Goal: Task Accomplishment & Management: Complete application form

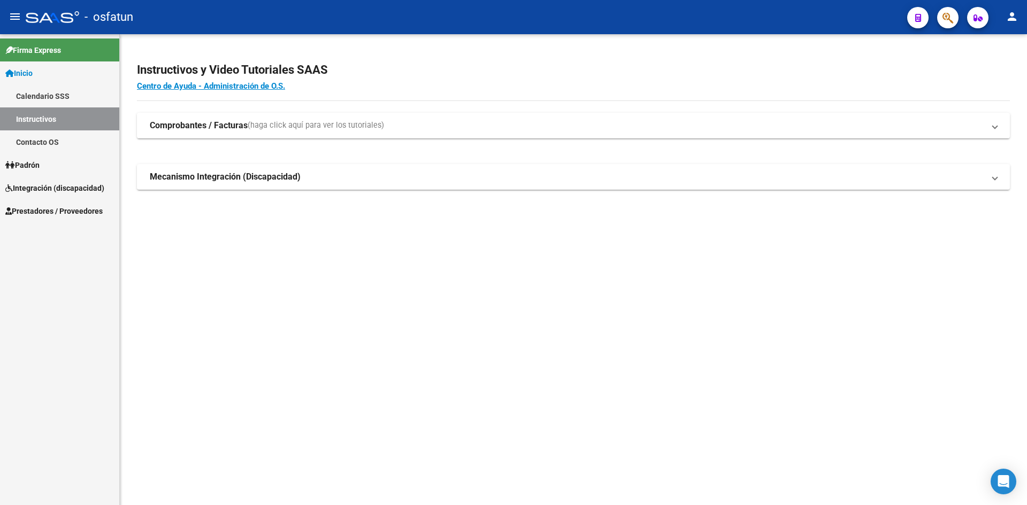
click at [29, 213] on span "Prestadores / Proveedores" at bounding box center [53, 211] width 97 height 12
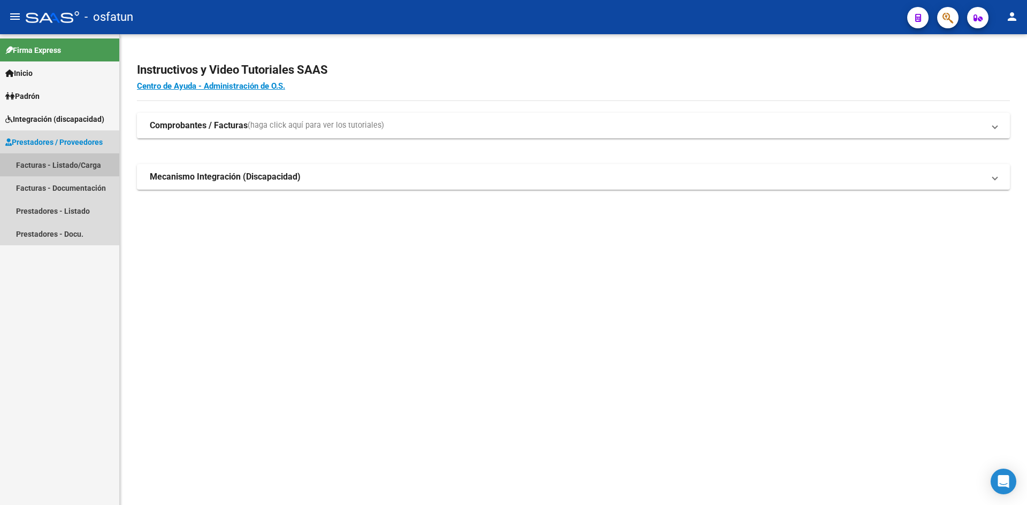
click at [95, 167] on link "Facturas - Listado/Carga" at bounding box center [59, 164] width 119 height 23
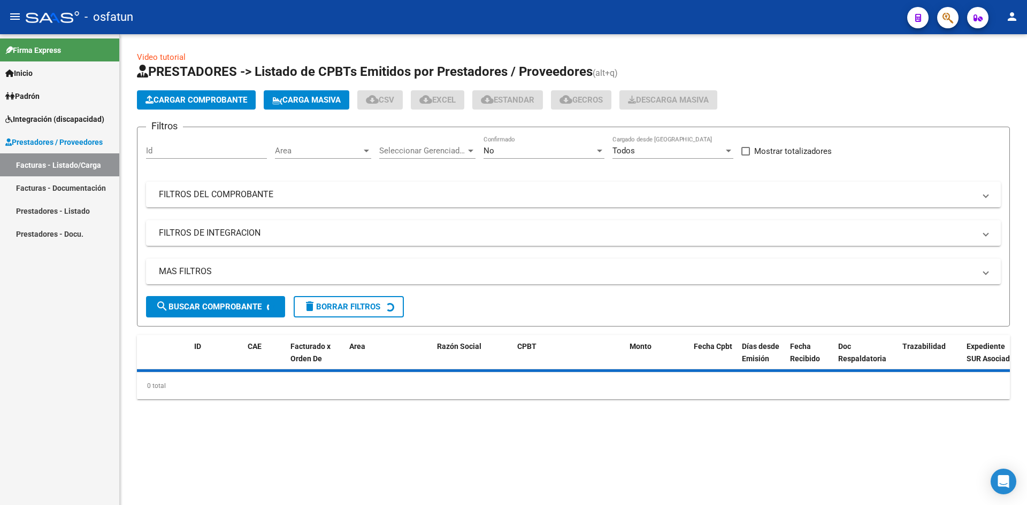
click at [182, 93] on button "Cargar Comprobante" at bounding box center [196, 99] width 119 height 19
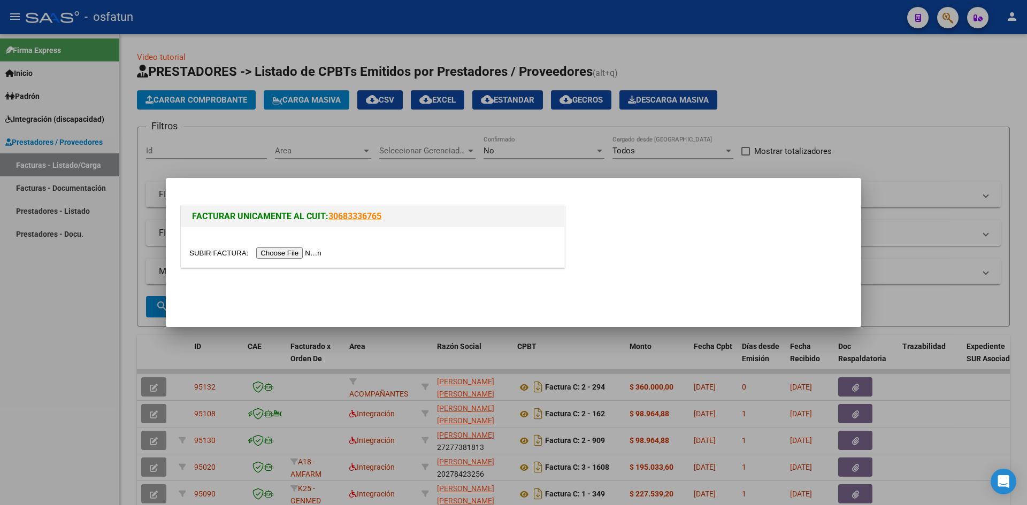
click at [305, 255] on input "file" at bounding box center [256, 253] width 135 height 11
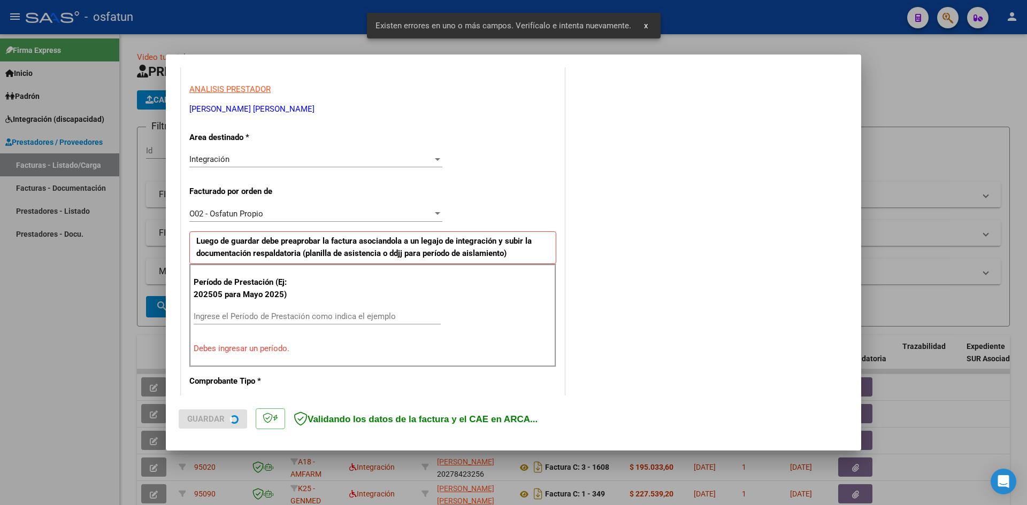
scroll to position [49, 0]
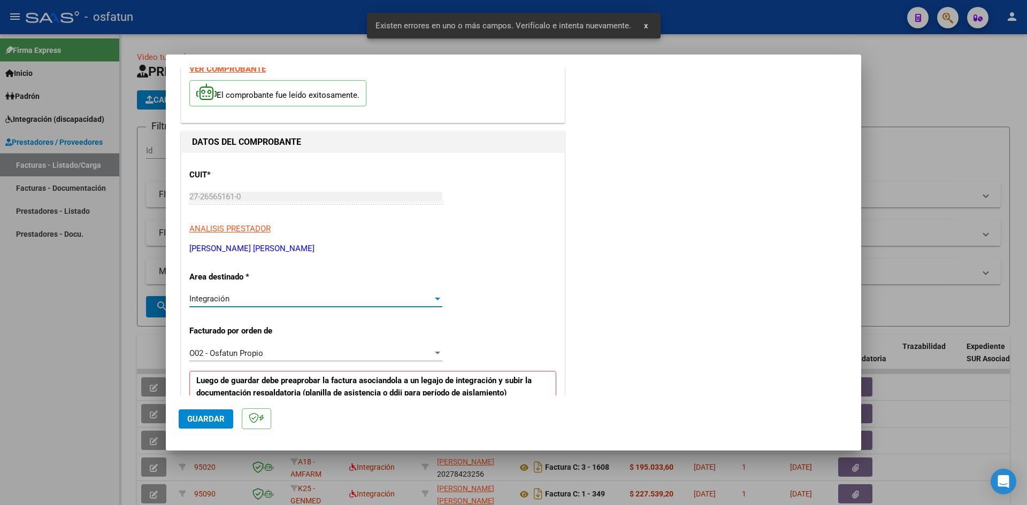
click at [213, 299] on span "Integración" at bounding box center [209, 299] width 40 height 10
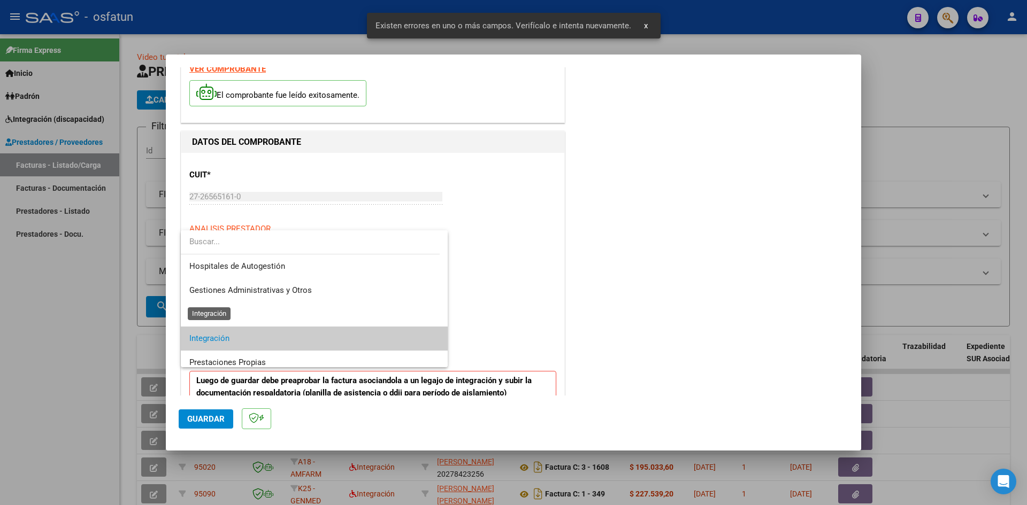
scroll to position [40, 0]
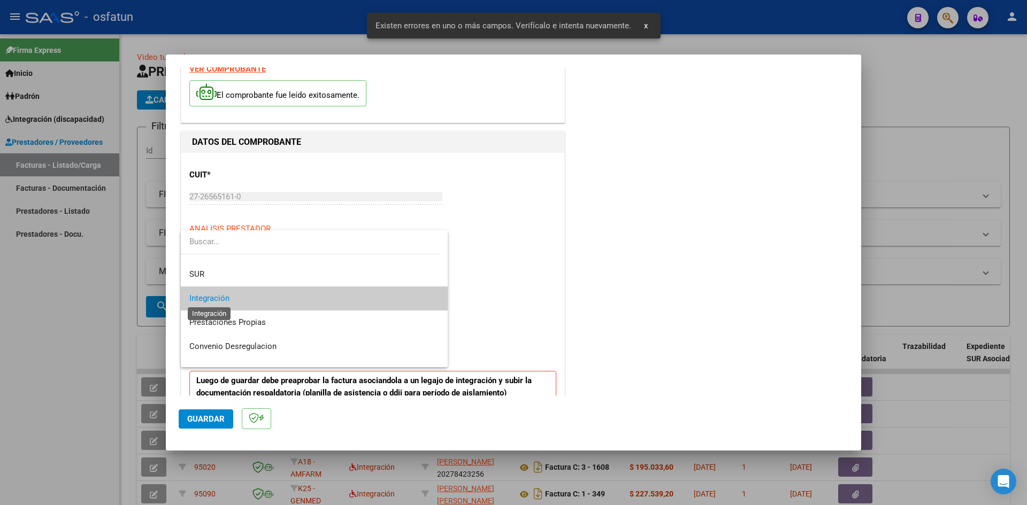
click at [213, 299] on span "Integración" at bounding box center [209, 299] width 40 height 10
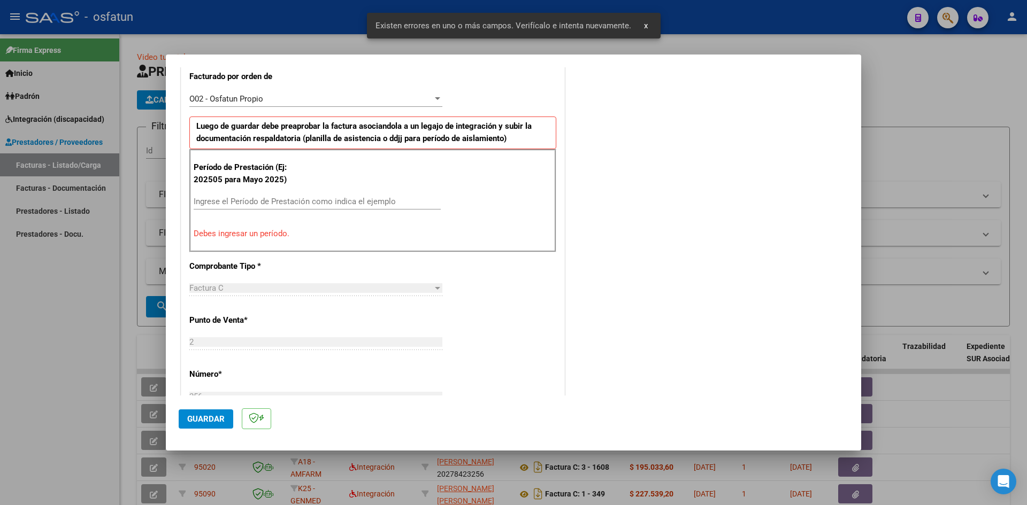
scroll to position [316, 0]
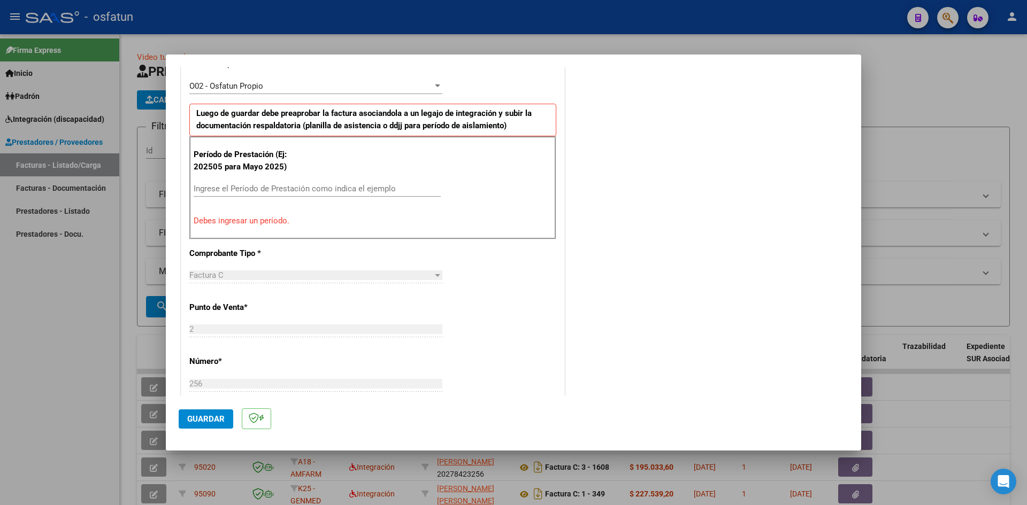
click at [209, 182] on div "Ingrese el Período de Prestación como indica el ejemplo" at bounding box center [317, 189] width 247 height 16
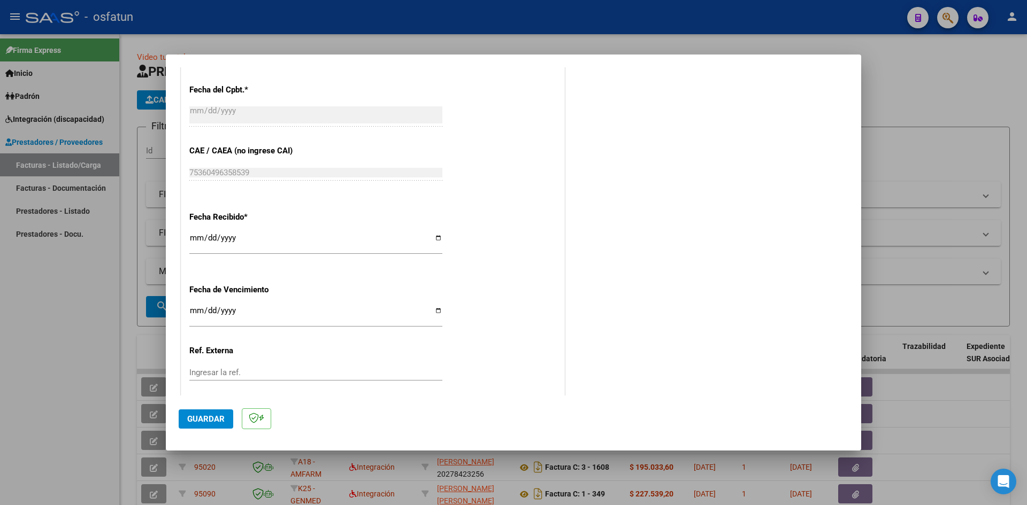
scroll to position [728, 0]
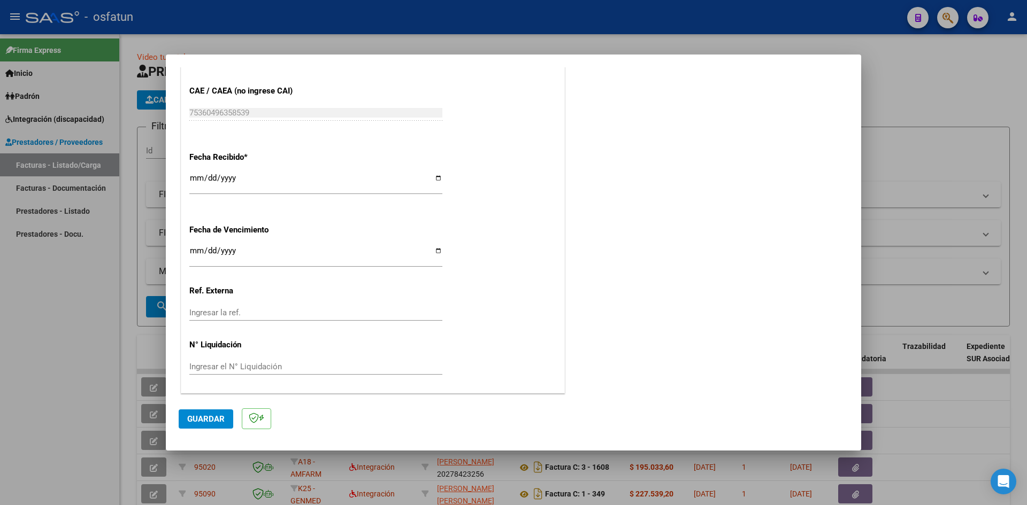
type input "202508"
click at [197, 422] on span "Guardar" at bounding box center [205, 419] width 37 height 10
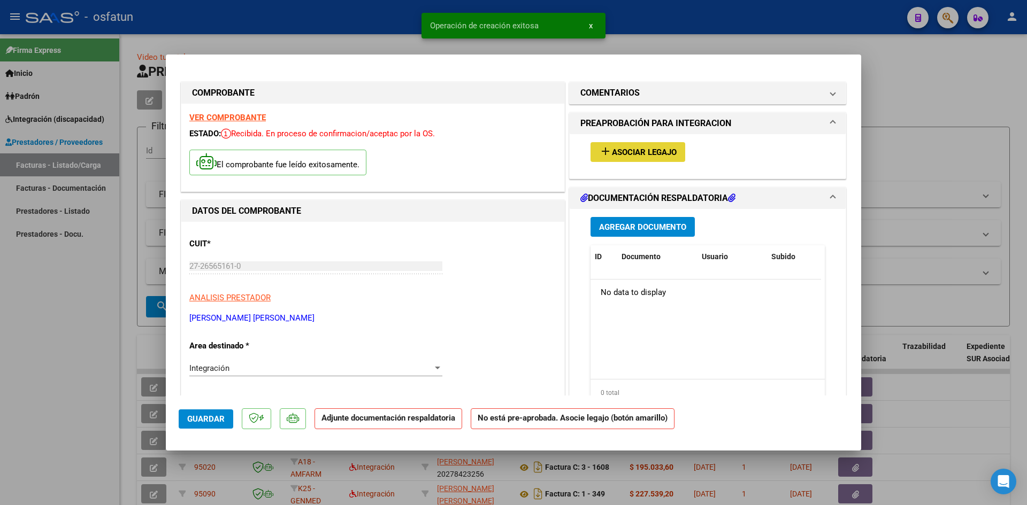
click at [637, 158] on button "add Asociar Legajo" at bounding box center [637, 152] width 95 height 20
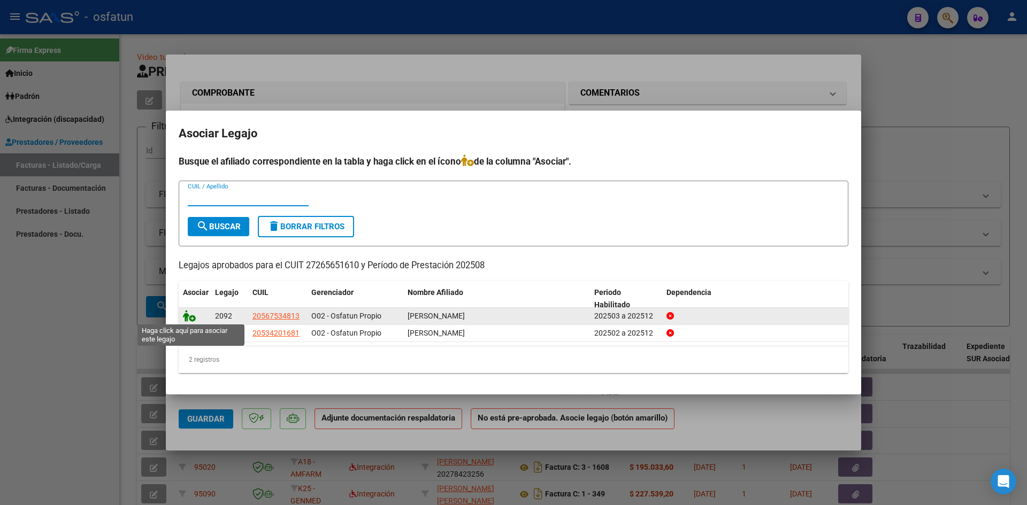
click at [190, 314] on icon at bounding box center [189, 316] width 13 height 12
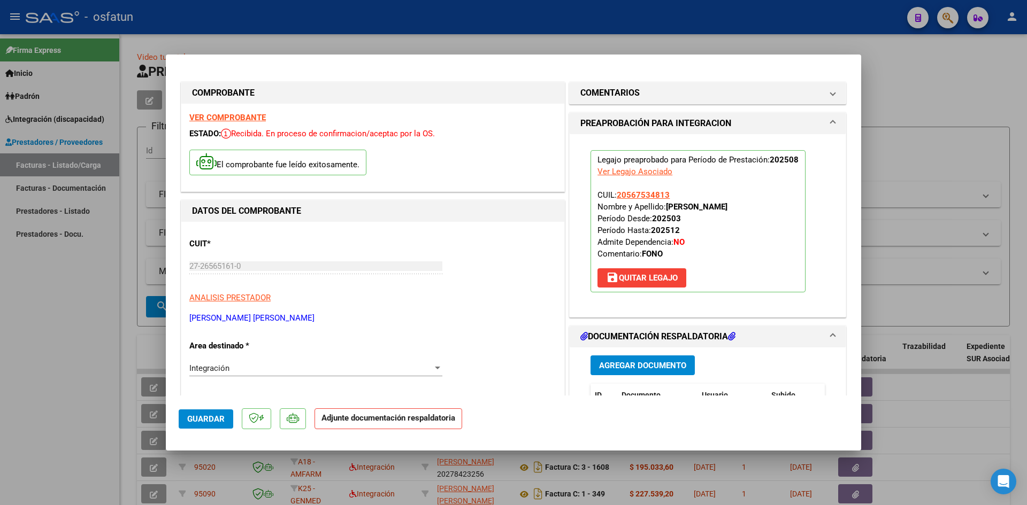
click at [638, 363] on span "Agregar Documento" at bounding box center [642, 366] width 87 height 10
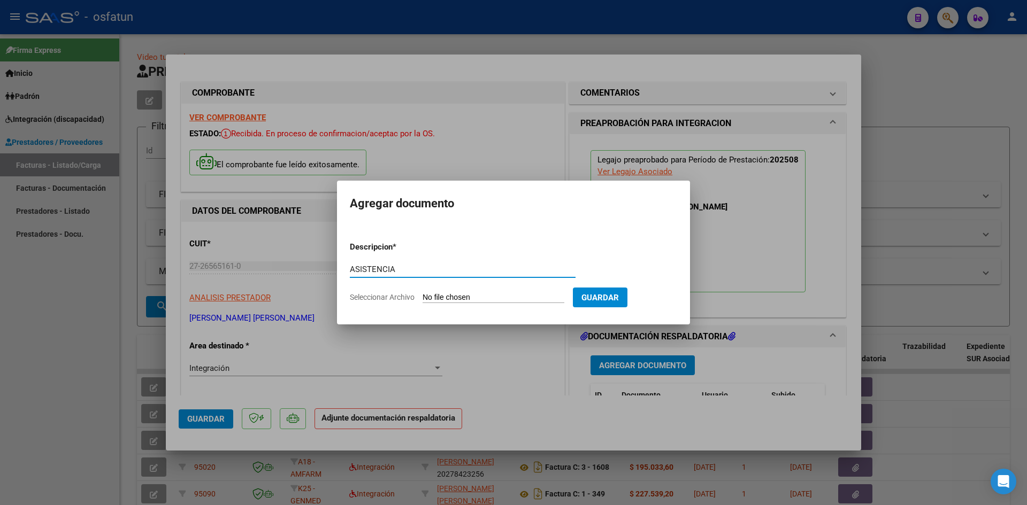
type input "ASISTENCIA"
click at [496, 298] on input "Seleccionar Archivo" at bounding box center [493, 298] width 142 height 10
type input "C:\fakepath\ASIST FONO AGOSTO.pdf"
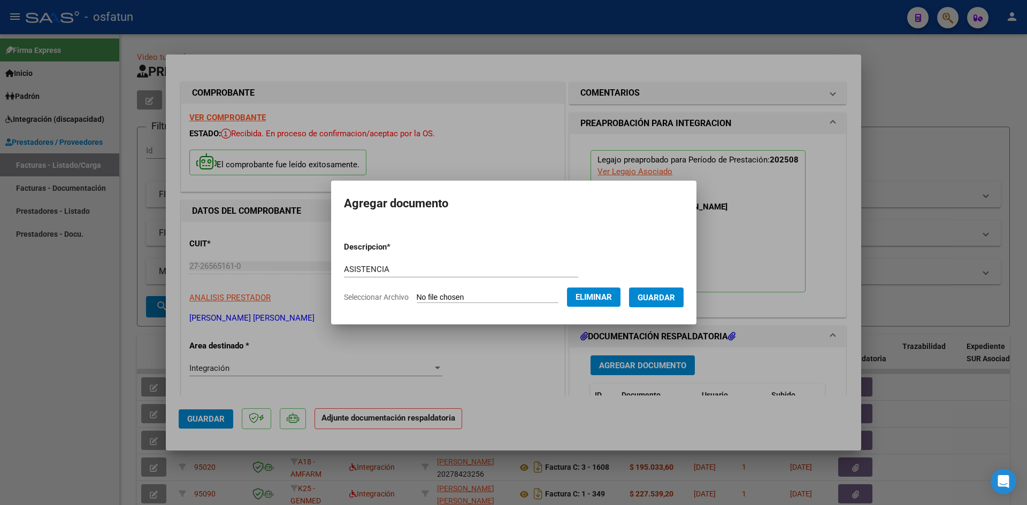
click at [656, 299] on span "Guardar" at bounding box center [655, 298] width 37 height 10
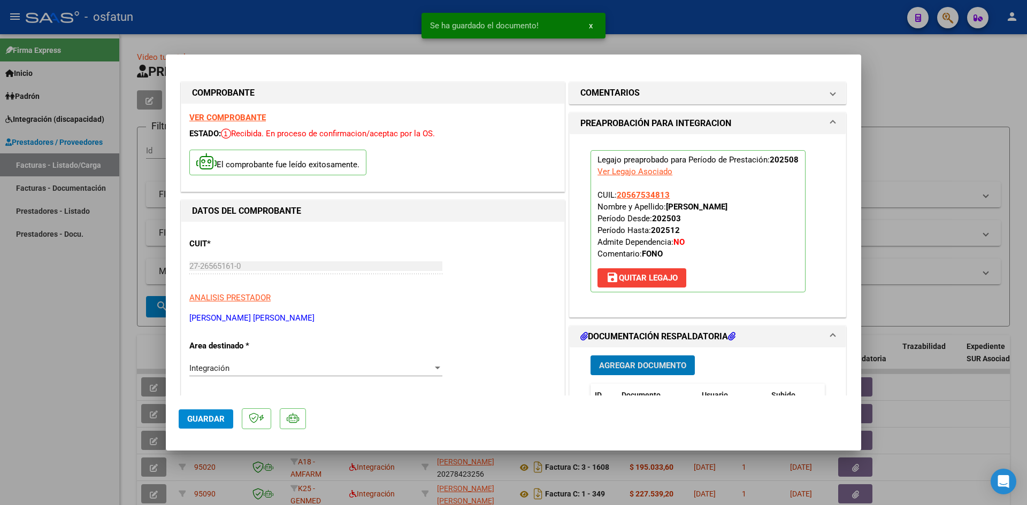
click at [644, 360] on span "Agregar Documento" at bounding box center [642, 365] width 87 height 10
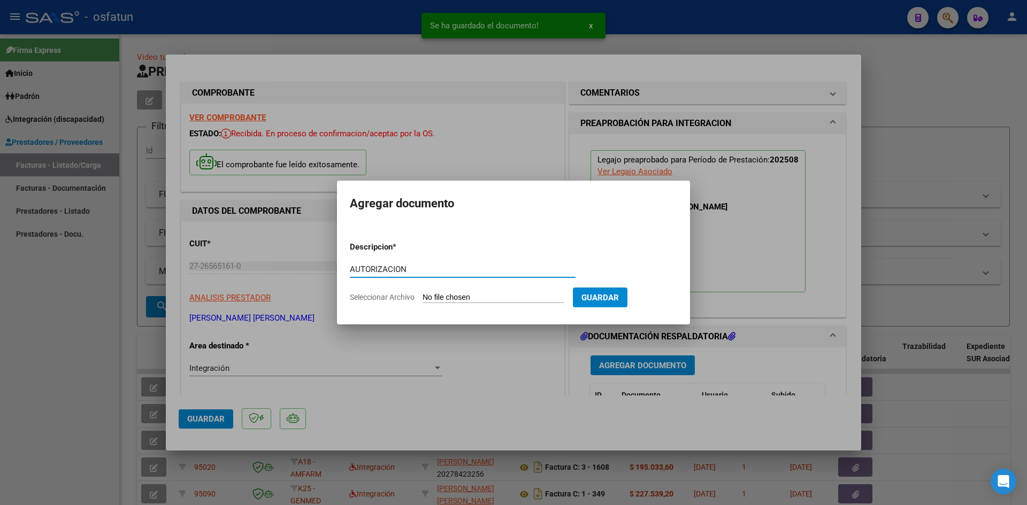
type input "AUTORIZACION"
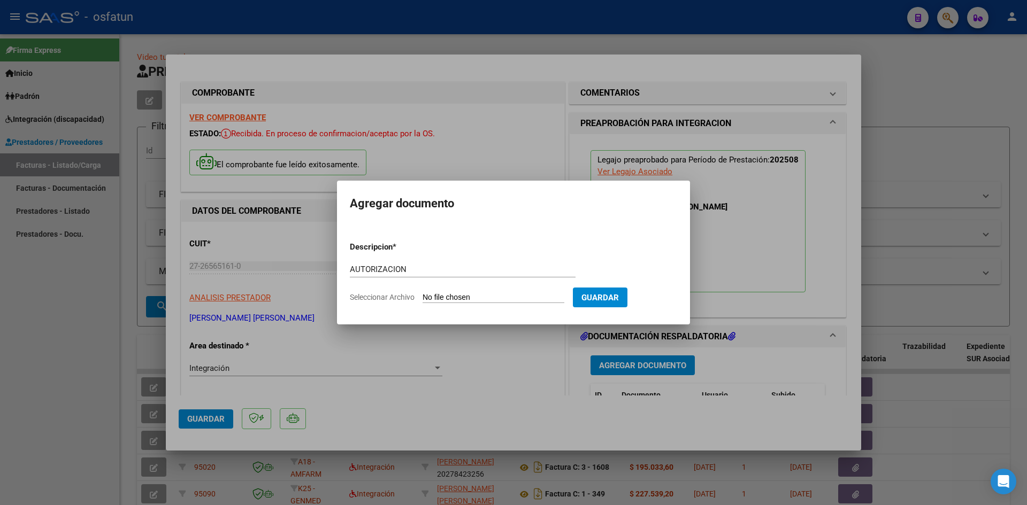
click at [422, 293] on input "Seleccionar Archivo" at bounding box center [493, 298] width 142 height 10
type input "C:\fakepath\AUTOR FONO.pdf"
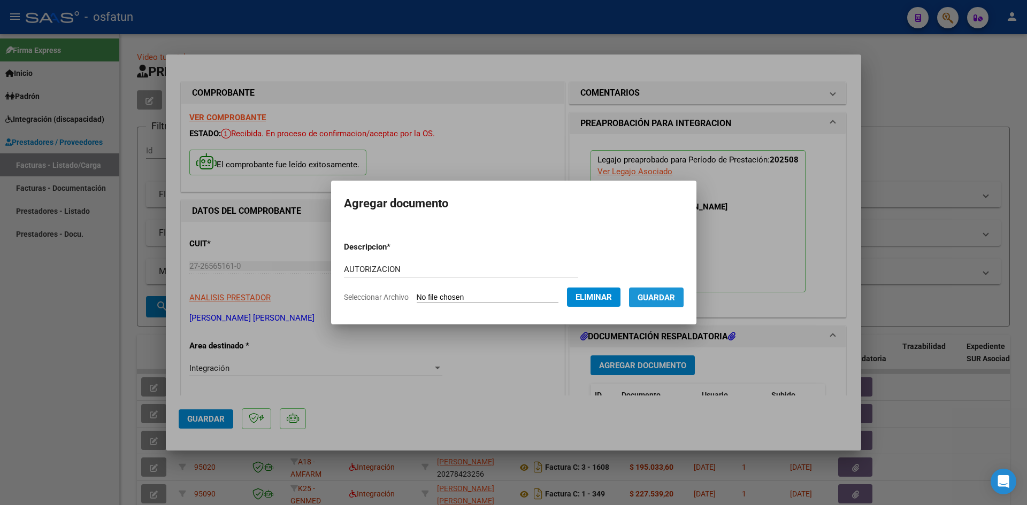
click at [663, 302] on span "Guardar" at bounding box center [655, 298] width 37 height 10
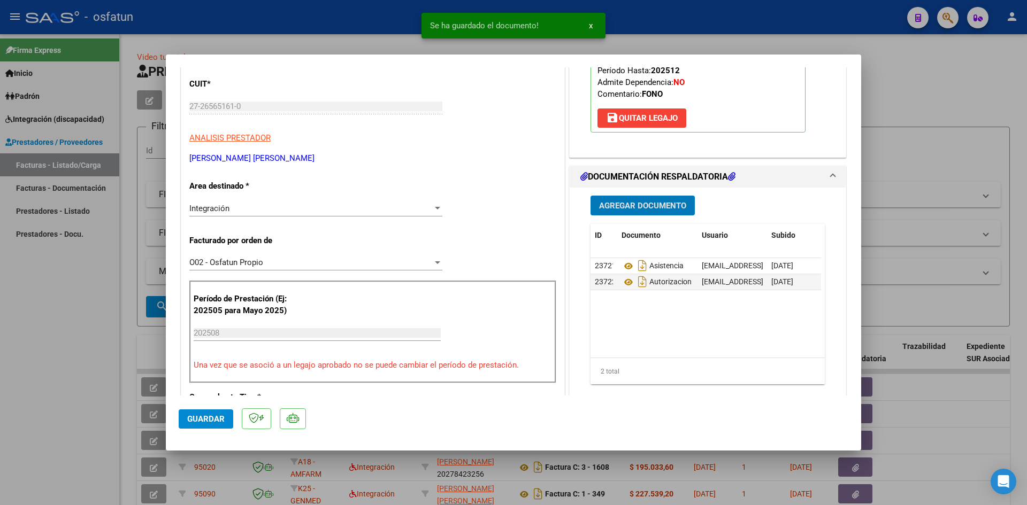
scroll to position [160, 0]
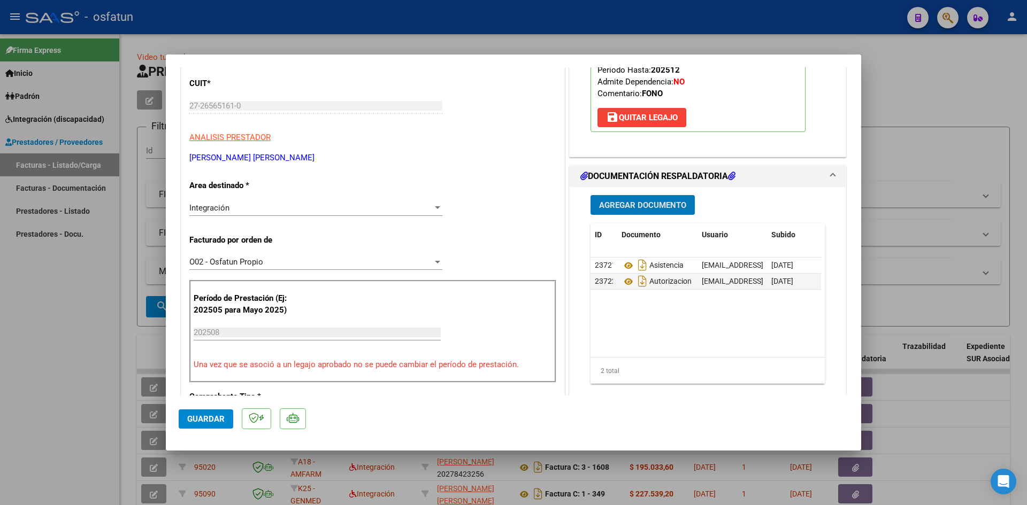
click at [197, 417] on span "Guardar" at bounding box center [205, 419] width 37 height 10
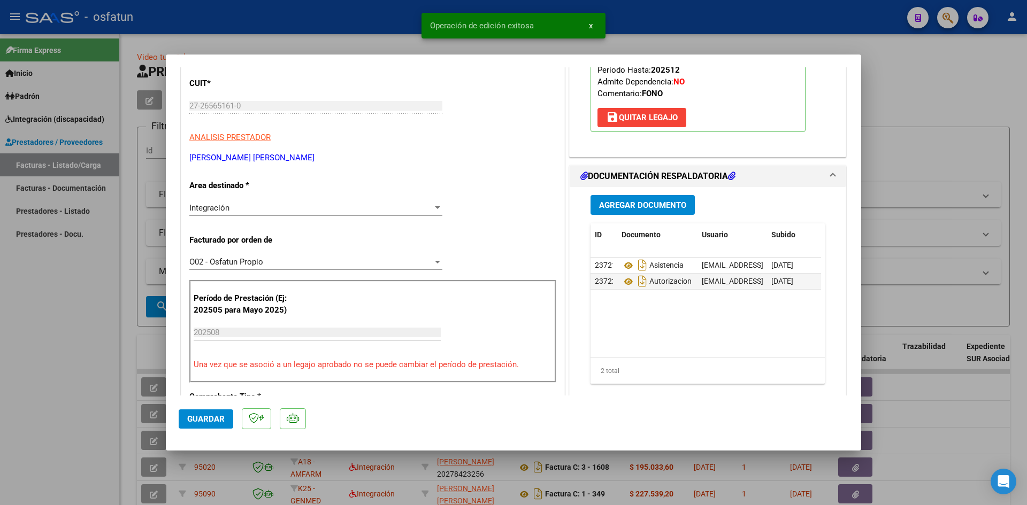
click at [4, 359] on div at bounding box center [513, 252] width 1027 height 505
type input "$ 0,00"
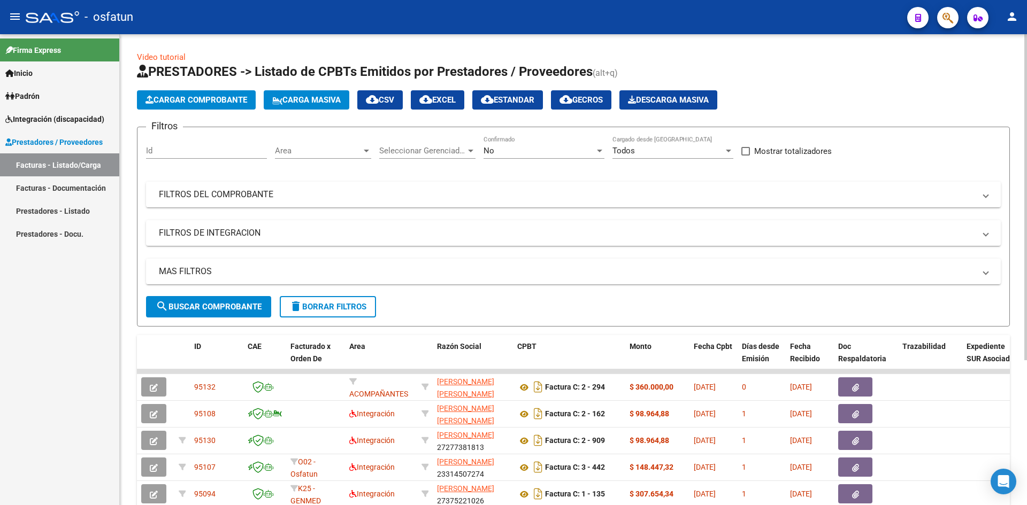
click at [183, 99] on span "Cargar Comprobante" at bounding box center [196, 100] width 102 height 10
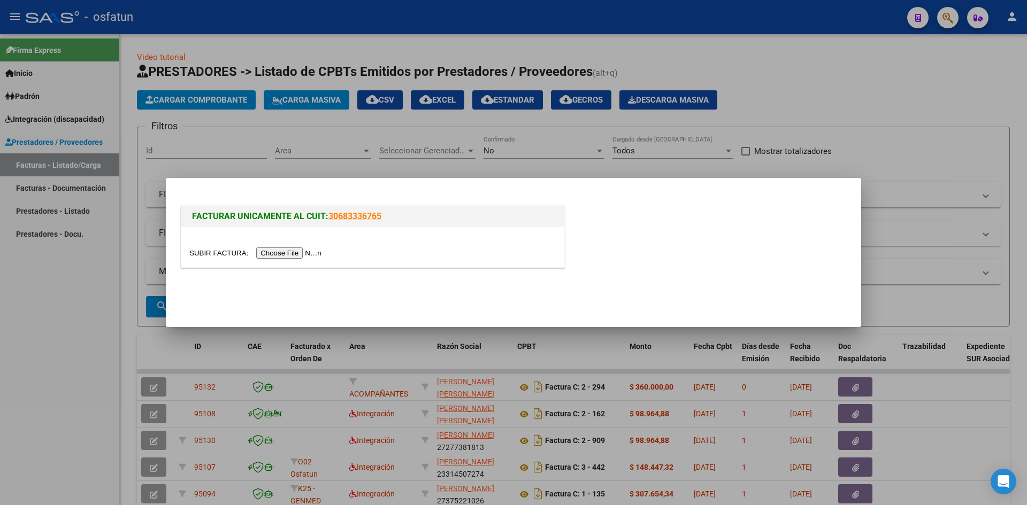
click at [301, 255] on input "file" at bounding box center [256, 253] width 135 height 11
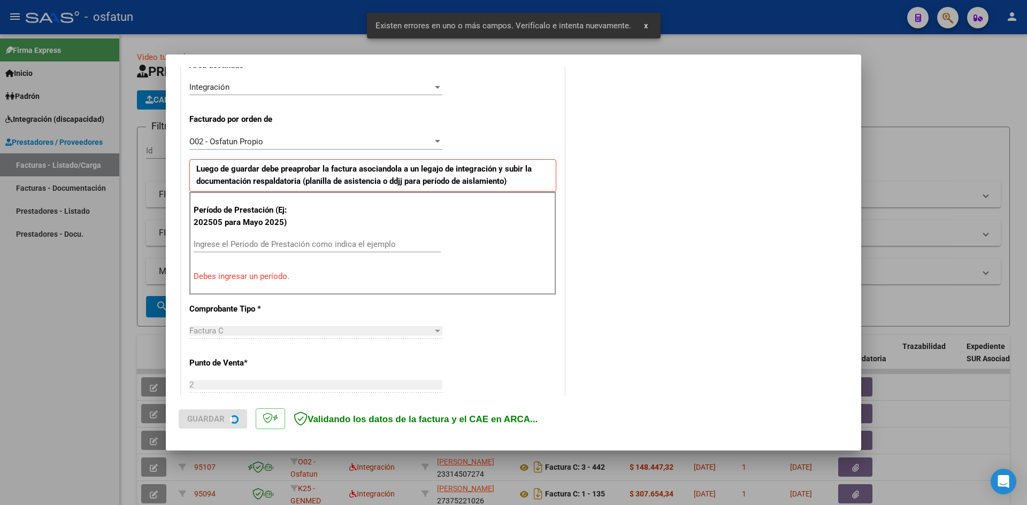
scroll to position [263, 0]
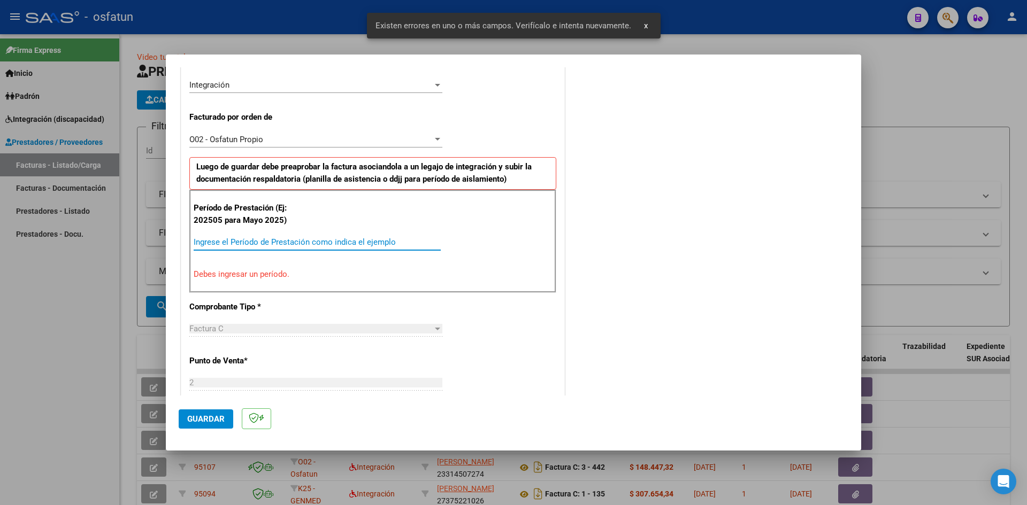
click at [258, 243] on input "Ingrese el Período de Prestación como indica el ejemplo" at bounding box center [317, 242] width 247 height 10
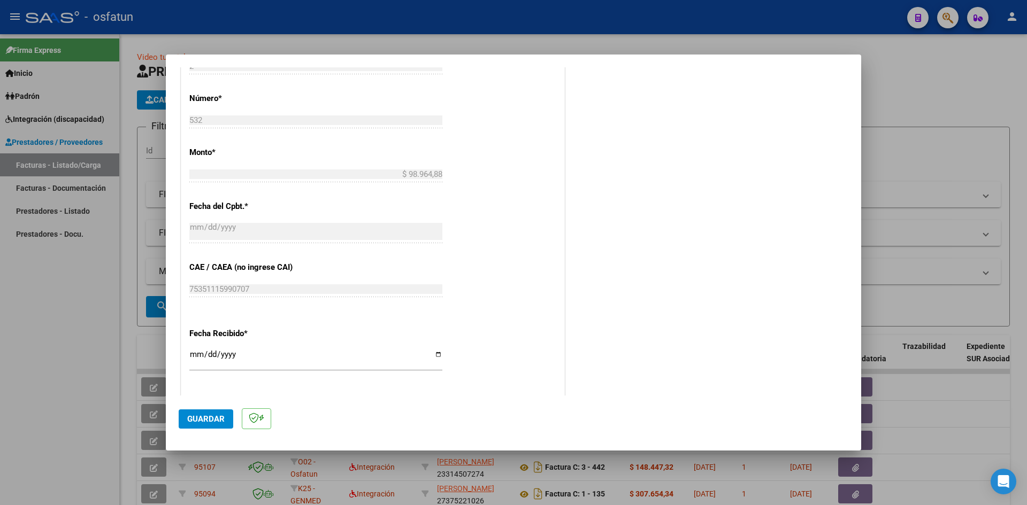
scroll to position [637, 0]
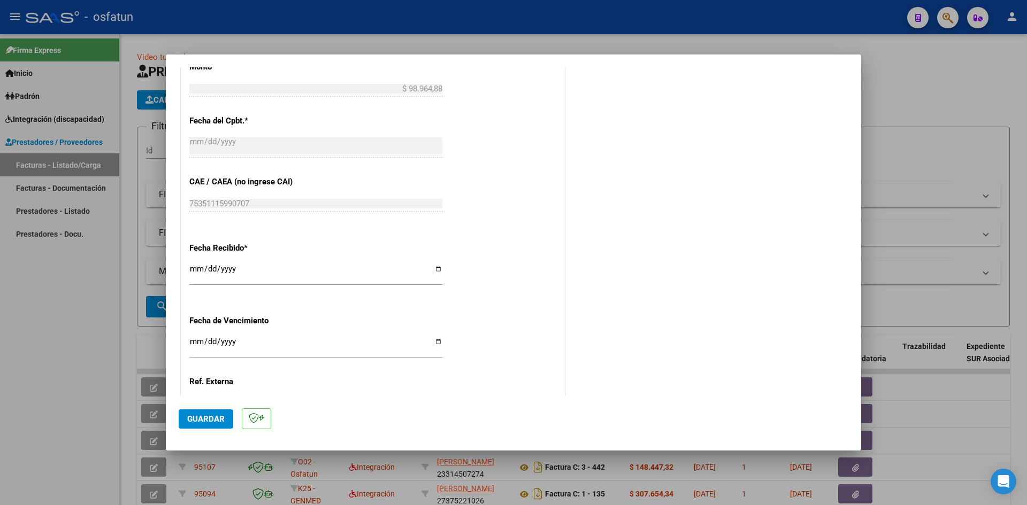
type input "202508"
click at [204, 419] on span "Guardar" at bounding box center [205, 419] width 37 height 10
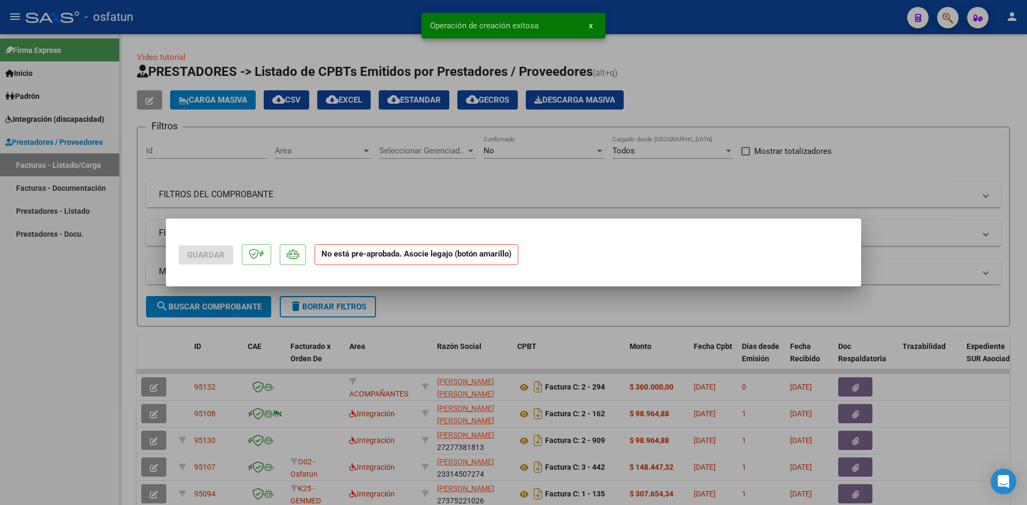
scroll to position [0, 0]
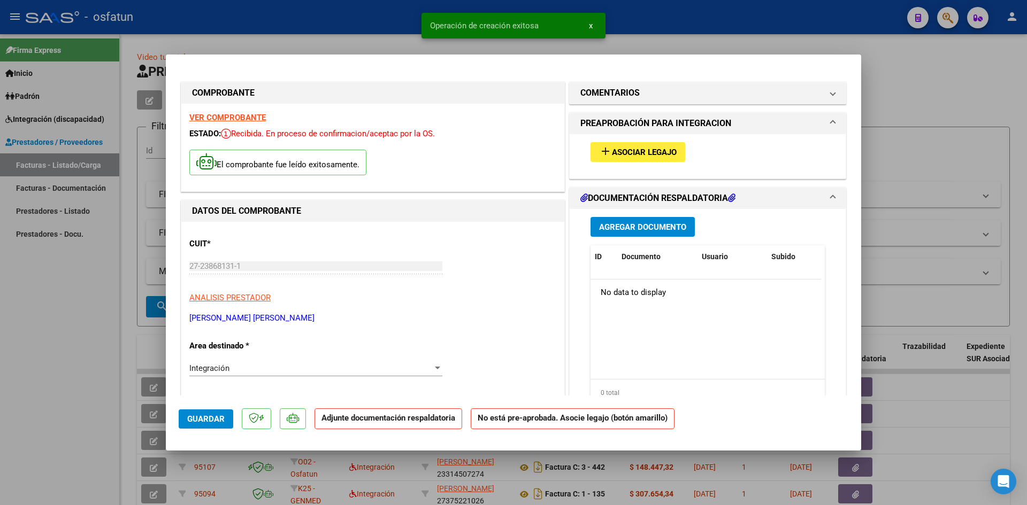
click at [633, 151] on span "Asociar Legajo" at bounding box center [644, 153] width 65 height 10
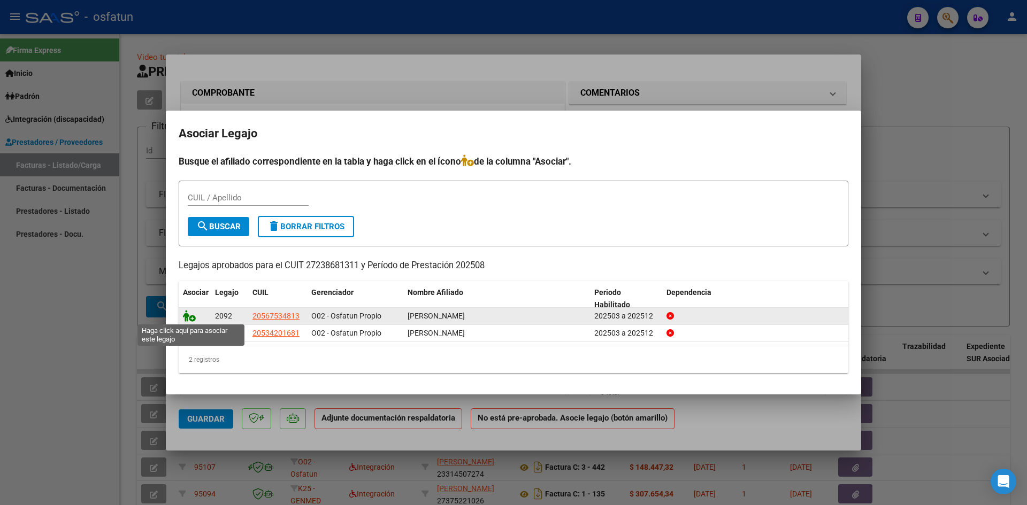
click at [190, 315] on icon at bounding box center [189, 316] width 13 height 12
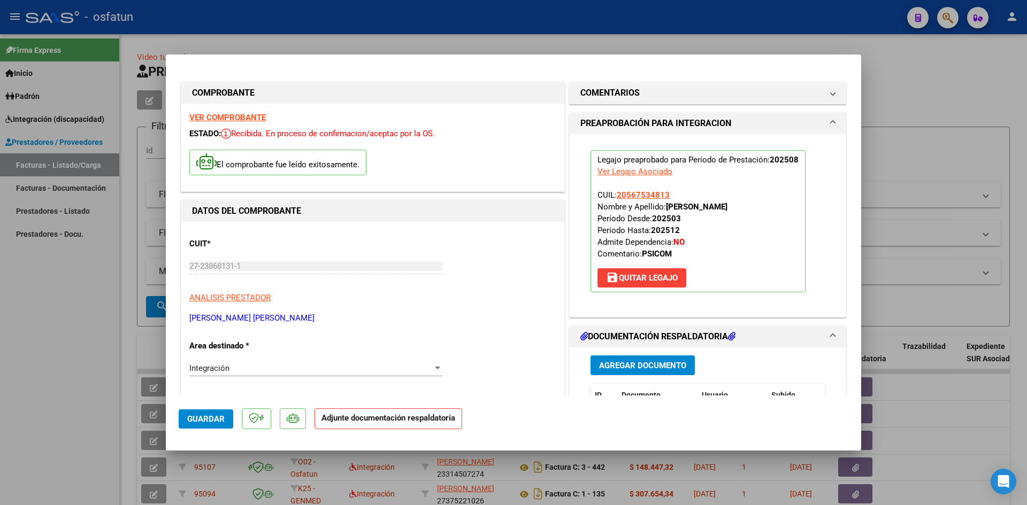
click at [642, 361] on span "Agregar Documento" at bounding box center [642, 366] width 87 height 10
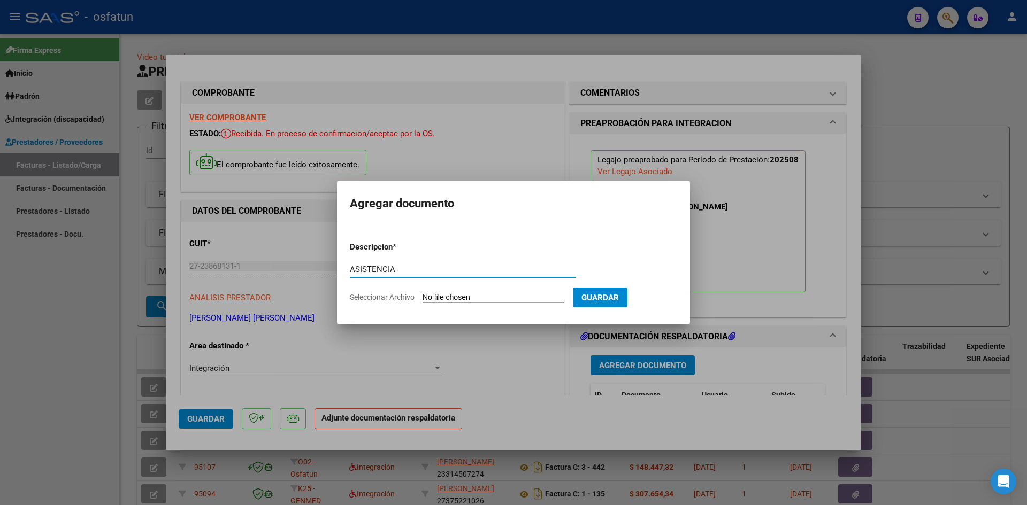
type input "ASISTENCIA"
click at [422, 293] on input "Seleccionar Archivo" at bounding box center [493, 298] width 142 height 10
type input "C:\fakepath\ASIT PSICOM AGOSTO.pdf"
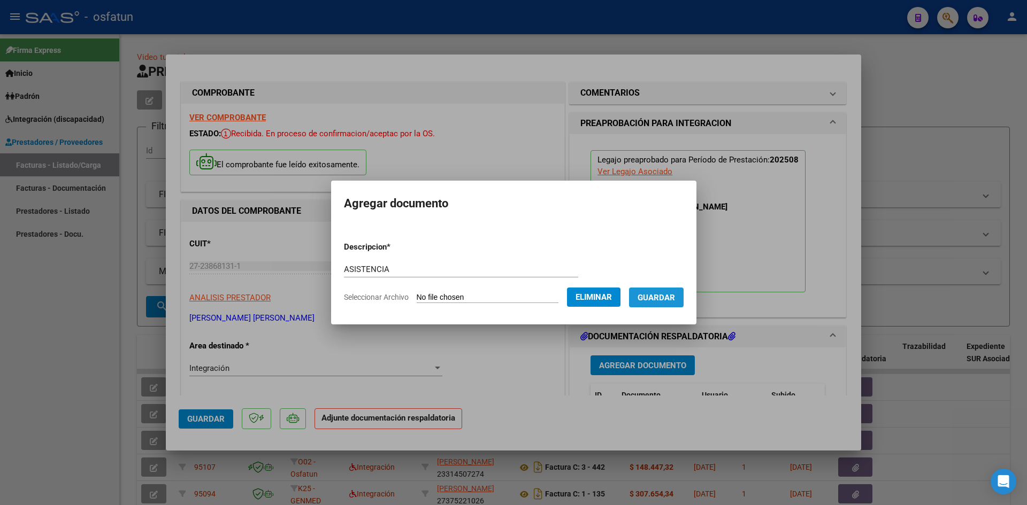
click at [675, 302] on span "Guardar" at bounding box center [655, 298] width 37 height 10
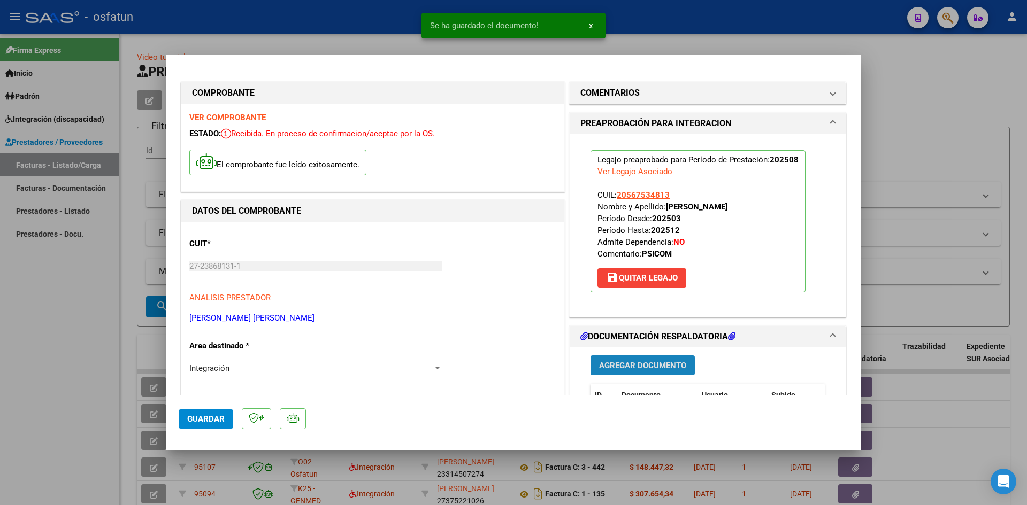
click at [643, 366] on span "Agregar Documento" at bounding box center [642, 366] width 87 height 10
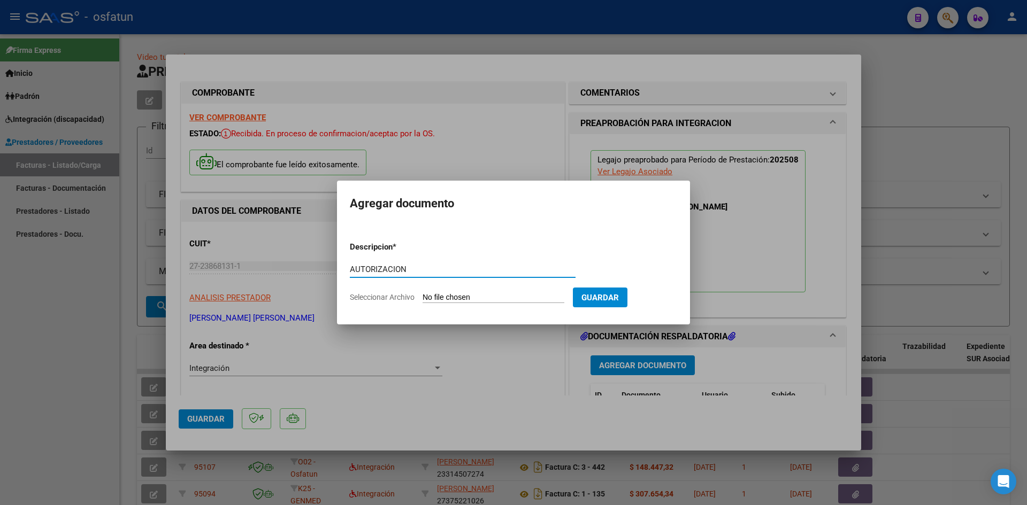
type input "AUTORIZACION"
click at [422, 293] on input "Seleccionar Archivo" at bounding box center [493, 298] width 142 height 10
type input "C:\fakepath\AUTOR [MEDICAL_DATA].pdf"
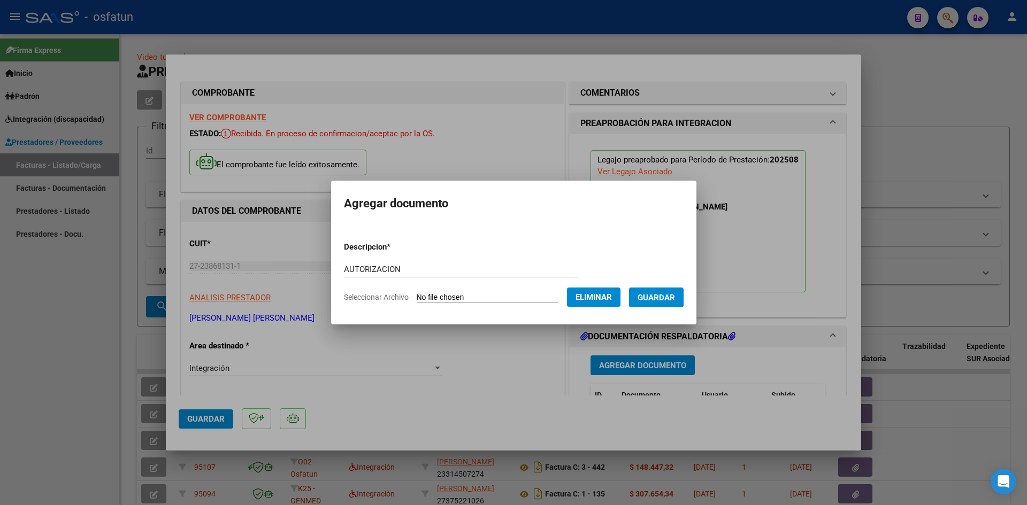
click at [675, 302] on span "Guardar" at bounding box center [655, 298] width 37 height 10
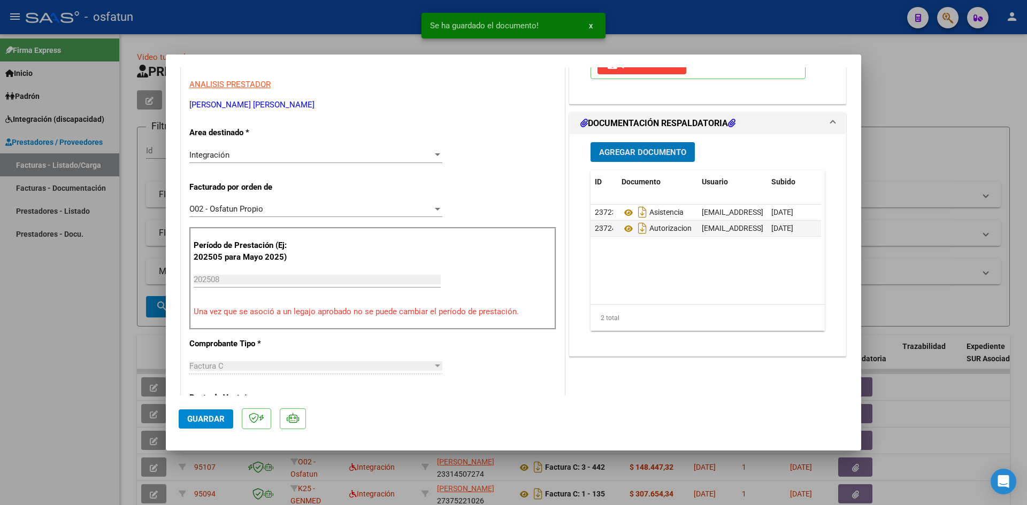
scroll to position [214, 0]
click at [206, 422] on span "Guardar" at bounding box center [205, 419] width 37 height 10
click at [0, 393] on div at bounding box center [513, 252] width 1027 height 505
type input "$ 0,00"
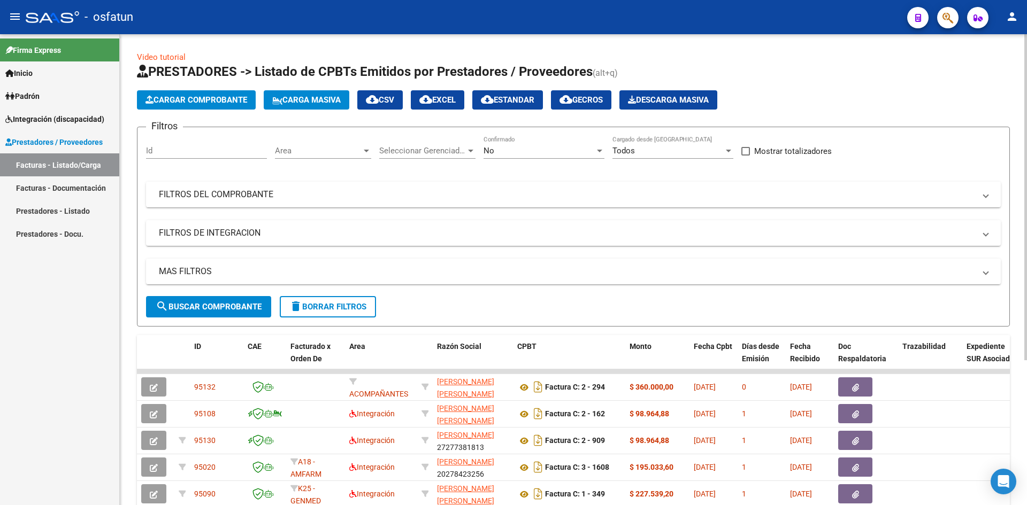
click at [178, 97] on span "Cargar Comprobante" at bounding box center [196, 100] width 102 height 10
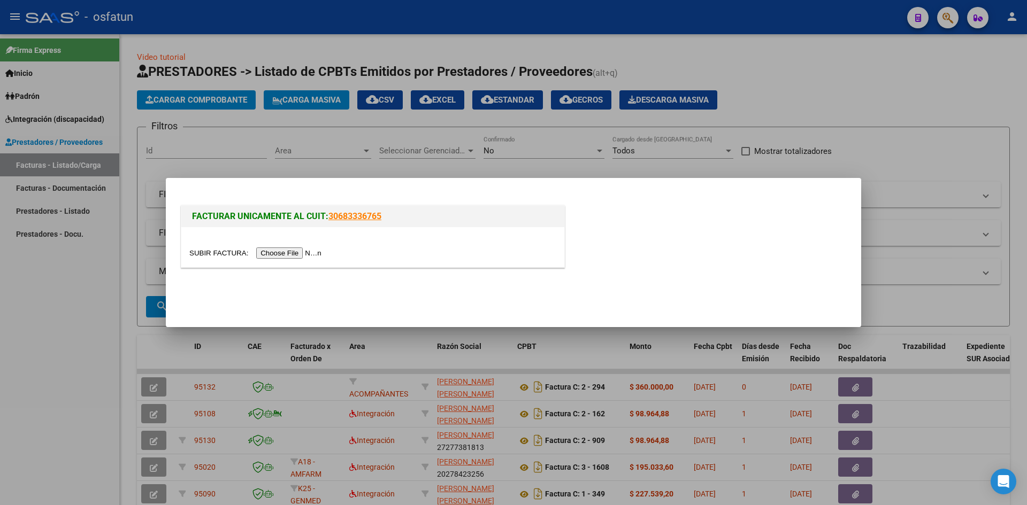
click at [277, 255] on input "file" at bounding box center [256, 253] width 135 height 11
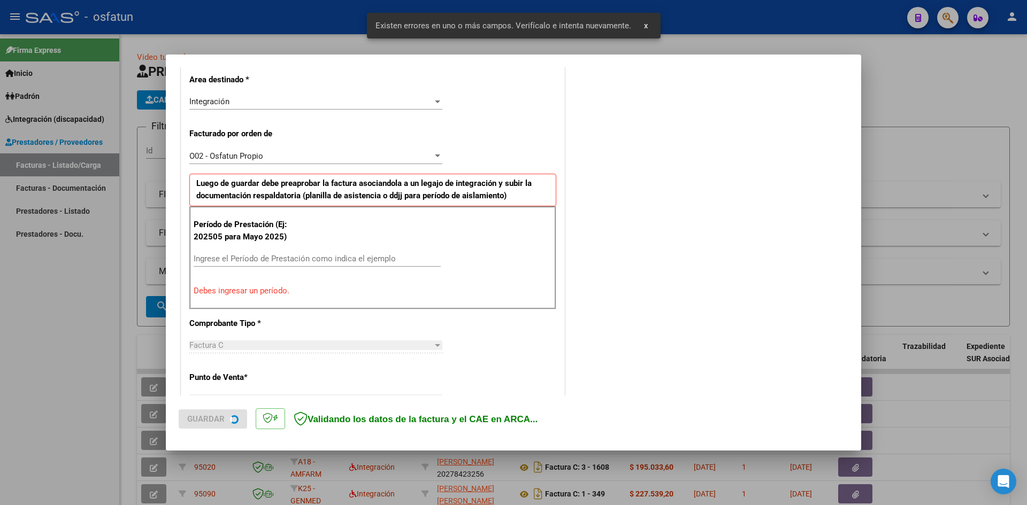
scroll to position [263, 0]
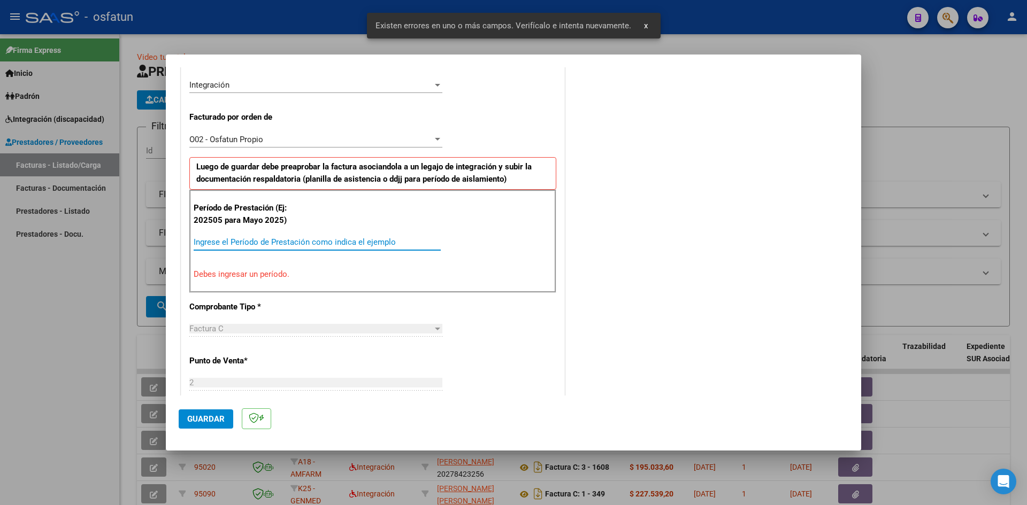
click at [202, 241] on input "Ingrese el Período de Prestación como indica el ejemplo" at bounding box center [317, 242] width 247 height 10
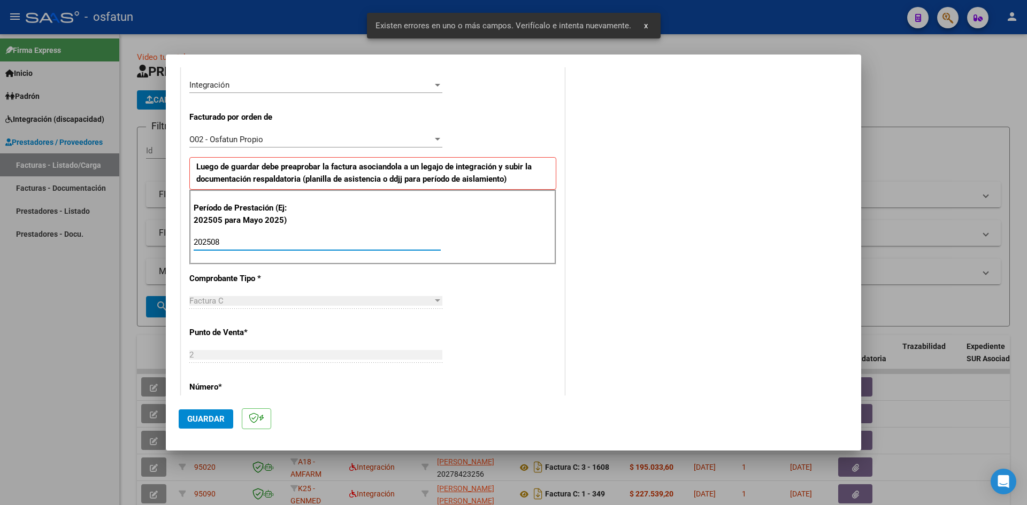
type input "202508"
click at [206, 429] on mat-dialog-actions "Guardar" at bounding box center [514, 417] width 670 height 42
click at [205, 422] on span "Guardar" at bounding box center [205, 419] width 37 height 10
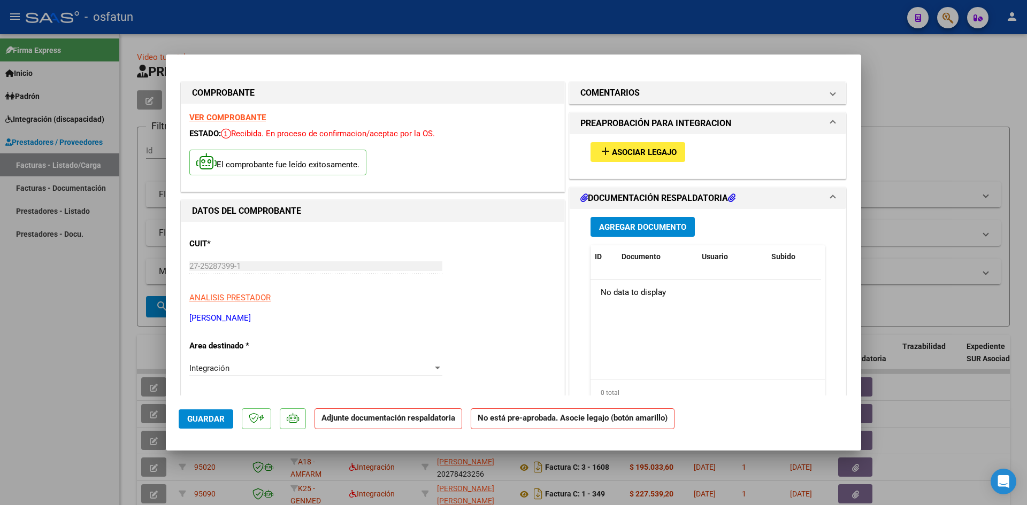
click at [618, 158] on button "add Asociar Legajo" at bounding box center [637, 152] width 95 height 20
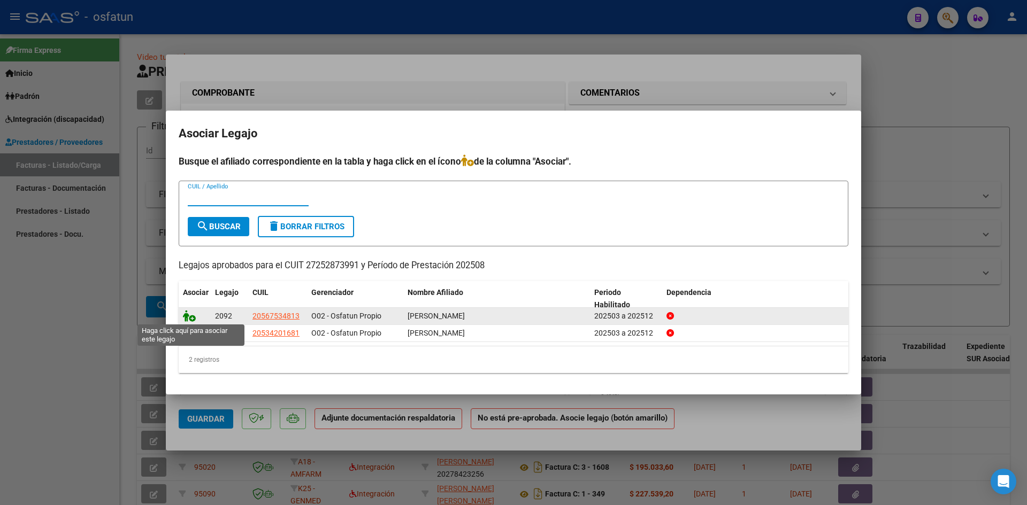
click at [187, 317] on icon at bounding box center [189, 316] width 13 height 12
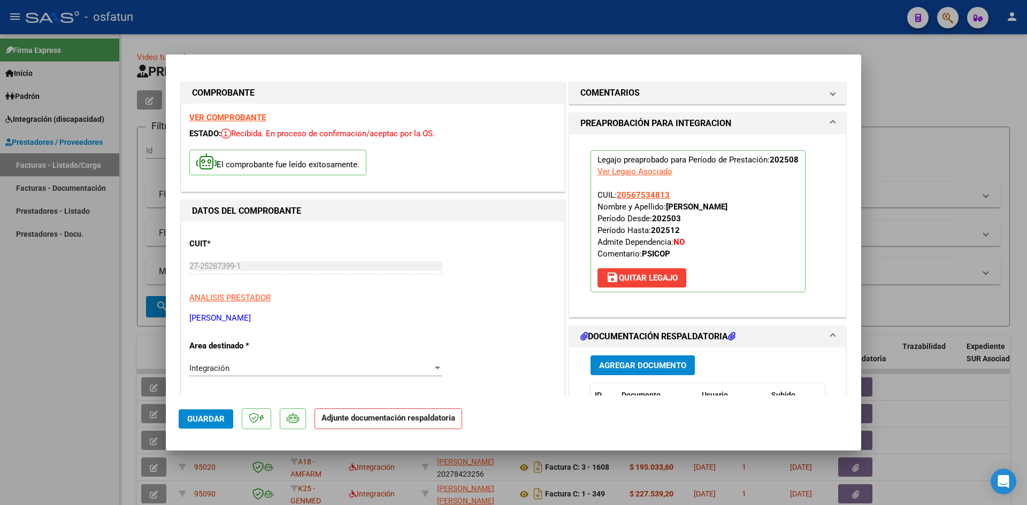
click at [647, 368] on span "Agregar Documento" at bounding box center [642, 366] width 87 height 10
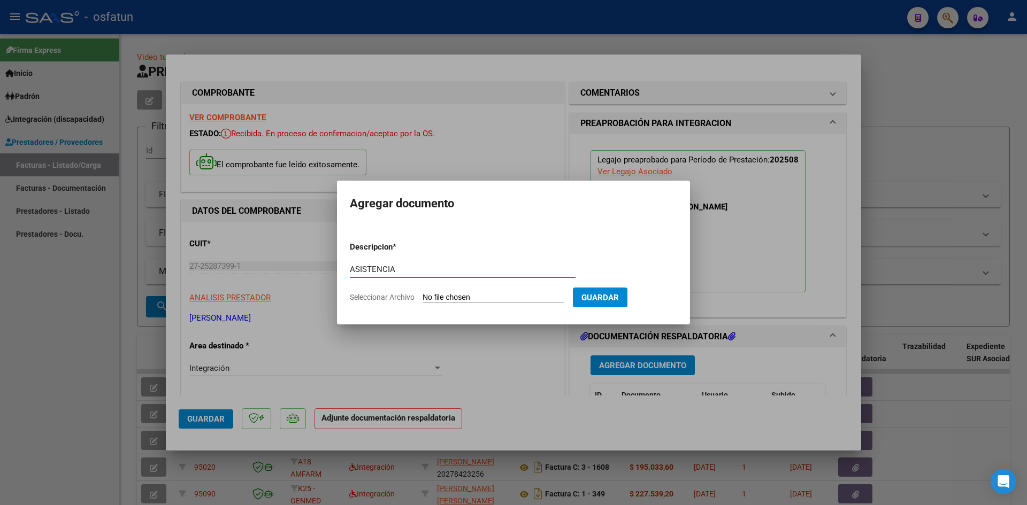
type input "ASISTENCIA"
click at [422, 293] on input "Seleccionar Archivo" at bounding box center [493, 298] width 142 height 10
type input "C:\fakepath\AISIT PSICOPE AGOSTO.pdf"
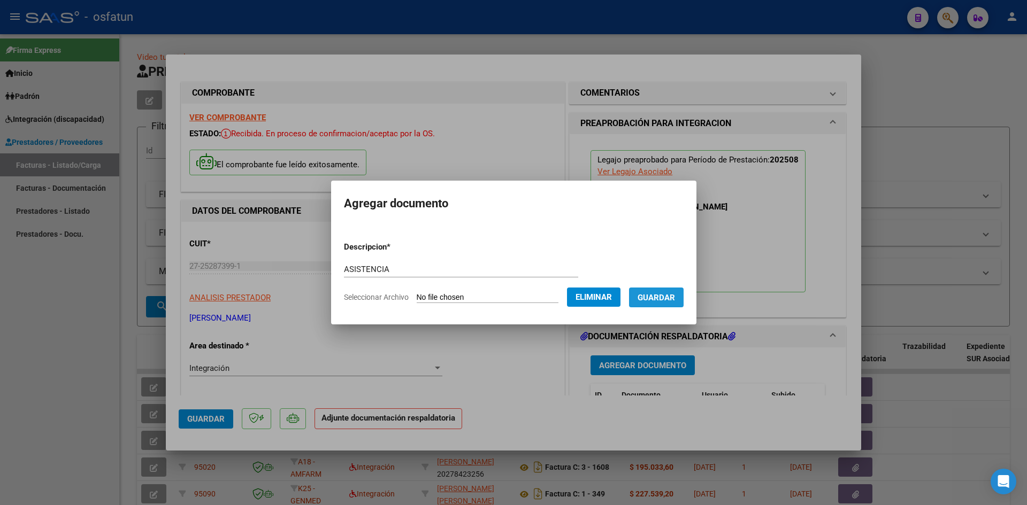
click at [667, 302] on span "Guardar" at bounding box center [655, 298] width 37 height 10
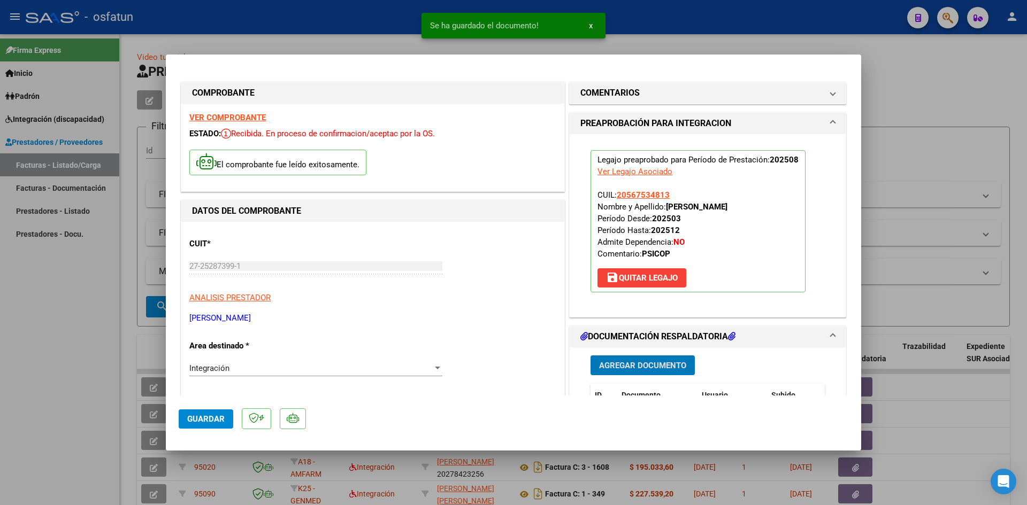
click at [642, 367] on span "Agregar Documento" at bounding box center [642, 366] width 87 height 10
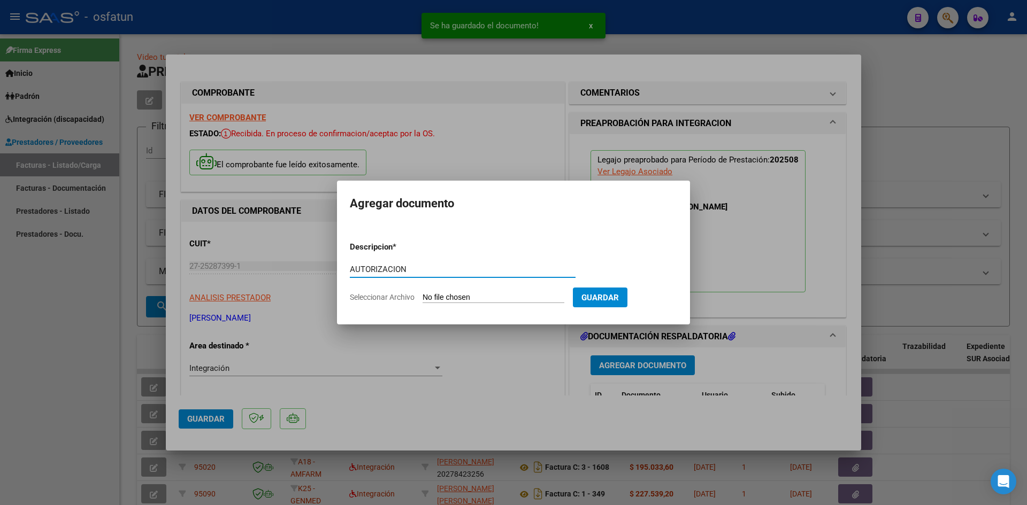
type input "AUTORIZACION"
click at [422, 293] on input "Seleccionar Archivo" at bounding box center [493, 298] width 142 height 10
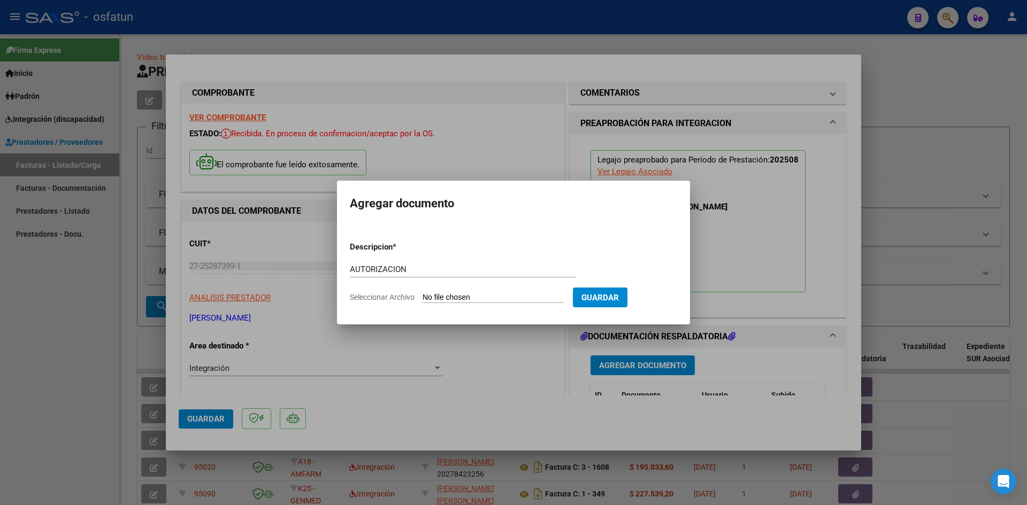
click at [552, 300] on input "Seleccionar Archivo" at bounding box center [493, 298] width 142 height 10
type input "C:\fakepath\AUTOR PSICOPEDAGOGIA.pdf"
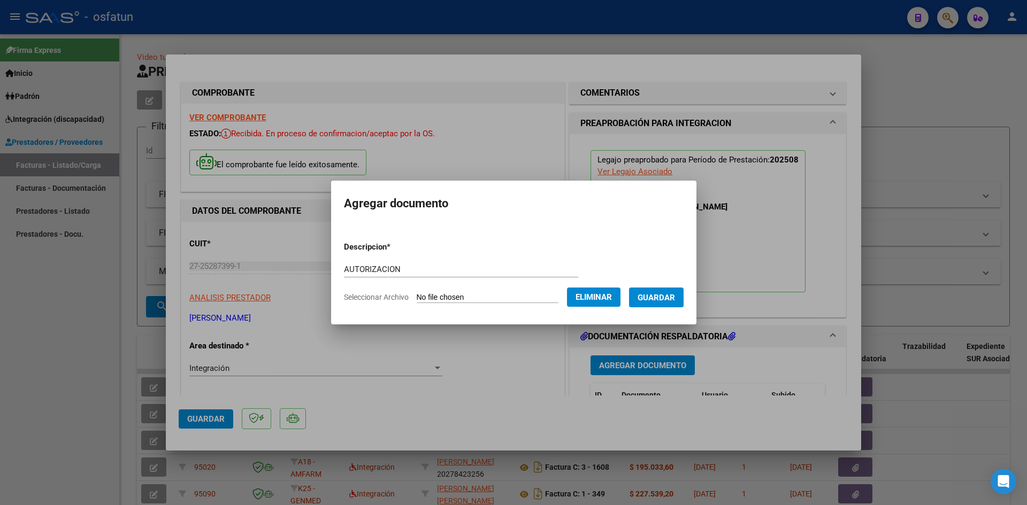
click at [672, 300] on span "Guardar" at bounding box center [655, 298] width 37 height 10
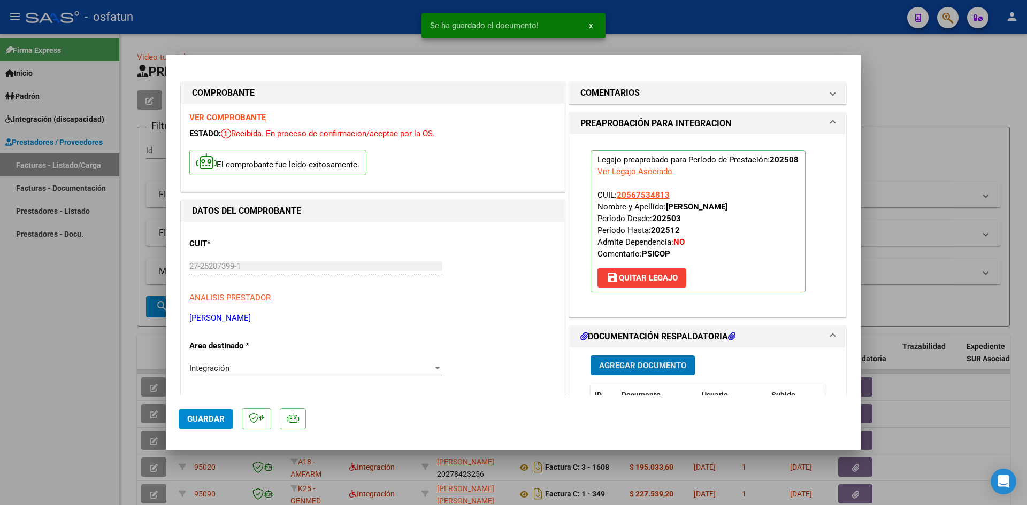
click at [199, 418] on span "Guardar" at bounding box center [205, 419] width 37 height 10
click at [1, 363] on div at bounding box center [513, 252] width 1027 height 505
type input "$ 0,00"
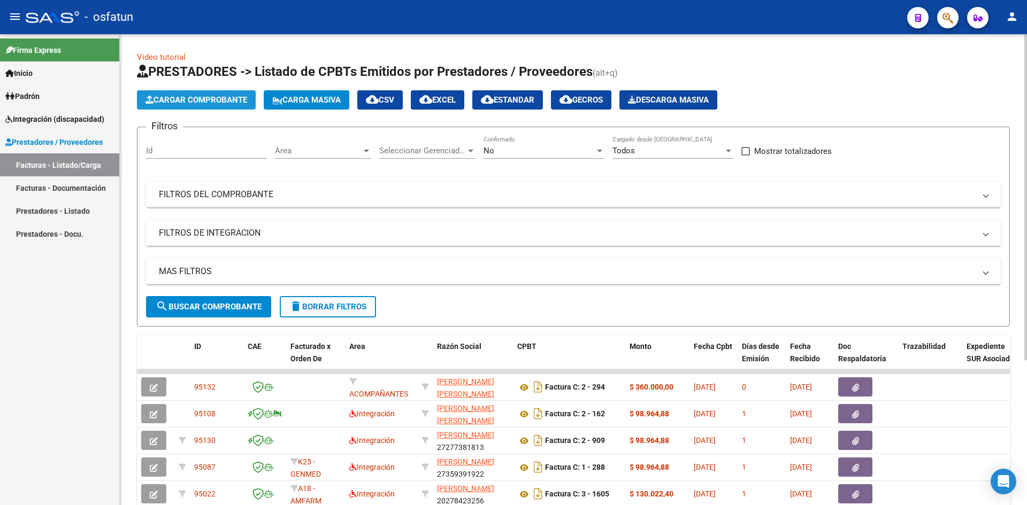
click at [187, 102] on span "Cargar Comprobante" at bounding box center [196, 100] width 102 height 10
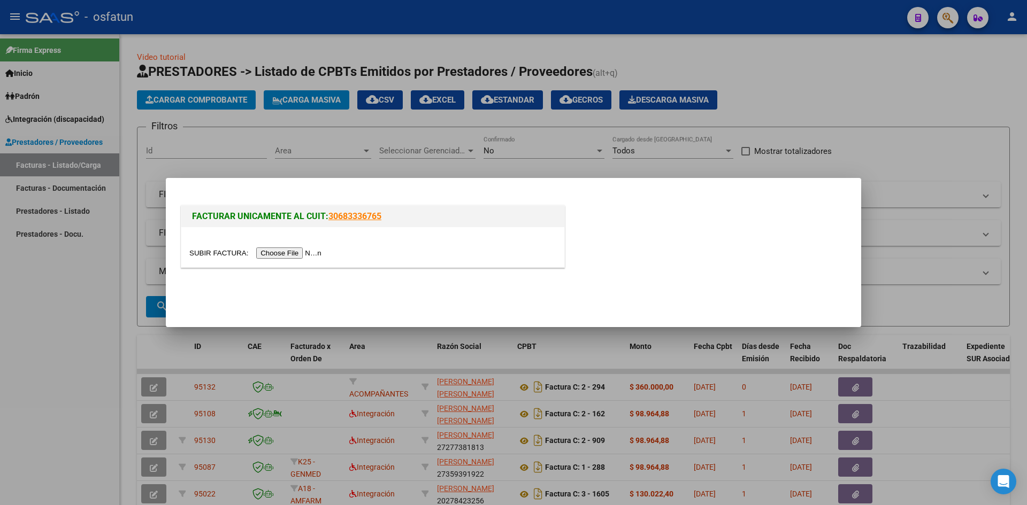
click at [289, 258] on input "file" at bounding box center [256, 253] width 135 height 11
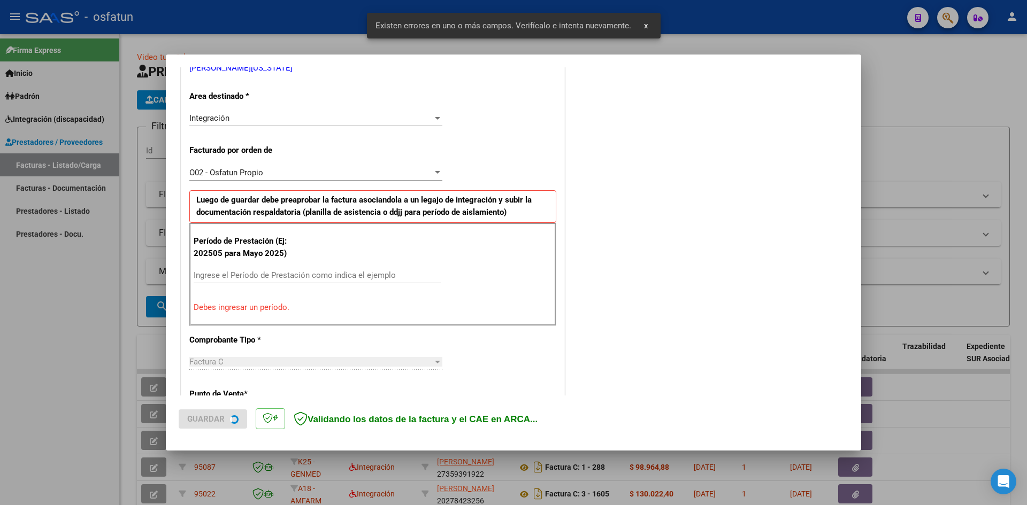
scroll to position [242, 0]
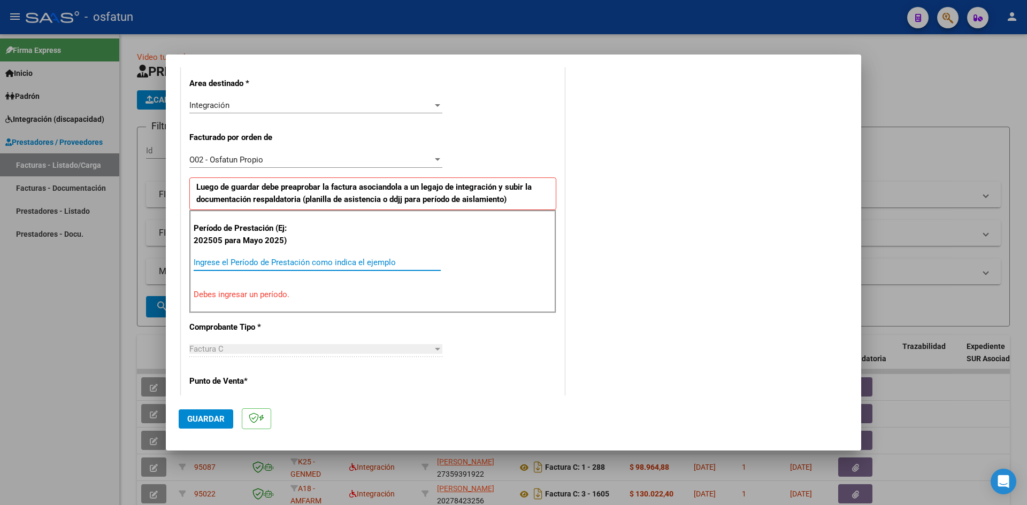
click at [224, 263] on input "Ingrese el Período de Prestación como indica el ejemplo" at bounding box center [317, 263] width 247 height 10
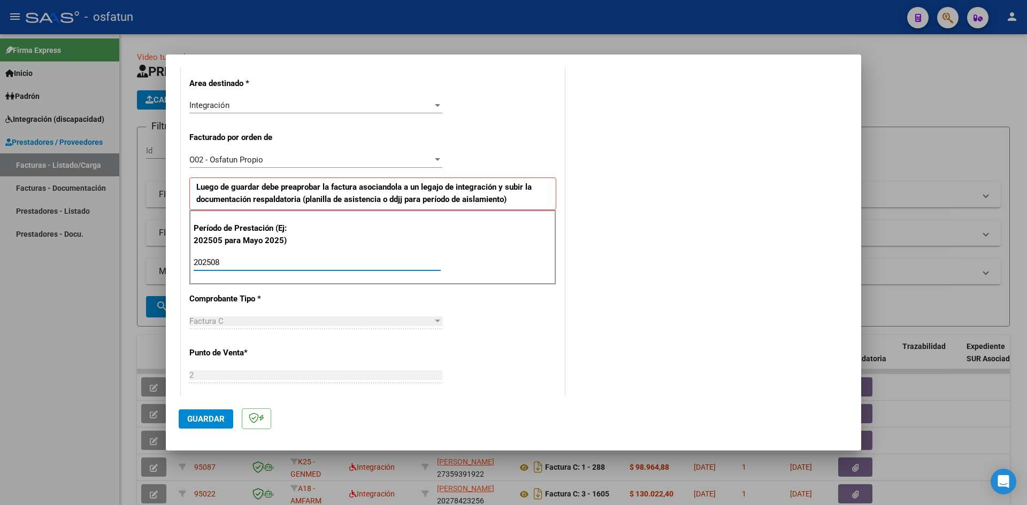
type input "202508"
click at [205, 415] on span "Guardar" at bounding box center [205, 419] width 37 height 10
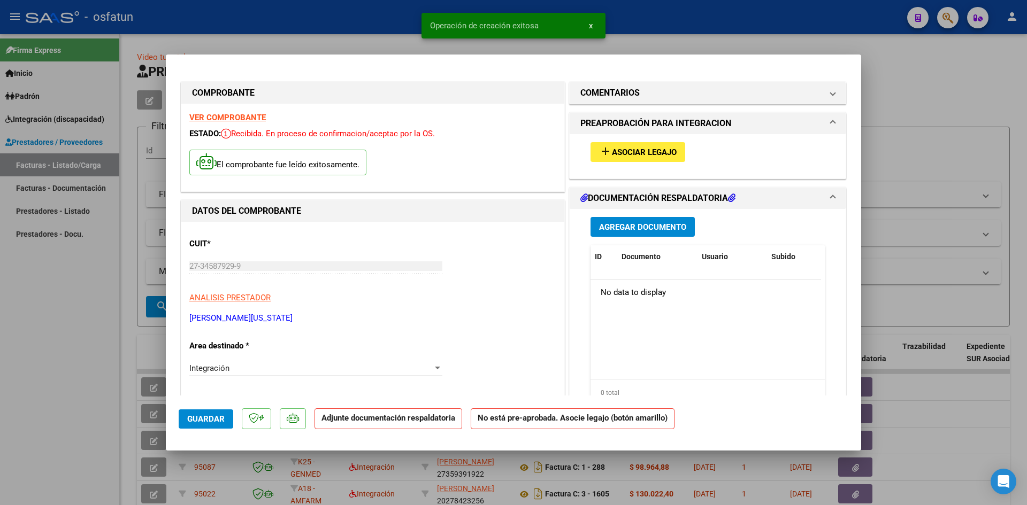
click at [623, 149] on span "Asociar Legajo" at bounding box center [644, 153] width 65 height 10
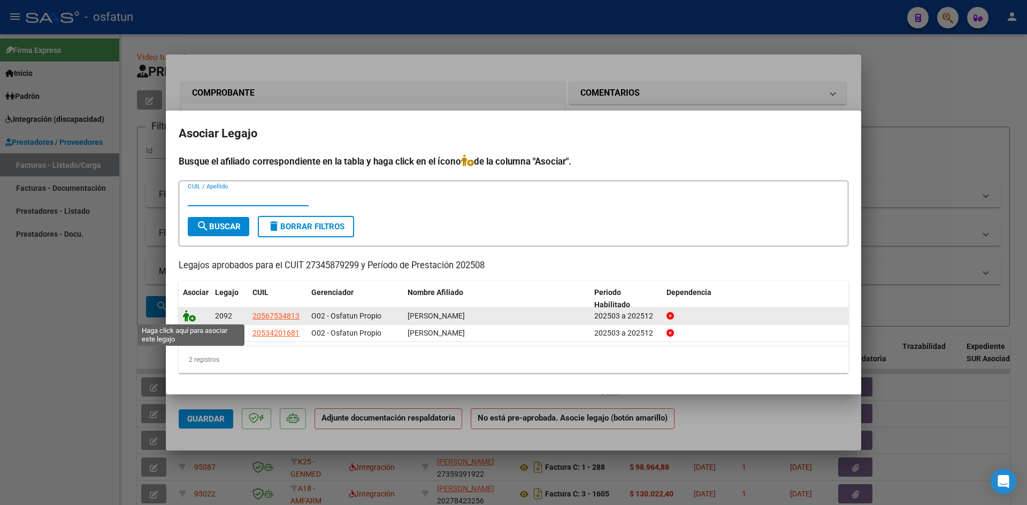
click at [187, 314] on icon at bounding box center [189, 316] width 13 height 12
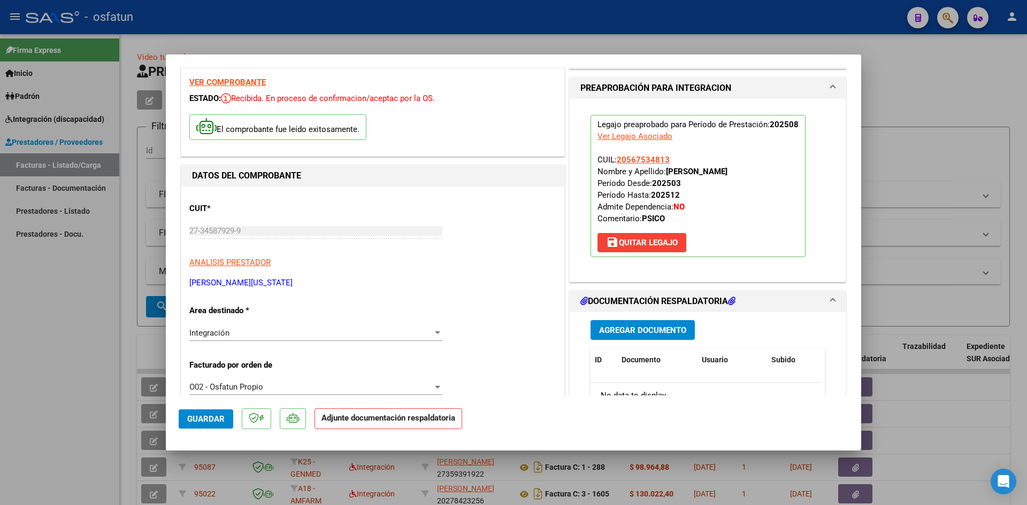
scroll to position [53, 0]
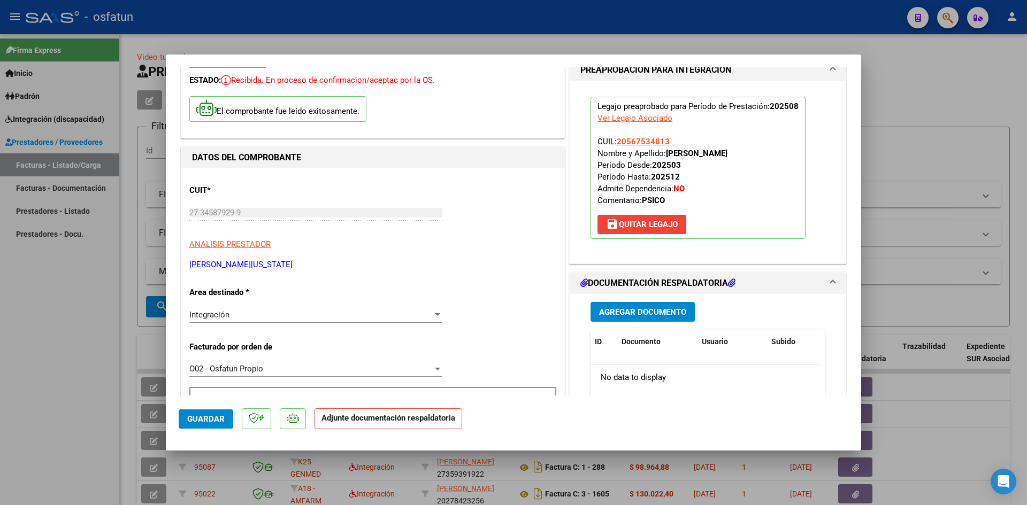
click at [655, 316] on span "Agregar Documento" at bounding box center [642, 312] width 87 height 10
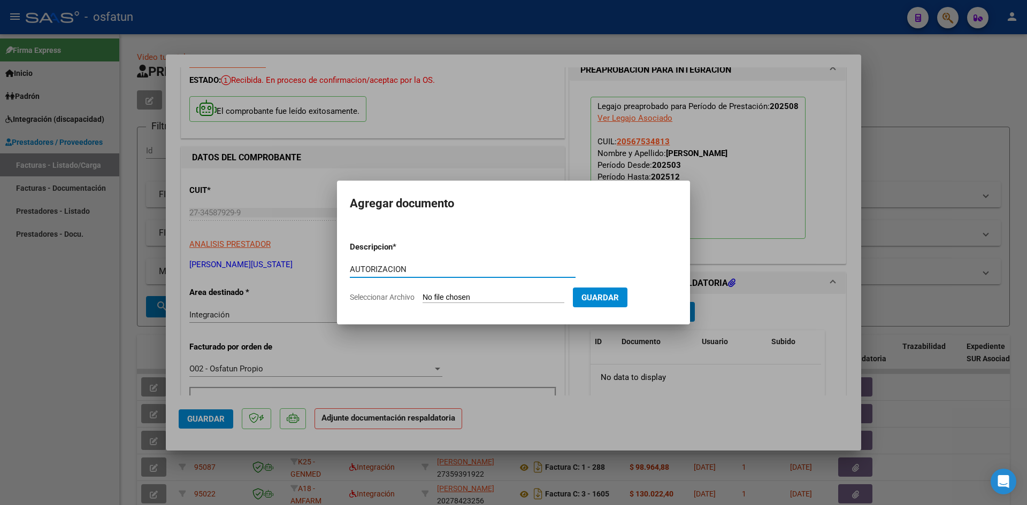
type input "AUTORIZACION"
click at [422, 293] on input "Seleccionar Archivo" at bounding box center [493, 298] width 142 height 10
type input "C:\fakepath\ASIST PSICOL AGOSTO.pdf"
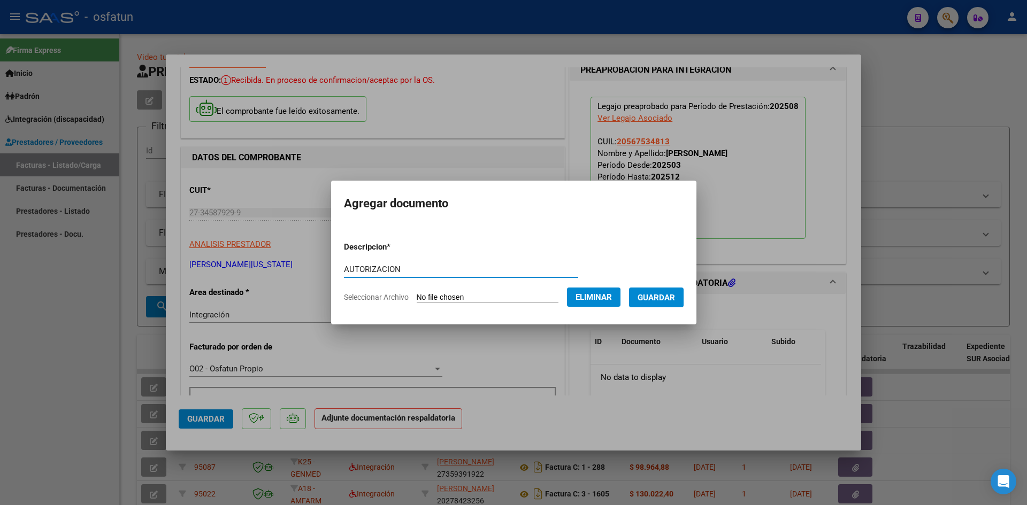
drag, startPoint x: 405, startPoint y: 267, endPoint x: 172, endPoint y: 258, distance: 233.9
click at [172, 258] on div "COMPROBANTE VER COMPROBANTE ESTADO: Recibida. En proceso de confirmacion/acepta…" at bounding box center [513, 252] width 1027 height 505
type input "ASISTENCIA"
click at [671, 297] on span "Guardar" at bounding box center [655, 298] width 37 height 10
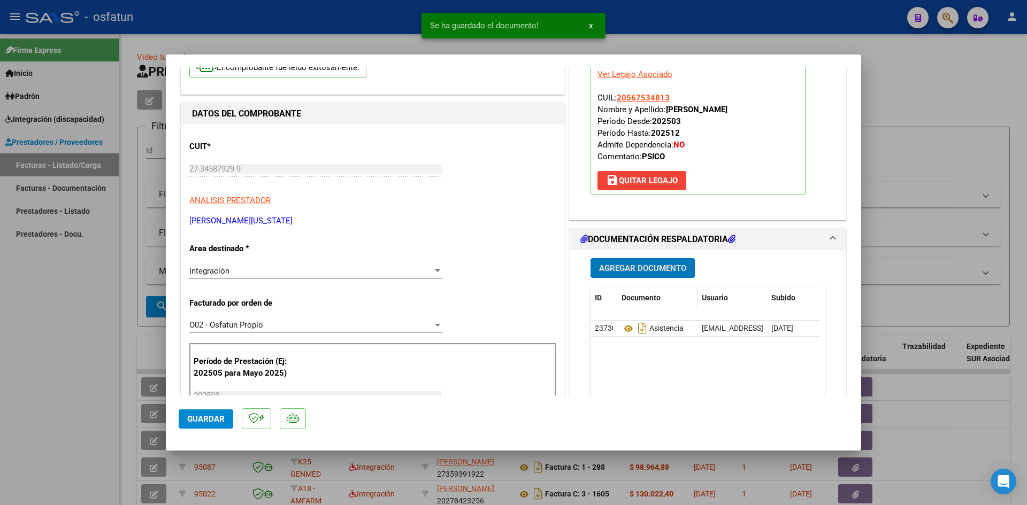
scroll to position [160, 0]
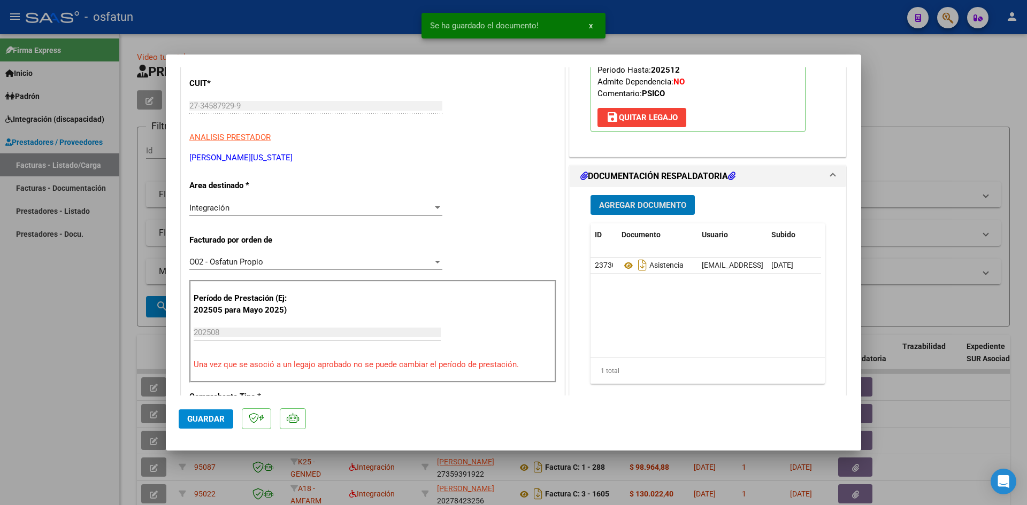
click at [634, 201] on span "Agregar Documento" at bounding box center [642, 206] width 87 height 10
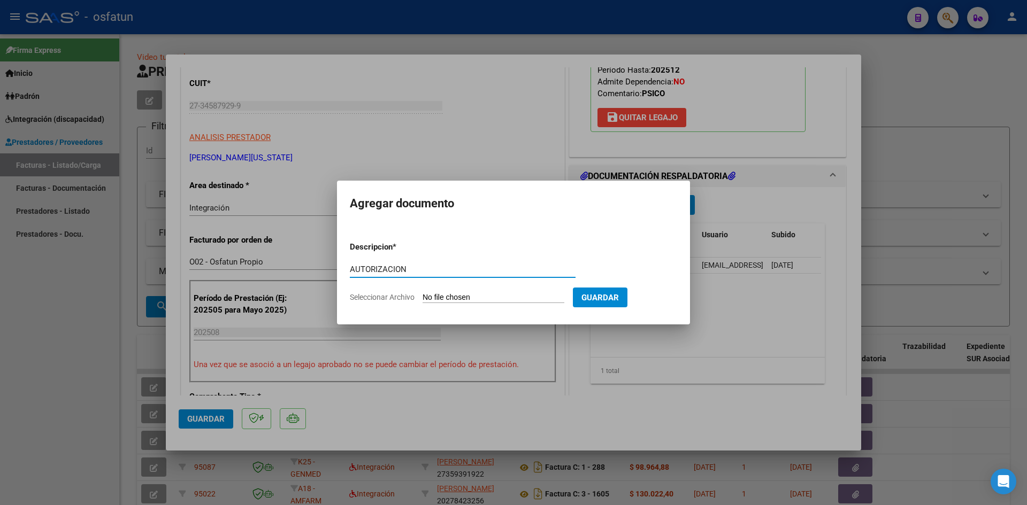
type input "AUTORIZACION"
click at [422, 293] on input "Seleccionar Archivo" at bounding box center [493, 298] width 142 height 10
type input "C:\fakepath\AUTOR PSICOLOGIA.pdf"
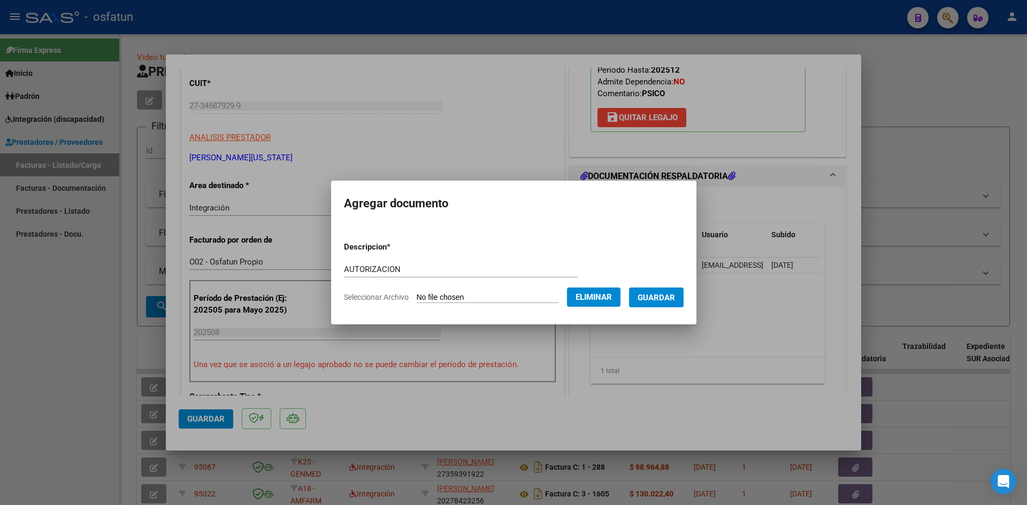
click at [667, 299] on span "Guardar" at bounding box center [655, 298] width 37 height 10
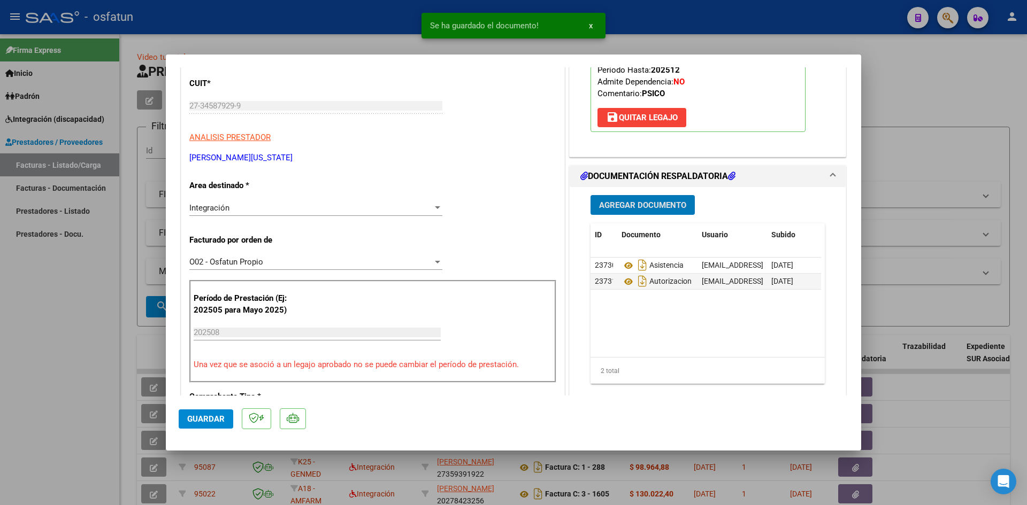
click at [206, 419] on span "Guardar" at bounding box center [205, 419] width 37 height 10
click at [0, 385] on div at bounding box center [513, 252] width 1027 height 505
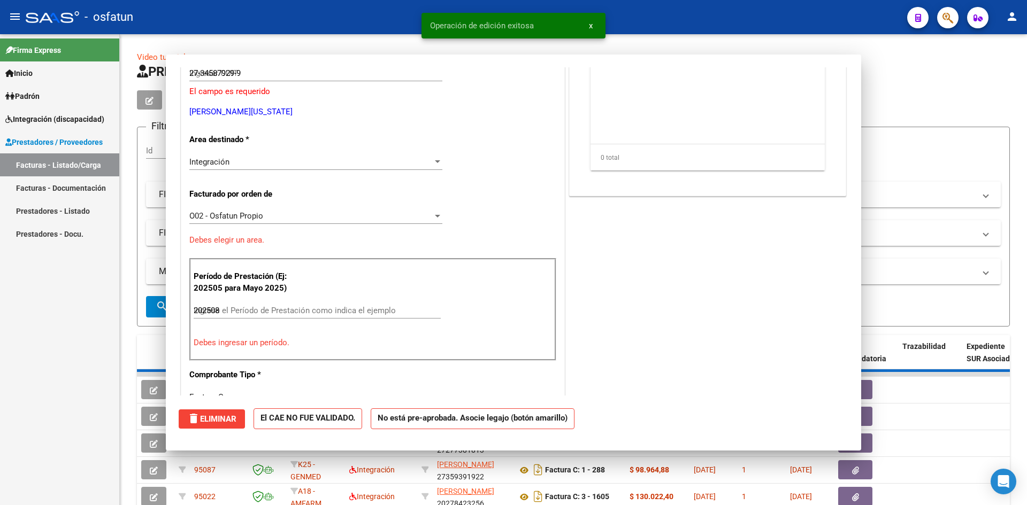
type input "$ 0,00"
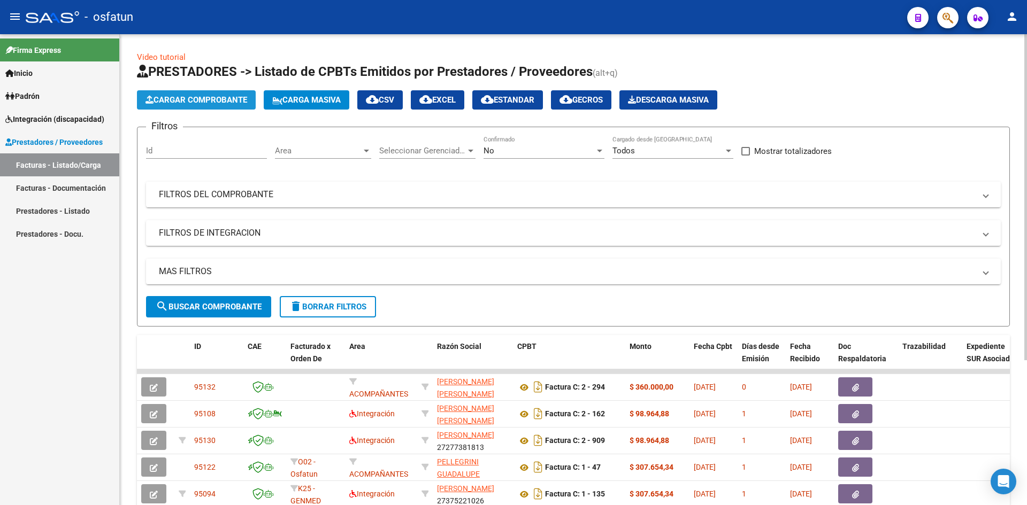
click at [187, 101] on span "Cargar Comprobante" at bounding box center [196, 100] width 102 height 10
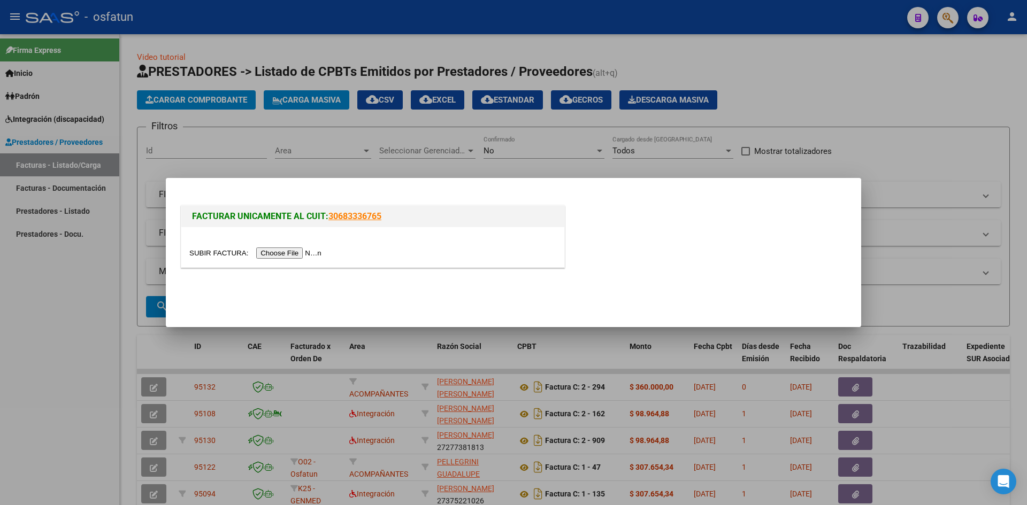
click at [295, 262] on div at bounding box center [372, 247] width 383 height 40
click at [295, 251] on input "file" at bounding box center [256, 253] width 135 height 11
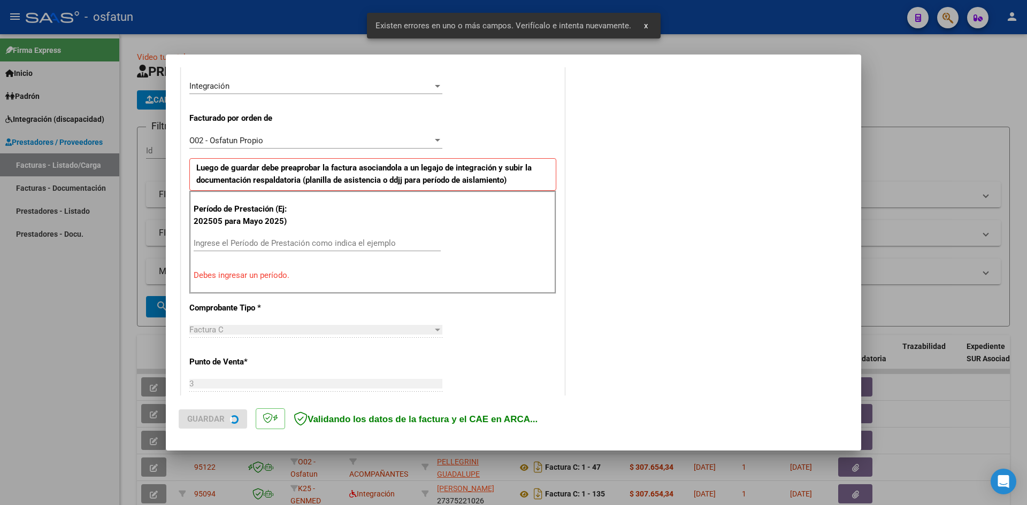
scroll to position [263, 0]
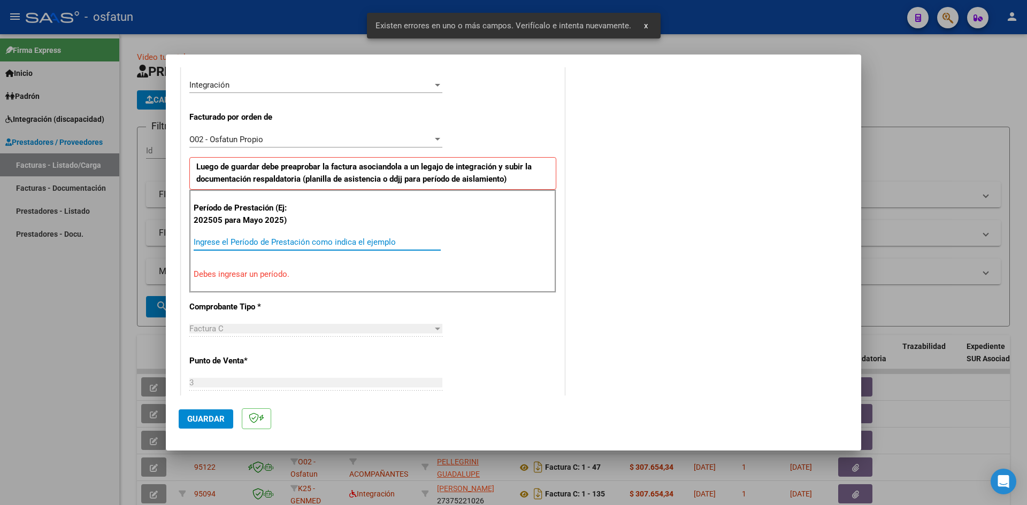
click at [215, 241] on input "Ingrese el Período de Prestación como indica el ejemplo" at bounding box center [317, 242] width 247 height 10
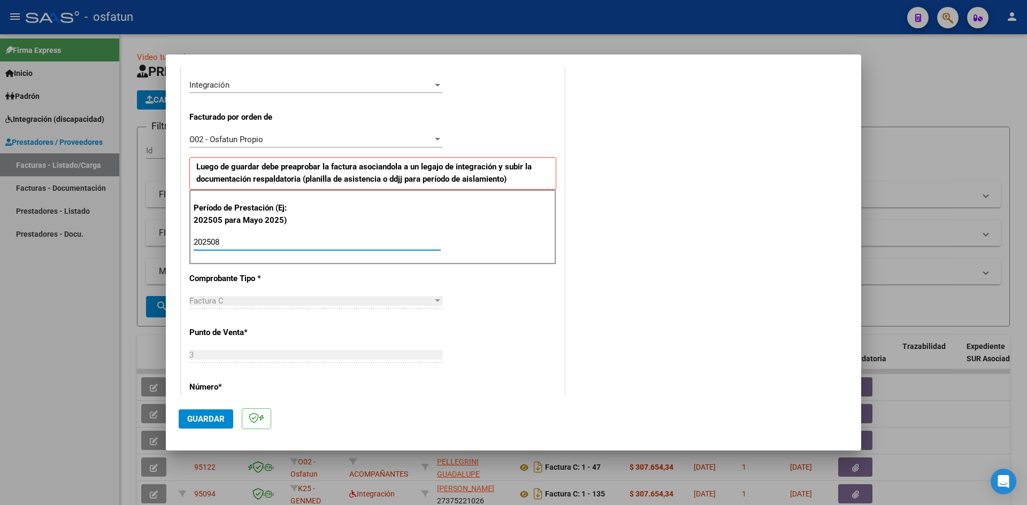
type input "202508"
click at [200, 421] on span "Guardar" at bounding box center [205, 419] width 37 height 10
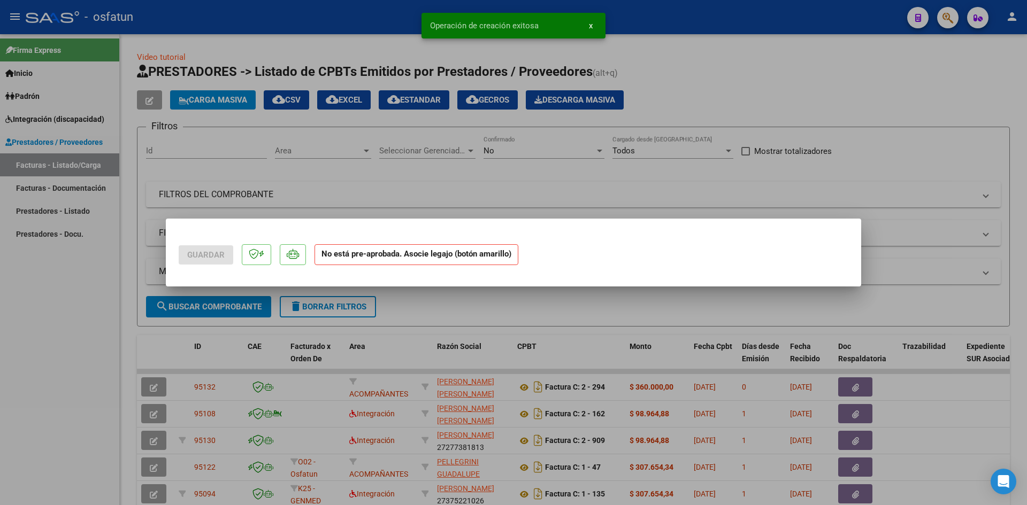
scroll to position [0, 0]
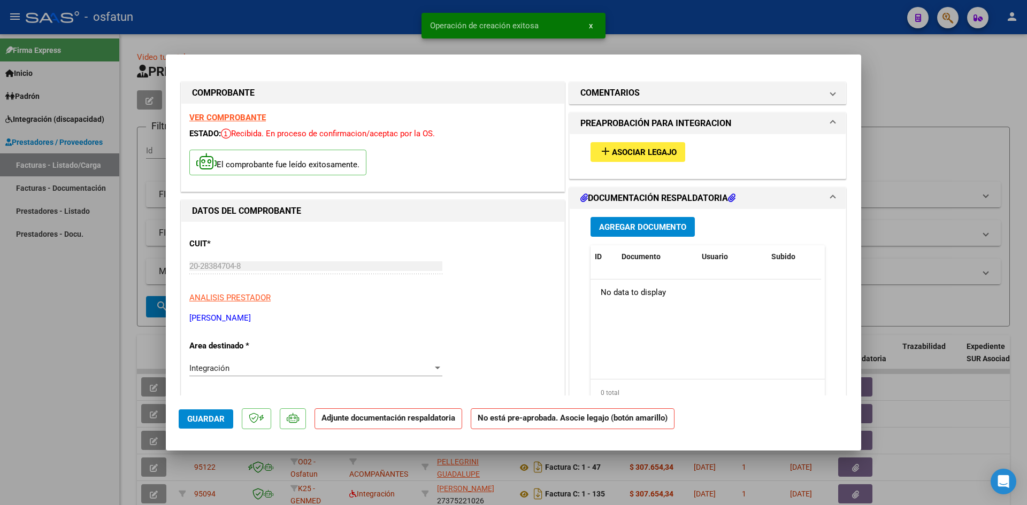
click at [639, 158] on button "add Asociar Legajo" at bounding box center [637, 152] width 95 height 20
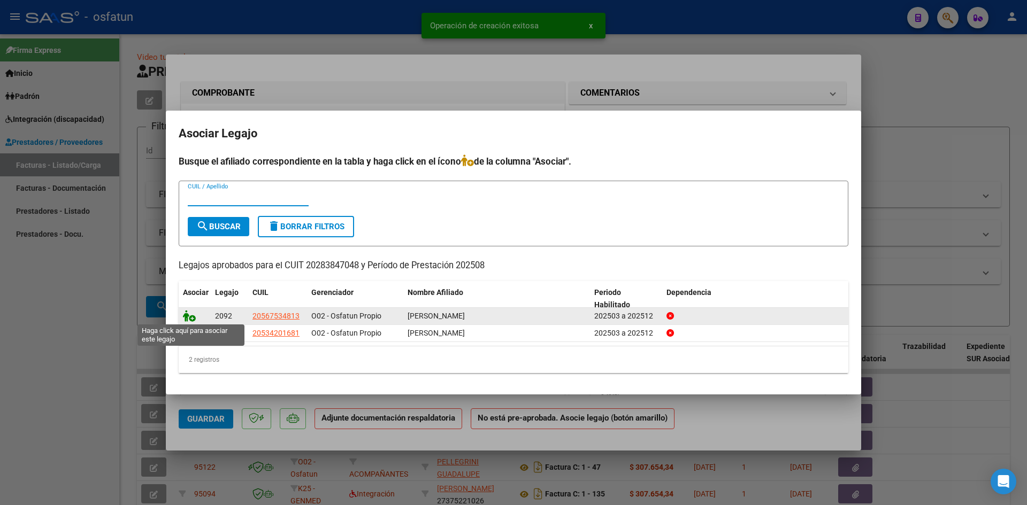
click at [187, 317] on icon at bounding box center [189, 316] width 13 height 12
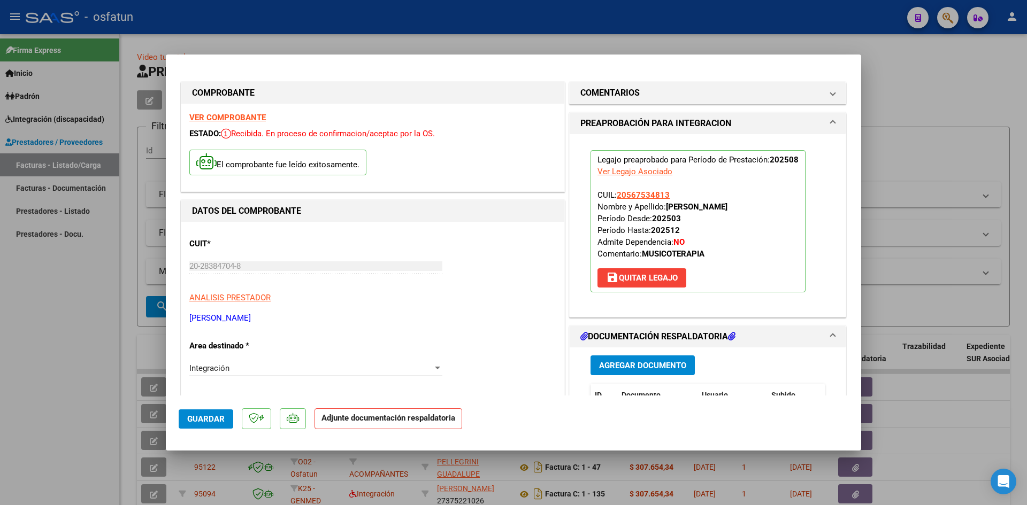
click at [647, 364] on span "Agregar Documento" at bounding box center [642, 366] width 87 height 10
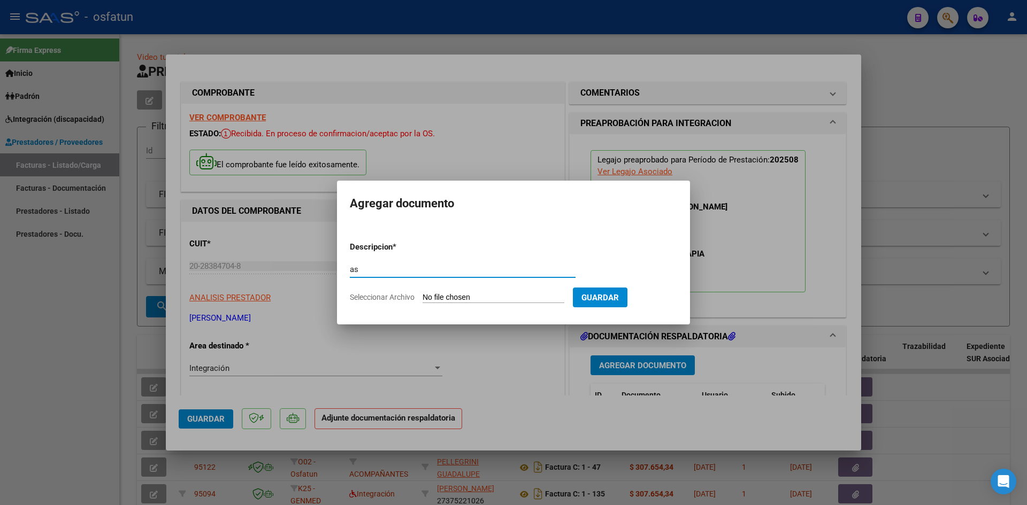
type input "a"
type input "ASISTENCIA"
click at [422, 293] on input "Seleccionar Archivo" at bounding box center [493, 298] width 142 height 10
type input "C:\fakepath\ASIST MUSICOT AGOSTO.pdf"
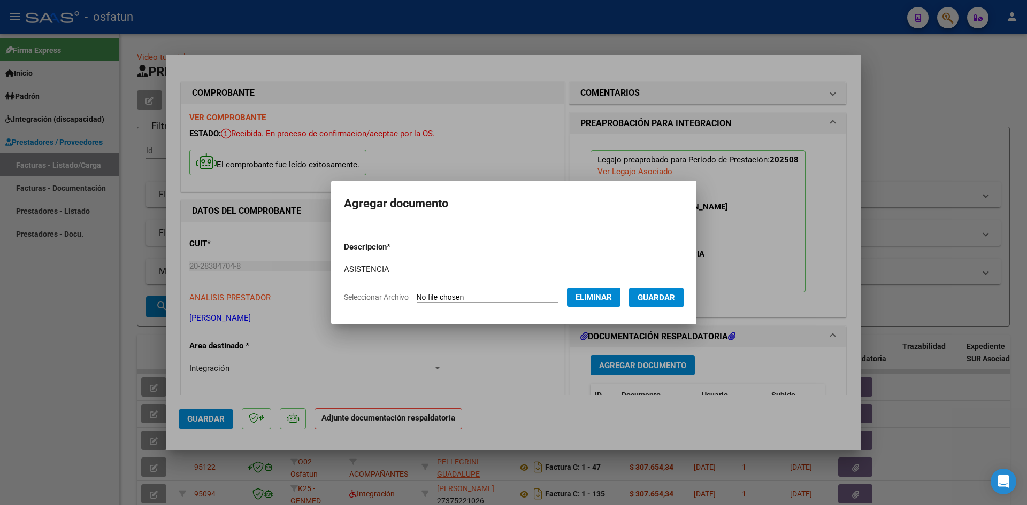
click at [672, 300] on span "Guardar" at bounding box center [655, 298] width 37 height 10
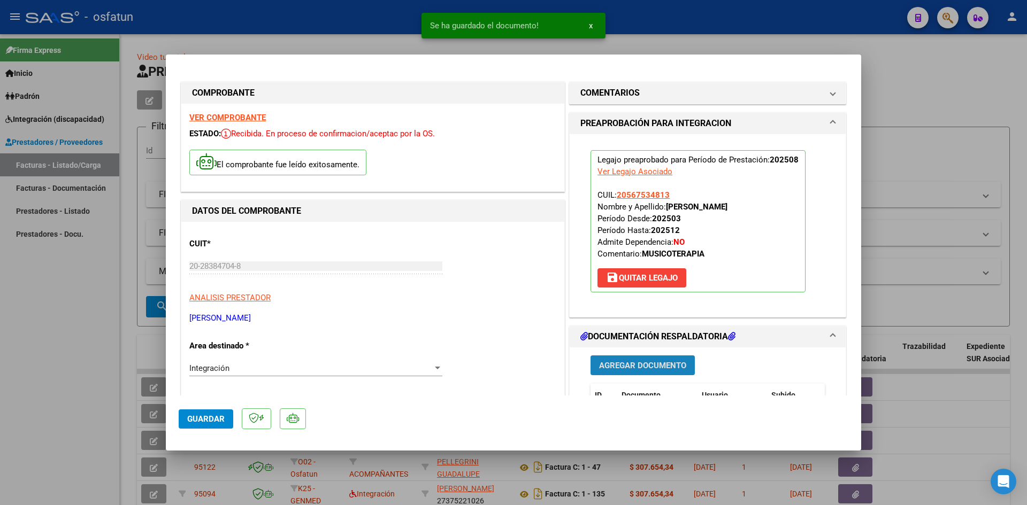
click at [663, 362] on span "Agregar Documento" at bounding box center [642, 366] width 87 height 10
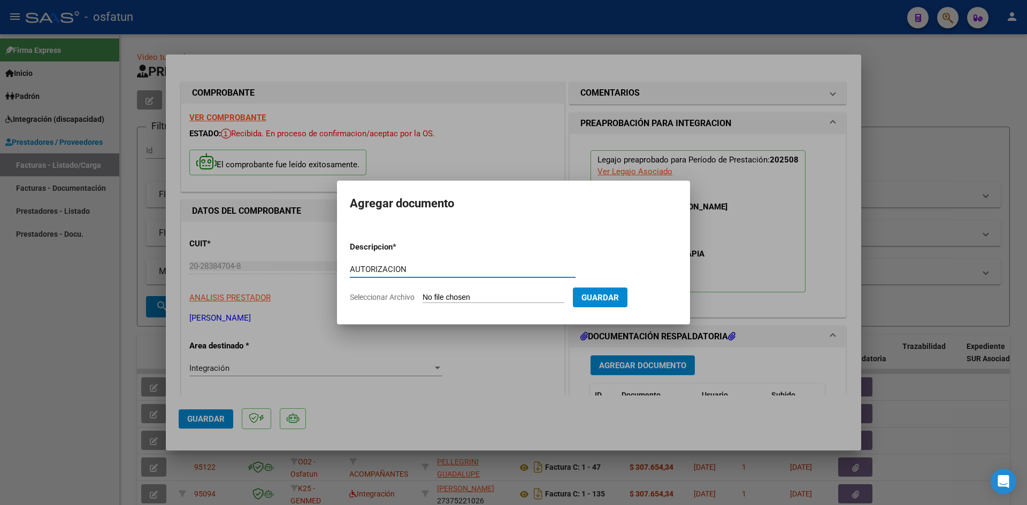
type input "AUTORIZACION"
click at [422, 293] on input "Seleccionar Archivo" at bounding box center [493, 298] width 142 height 10
type input "C:\fakepath\AUTOR [MEDICAL_DATA].pdf"
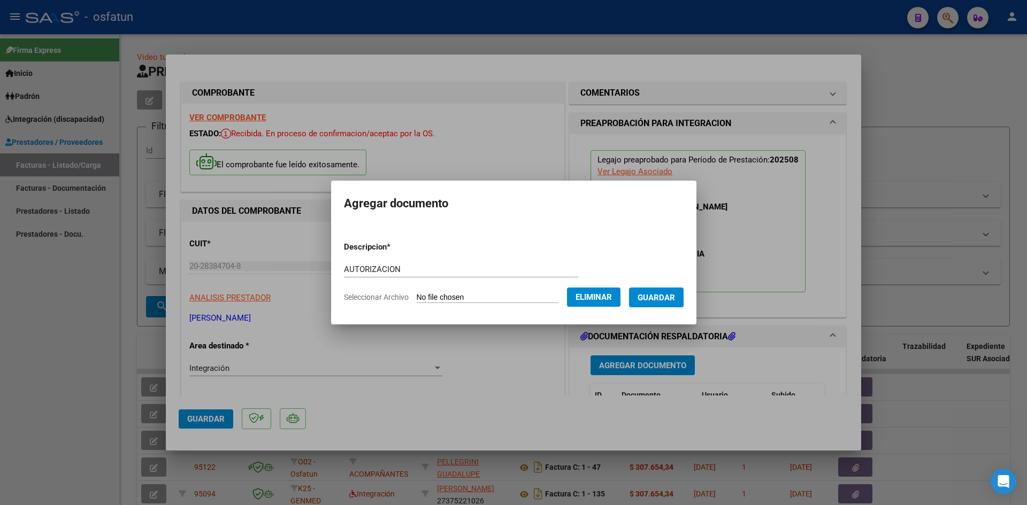
click at [658, 291] on button "Guardar" at bounding box center [656, 298] width 55 height 20
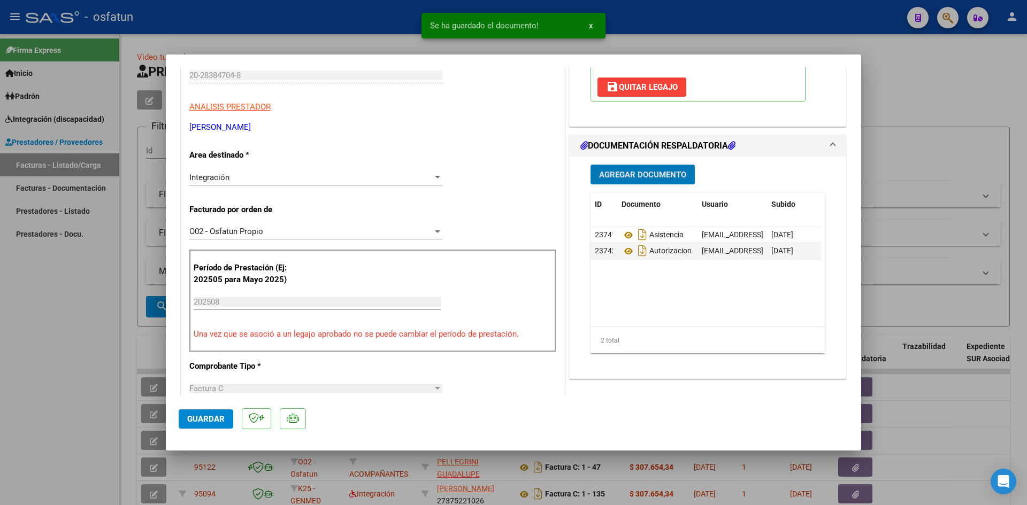
scroll to position [214, 0]
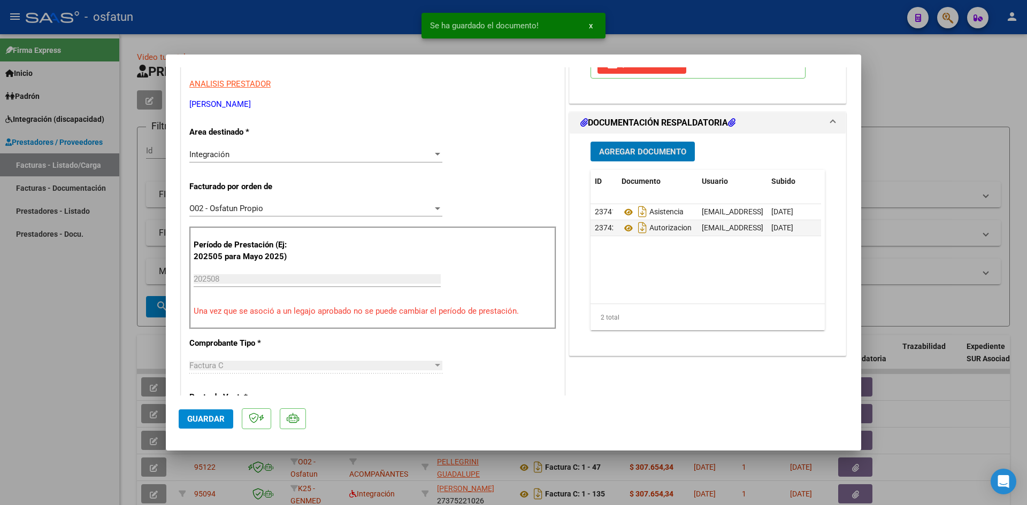
click at [191, 416] on span "Guardar" at bounding box center [205, 419] width 37 height 10
click at [39, 356] on div at bounding box center [513, 252] width 1027 height 505
type input "$ 0,00"
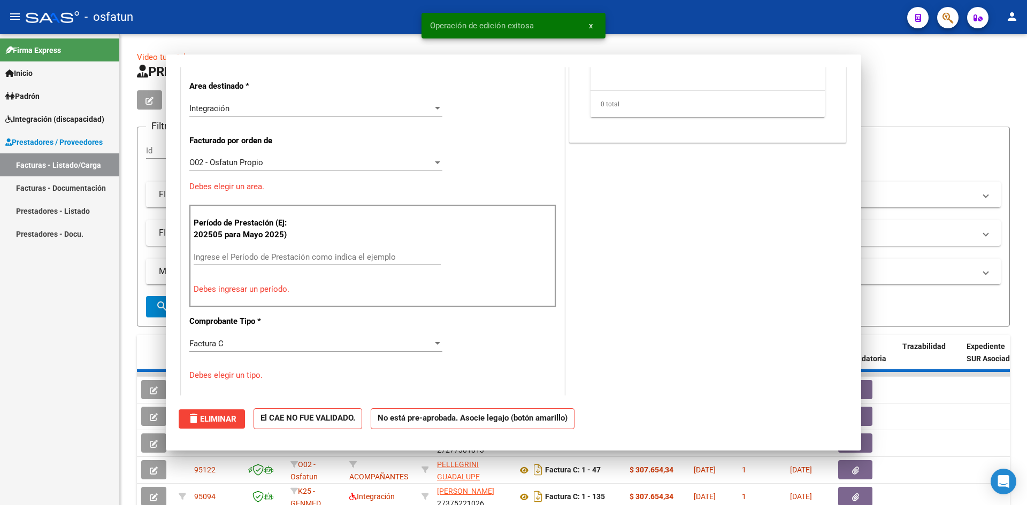
scroll to position [0, 0]
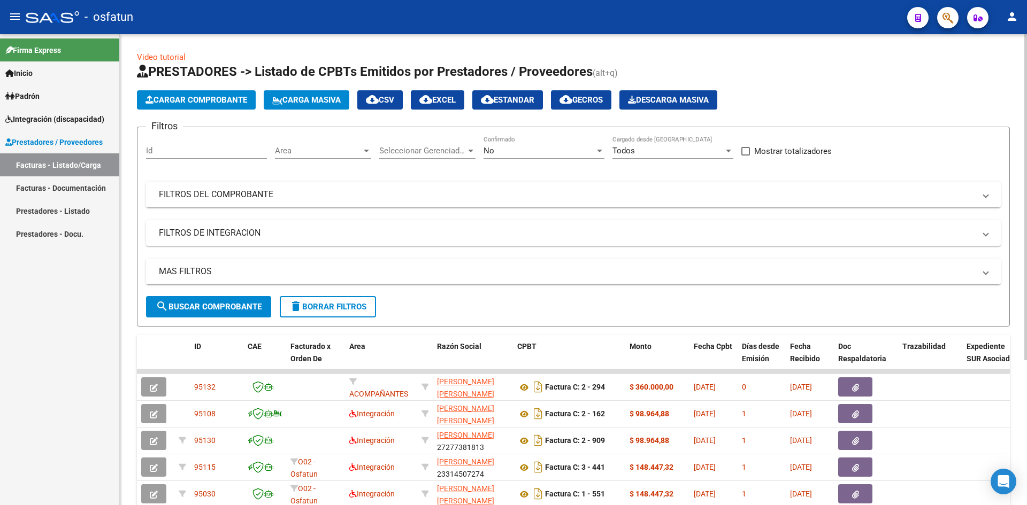
click at [168, 94] on button "Cargar Comprobante" at bounding box center [196, 99] width 119 height 19
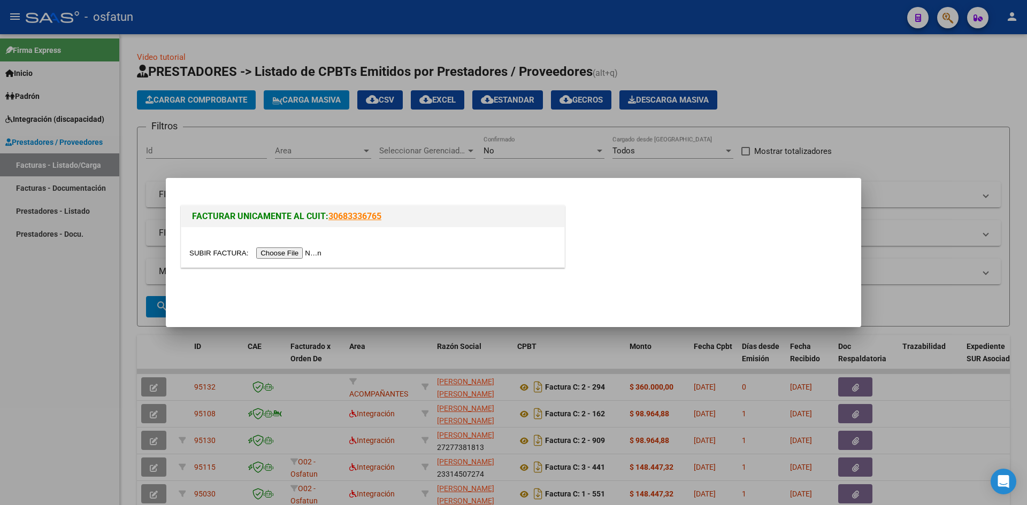
click at [306, 255] on input "file" at bounding box center [256, 253] width 135 height 11
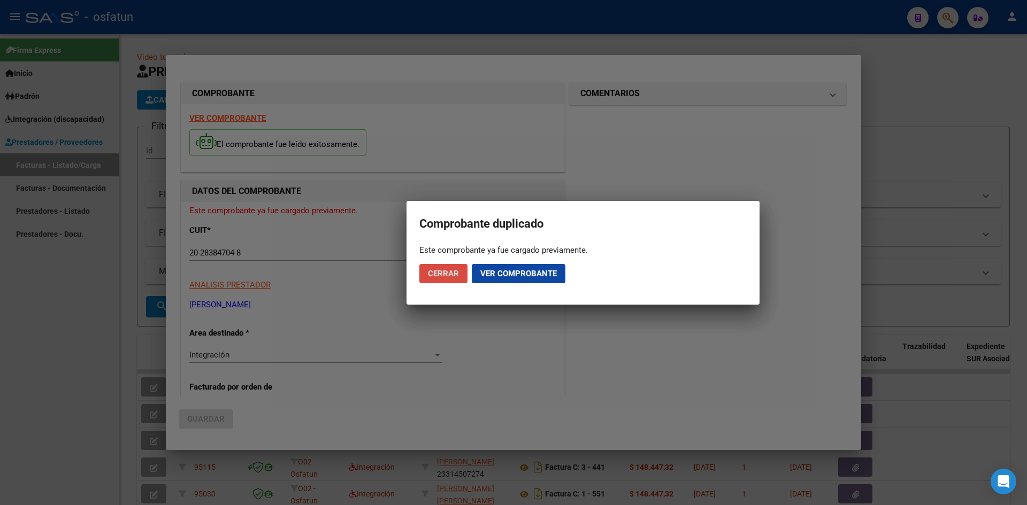
click at [453, 272] on span "Cerrar" at bounding box center [443, 274] width 31 height 10
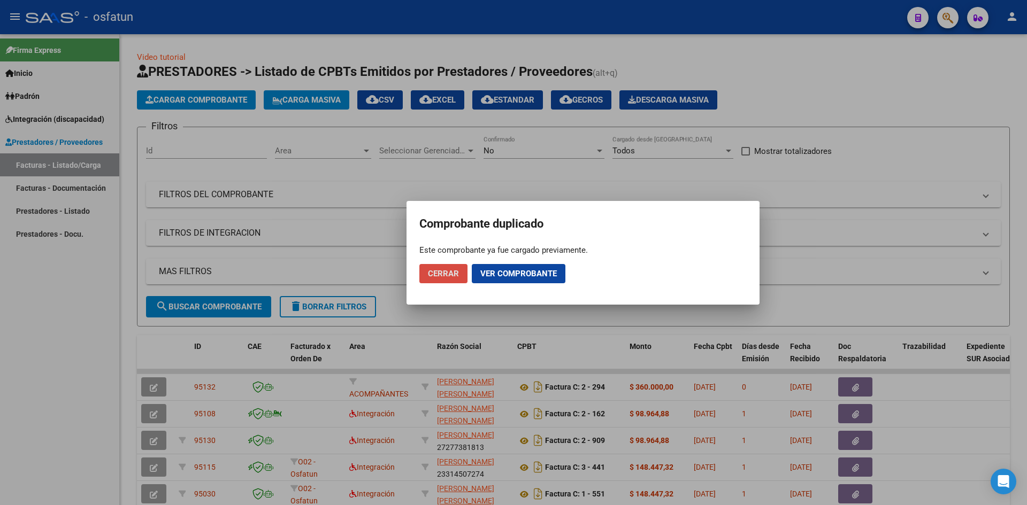
click at [463, 271] on button "Cerrar" at bounding box center [443, 273] width 48 height 19
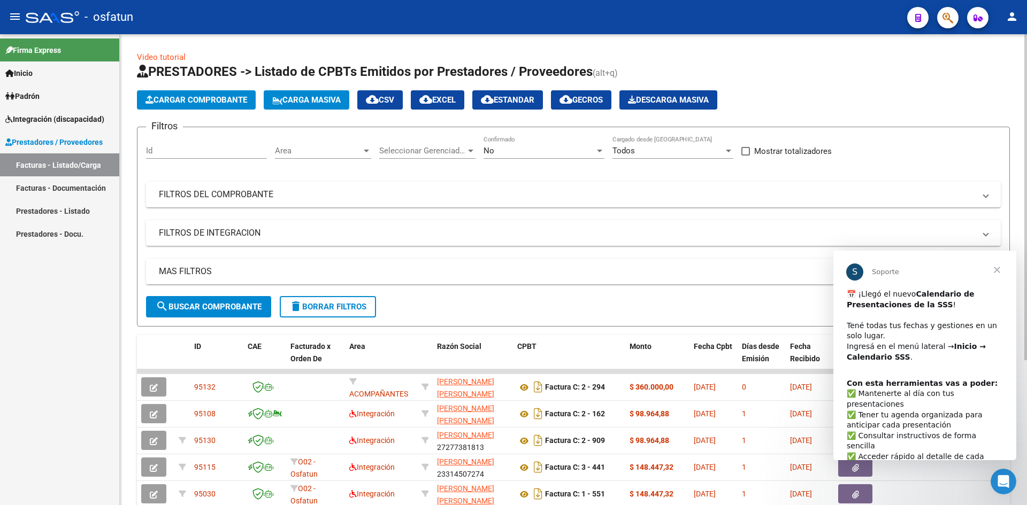
click at [171, 98] on span "Cargar Comprobante" at bounding box center [196, 100] width 102 height 10
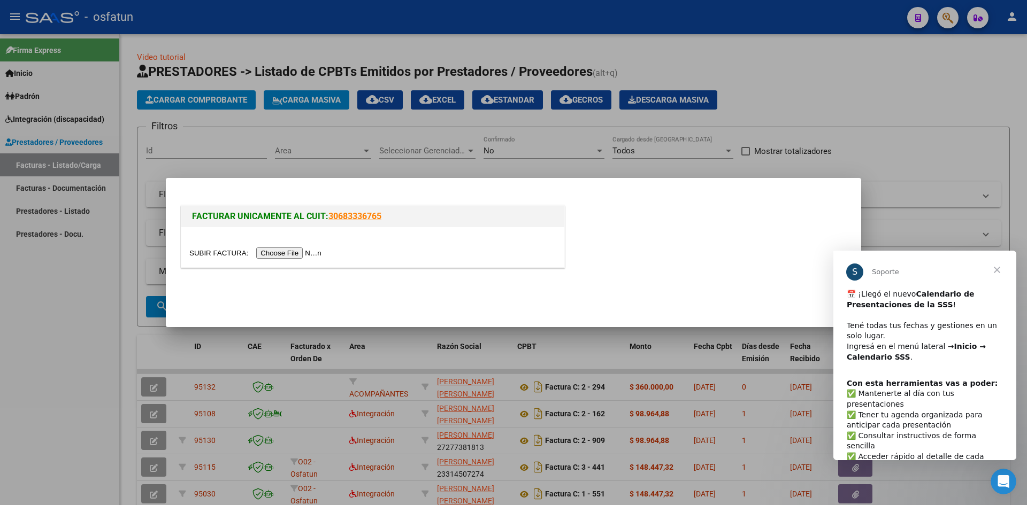
click at [286, 250] on input "file" at bounding box center [256, 253] width 135 height 11
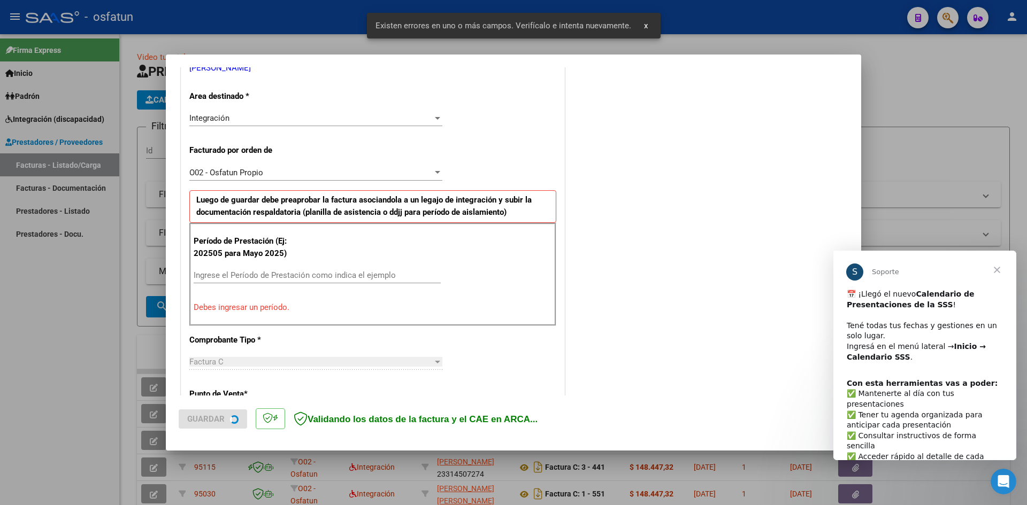
scroll to position [242, 0]
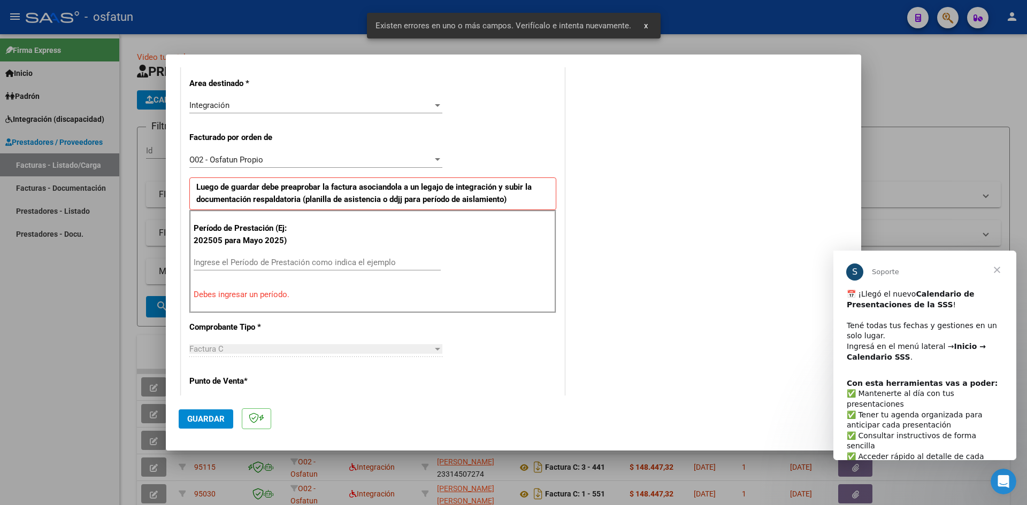
click at [235, 258] on input "Ingrese el Período de Prestación como indica el ejemplo" at bounding box center [317, 263] width 247 height 10
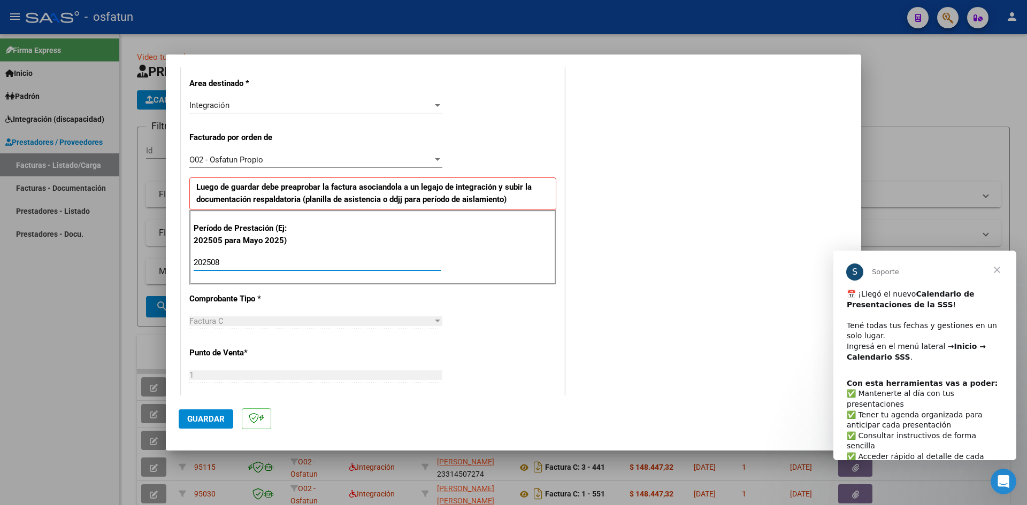
type input "202508"
click at [195, 419] on span "Guardar" at bounding box center [205, 419] width 37 height 10
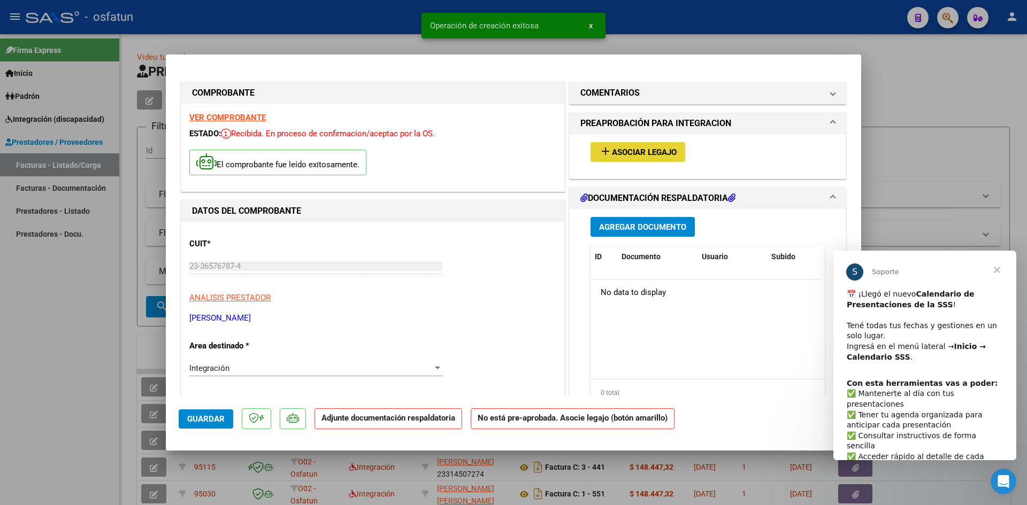
click at [638, 143] on button "add Asociar Legajo" at bounding box center [637, 152] width 95 height 20
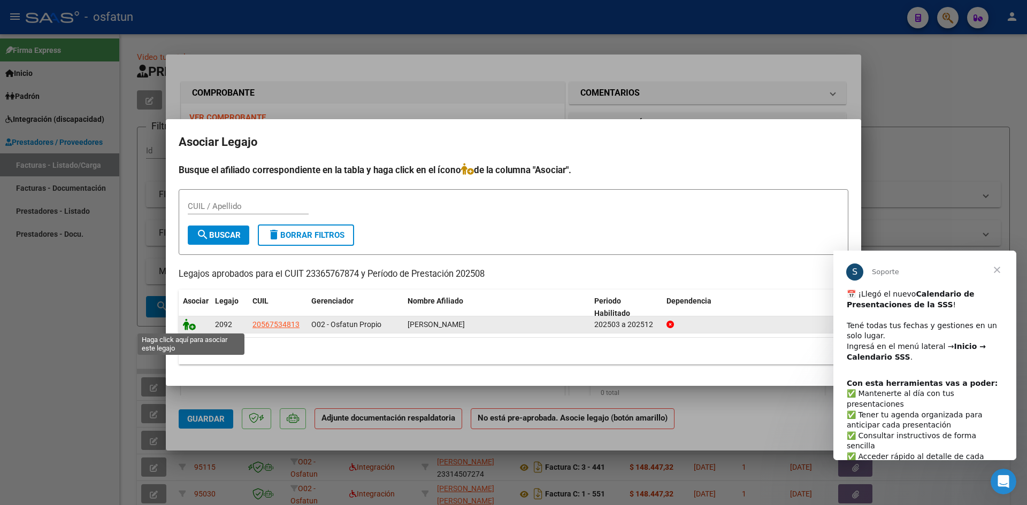
click at [184, 326] on icon at bounding box center [189, 325] width 13 height 12
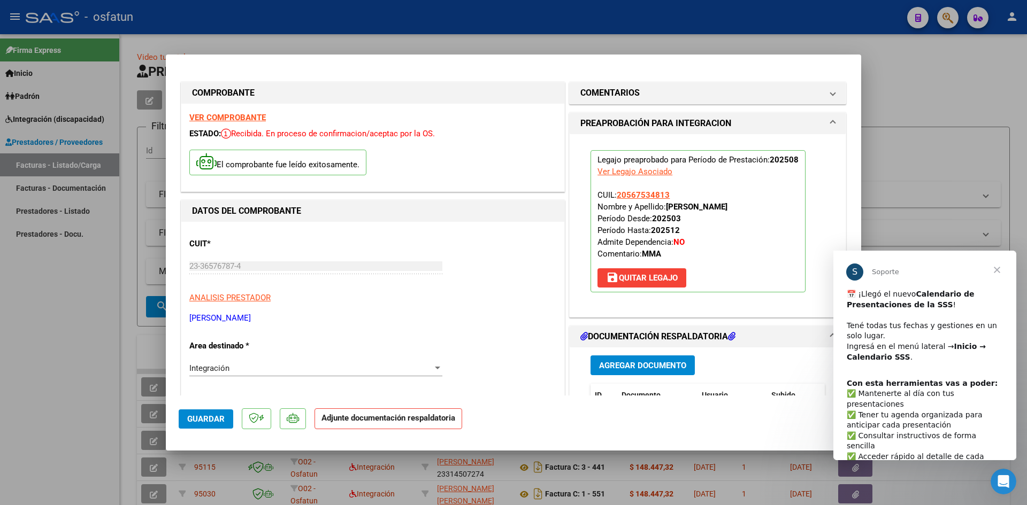
click at [636, 371] on button "Agregar Documento" at bounding box center [642, 366] width 104 height 20
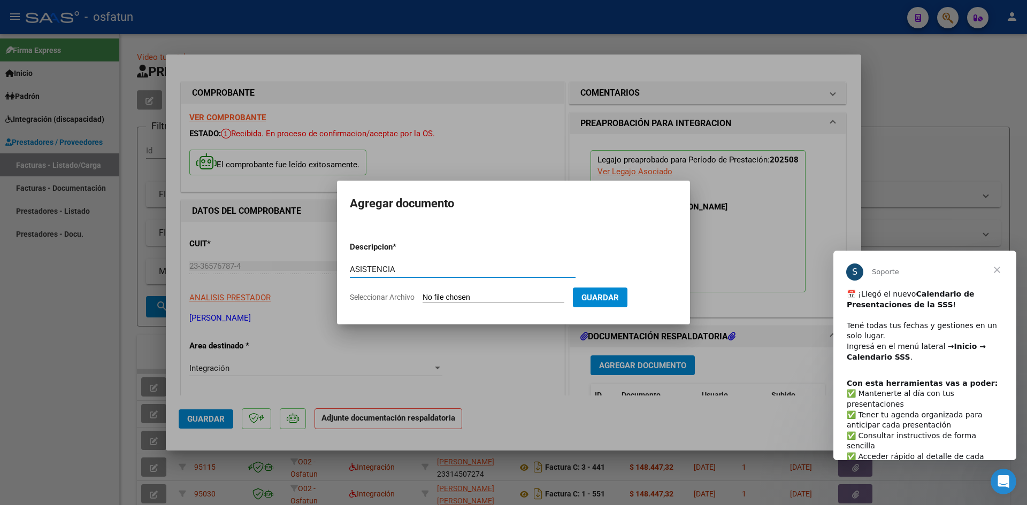
type input "ASISTENCIA"
click at [422, 293] on input "Seleccionar Archivo" at bounding box center [493, 298] width 142 height 10
type input "C:\fakepath\ASIST MAESTRA APOY AGOSTO.pdf"
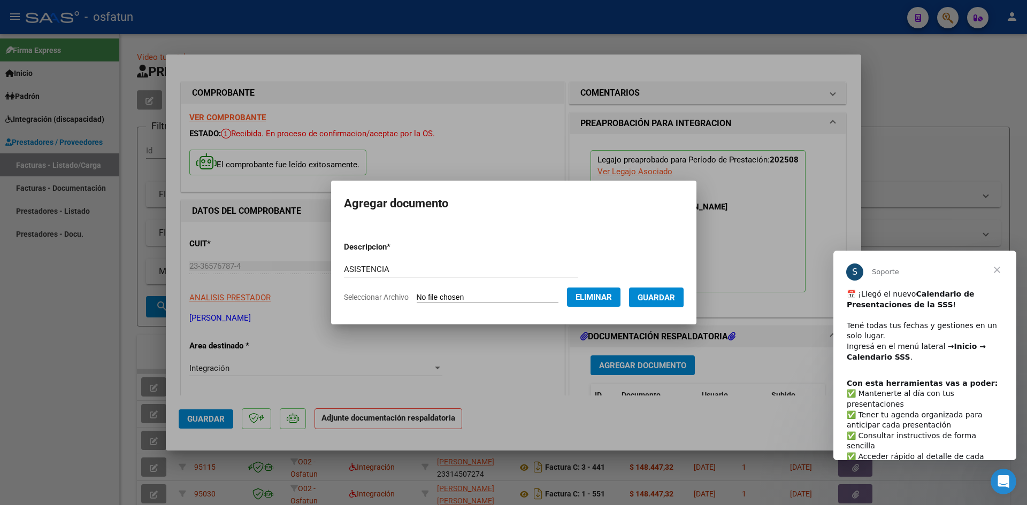
click at [659, 294] on span "Guardar" at bounding box center [655, 298] width 37 height 10
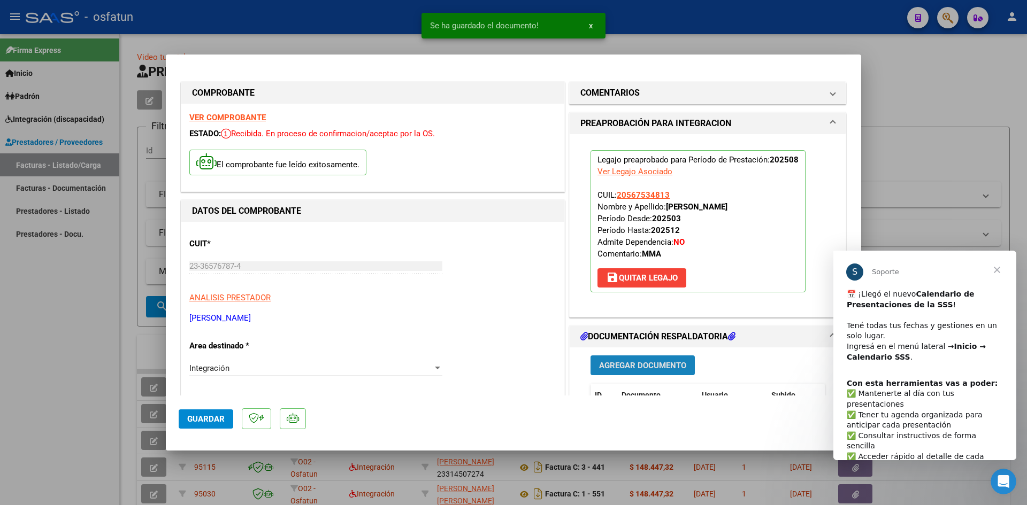
click at [624, 356] on button "Agregar Documento" at bounding box center [642, 366] width 104 height 20
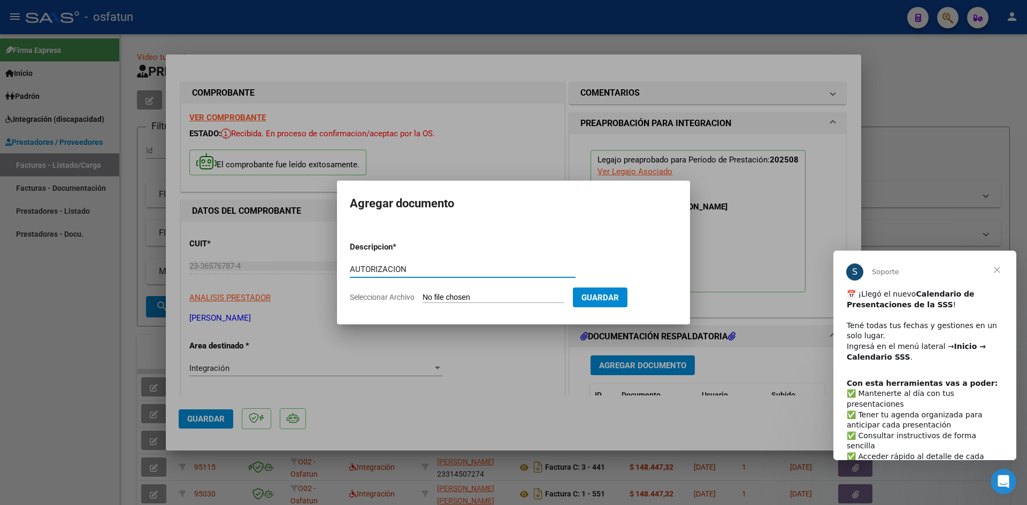
type input "AUTORIZACION"
click at [422, 293] on input "Seleccionar Archivo" at bounding box center [493, 298] width 142 height 10
type input "C:\fakepath\AUTO MAESTRA DE APOYO.pdf"
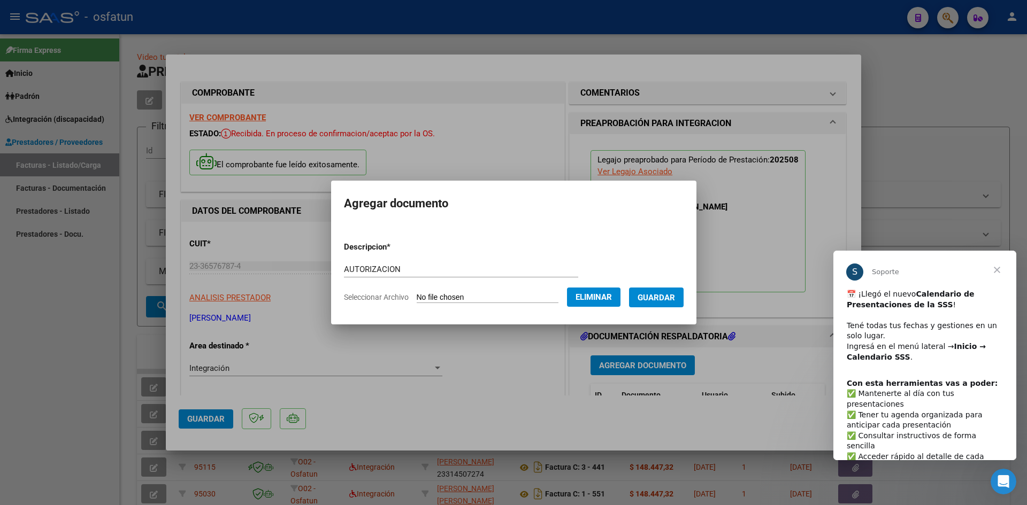
click at [675, 297] on span "Guardar" at bounding box center [655, 298] width 37 height 10
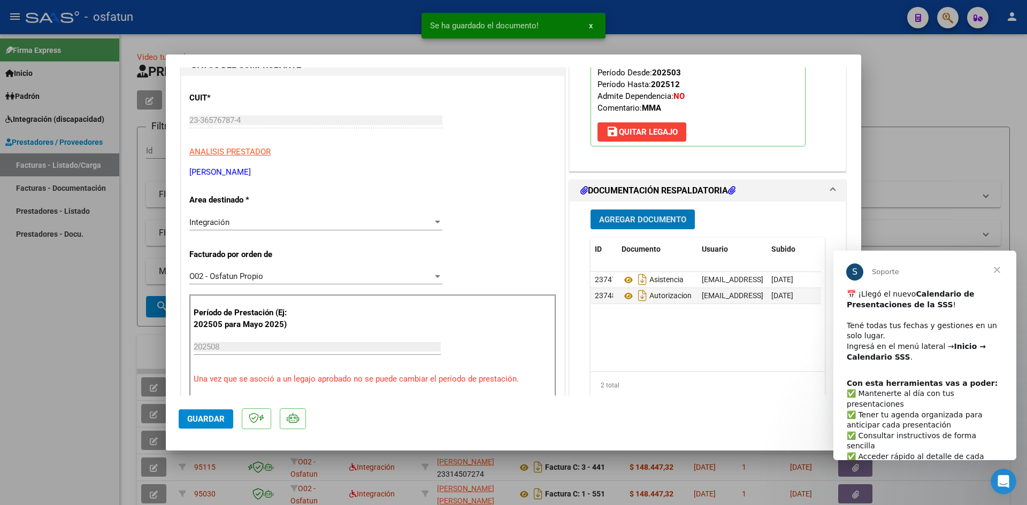
scroll to position [214, 0]
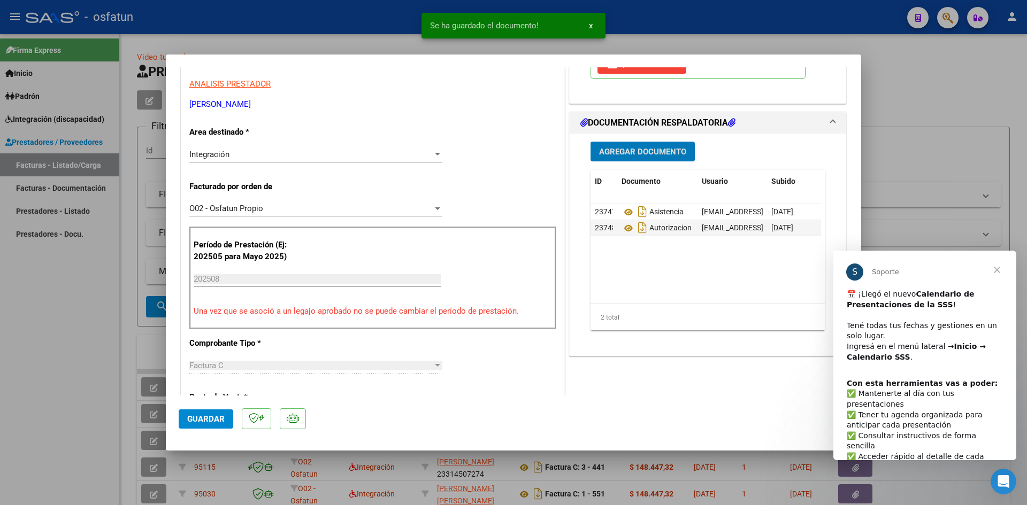
click at [207, 415] on span "Guardar" at bounding box center [205, 419] width 37 height 10
click at [68, 301] on div at bounding box center [513, 252] width 1027 height 505
type input "$ 0,00"
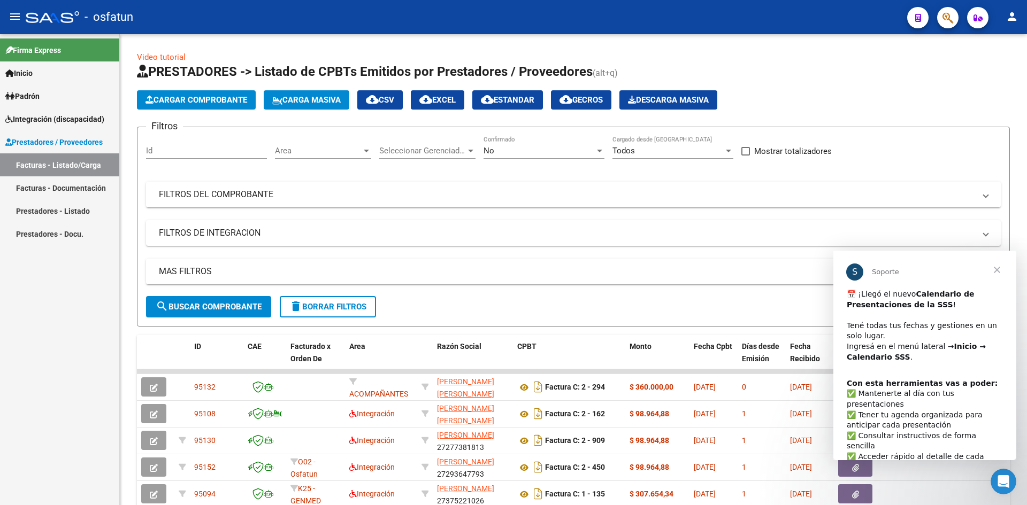
click at [1000, 268] on span "Cerrar" at bounding box center [997, 270] width 39 height 39
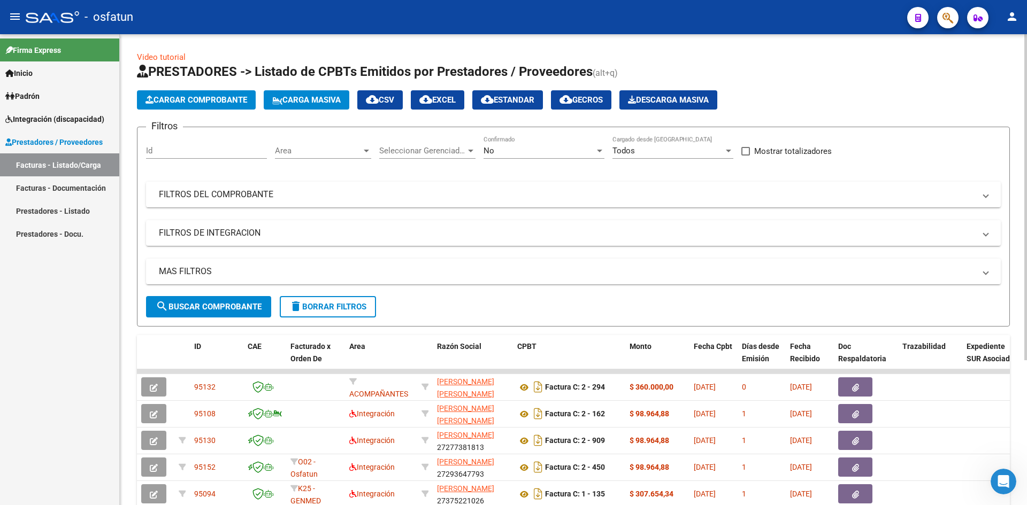
click at [215, 103] on span "Cargar Comprobante" at bounding box center [196, 100] width 102 height 10
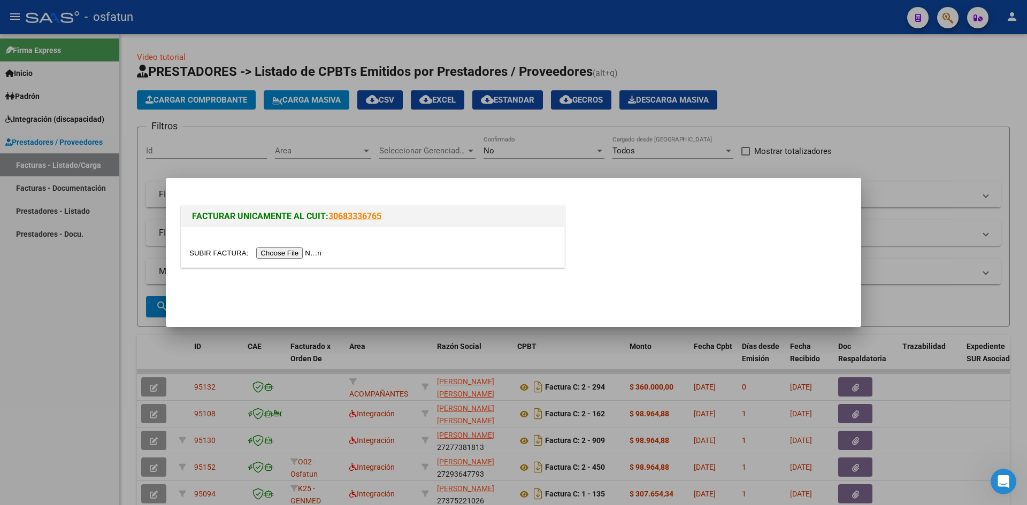
click at [287, 253] on input "file" at bounding box center [256, 253] width 135 height 11
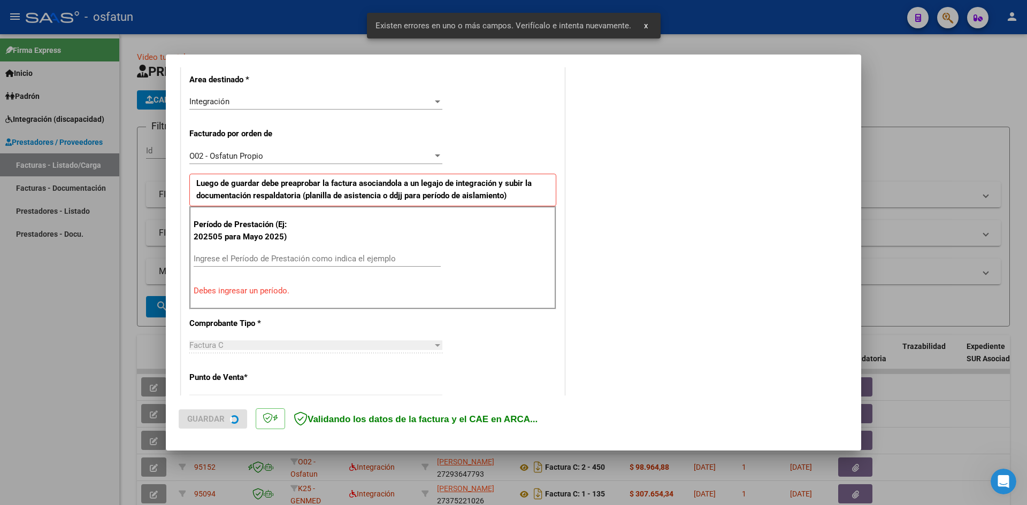
scroll to position [263, 0]
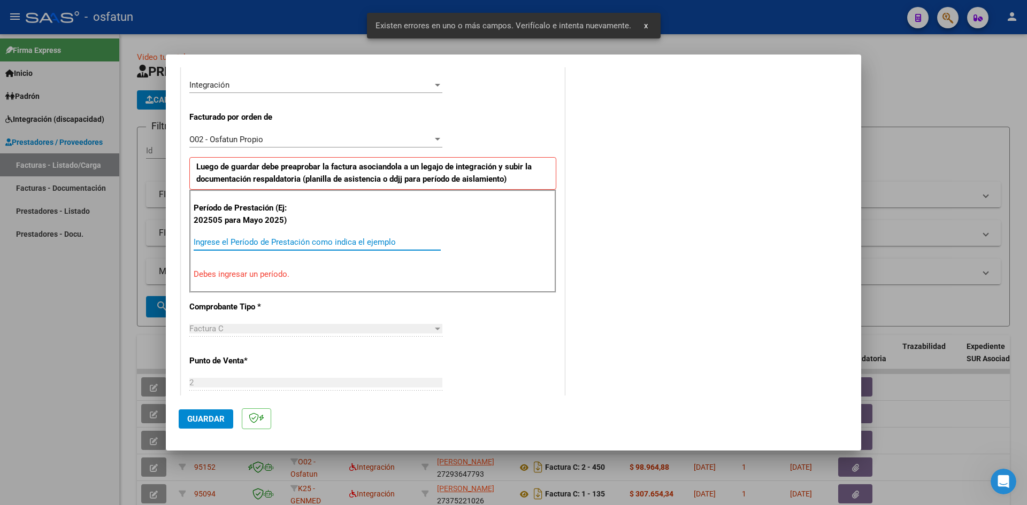
click at [227, 240] on input "Ingrese el Período de Prestación como indica el ejemplo" at bounding box center [317, 242] width 247 height 10
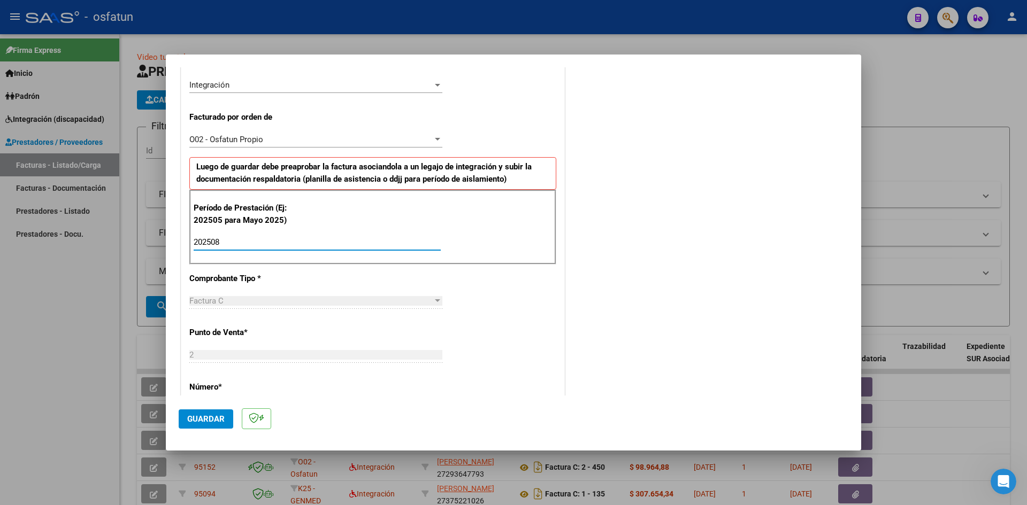
type input "202508"
click at [198, 416] on span "Guardar" at bounding box center [205, 419] width 37 height 10
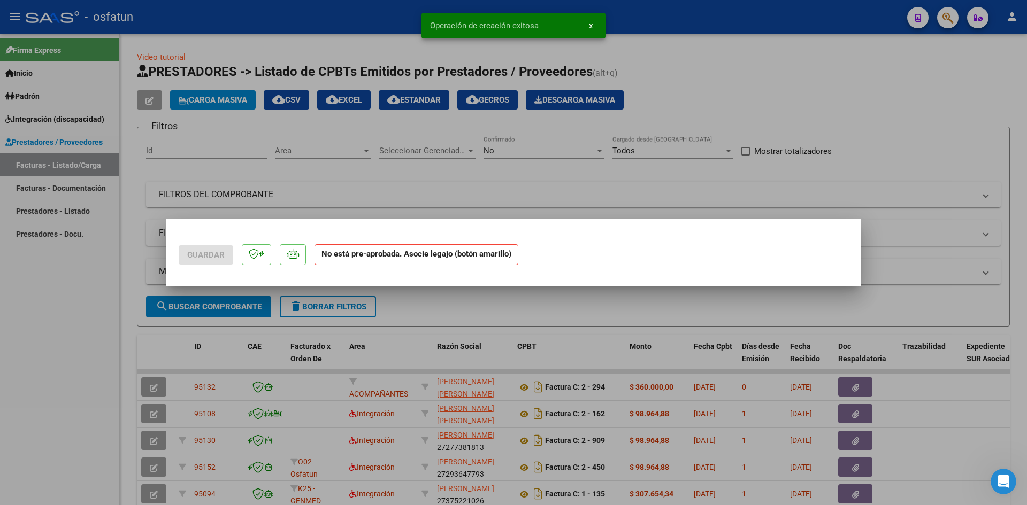
scroll to position [0, 0]
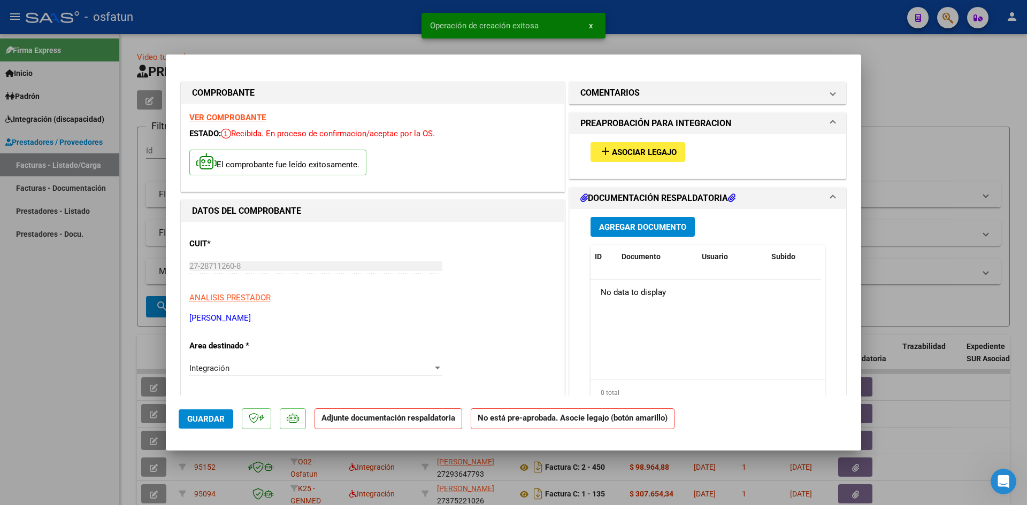
click at [612, 148] on span "Asociar Legajo" at bounding box center [644, 153] width 65 height 10
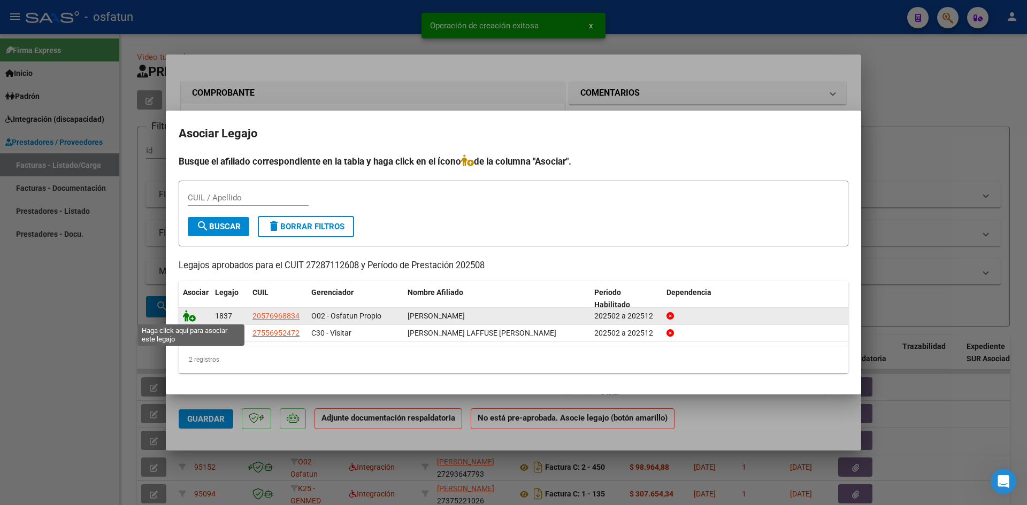
click at [189, 313] on icon at bounding box center [189, 316] width 13 height 12
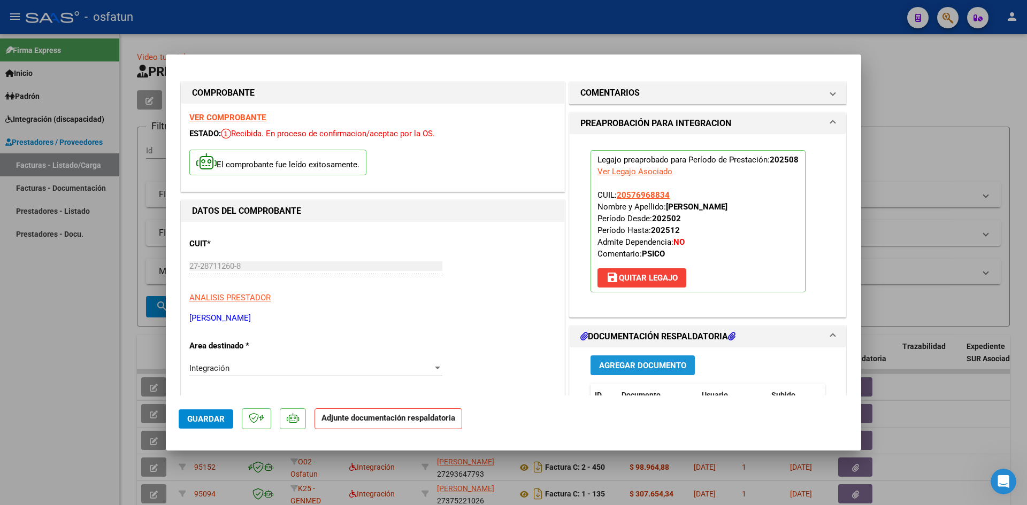
click at [635, 367] on span "Agregar Documento" at bounding box center [642, 366] width 87 height 10
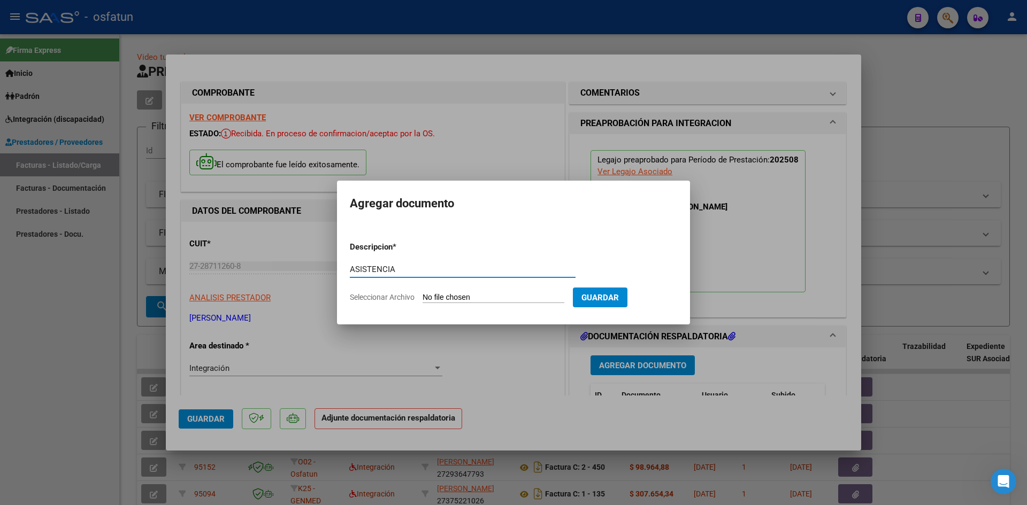
type input "ASISTENCIA"
click at [422, 293] on input "Seleccionar Archivo" at bounding box center [493, 298] width 142 height 10
type input "C:\fakepath\ASIST PSICOL AGOSTO.pdf"
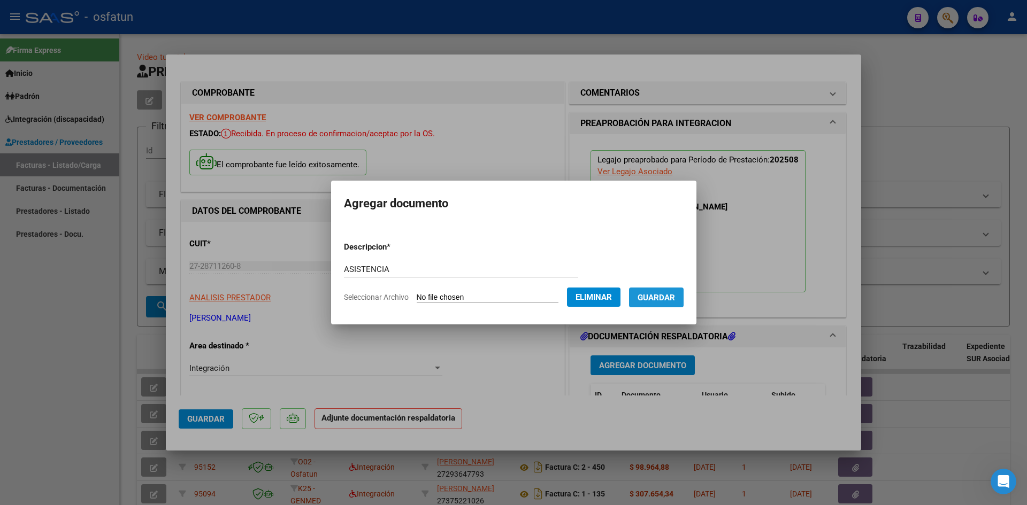
click at [666, 302] on span "Guardar" at bounding box center [655, 298] width 37 height 10
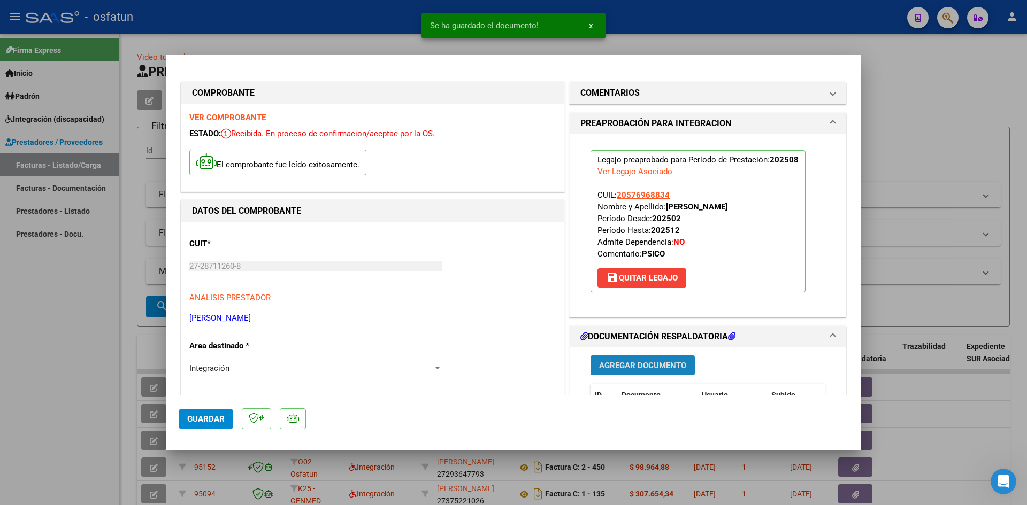
click at [637, 359] on button "Agregar Documento" at bounding box center [642, 366] width 104 height 20
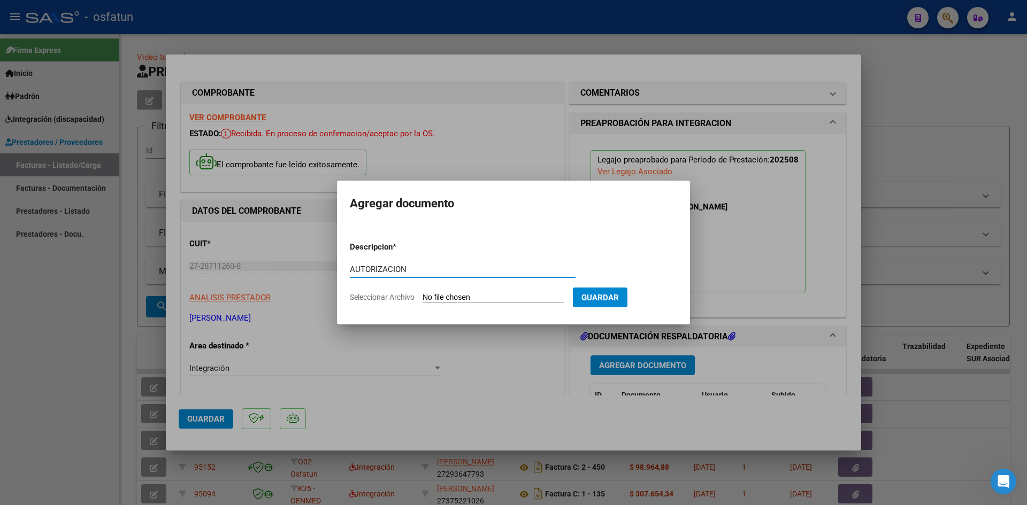
type input "AUTORIZACION"
click at [422, 293] on input "Seleccionar Archivo" at bounding box center [493, 298] width 142 height 10
type input "C:\fakepath\AUTOR PSICOL.pdf"
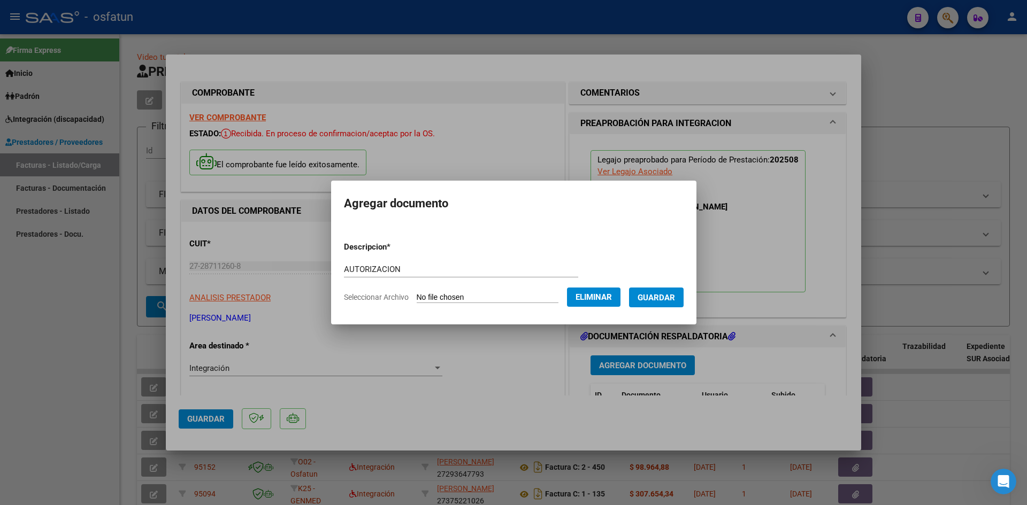
click at [658, 296] on span "Guardar" at bounding box center [655, 298] width 37 height 10
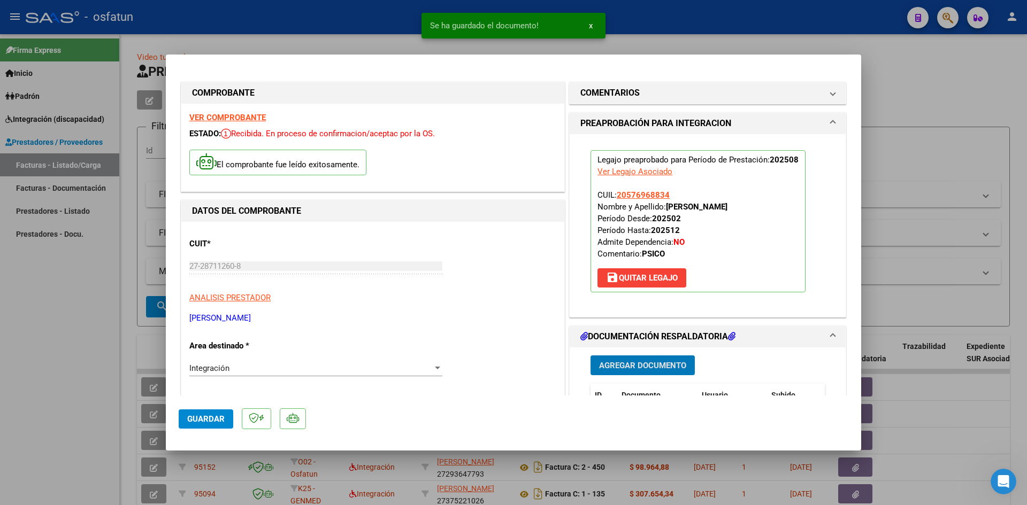
click at [206, 415] on span "Guardar" at bounding box center [205, 419] width 37 height 10
click at [3, 313] on div at bounding box center [513, 252] width 1027 height 505
type input "$ 0,00"
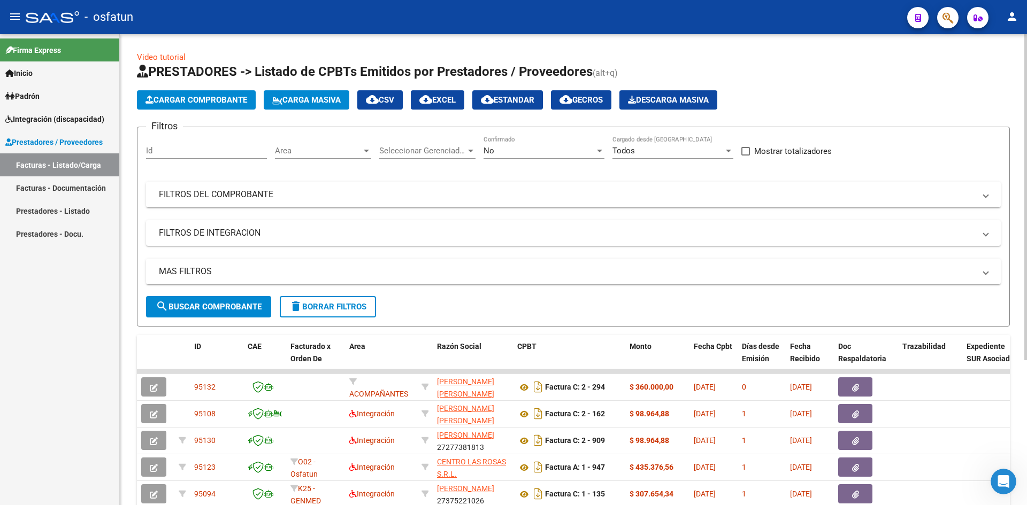
click at [184, 102] on span "Cargar Comprobante" at bounding box center [196, 100] width 102 height 10
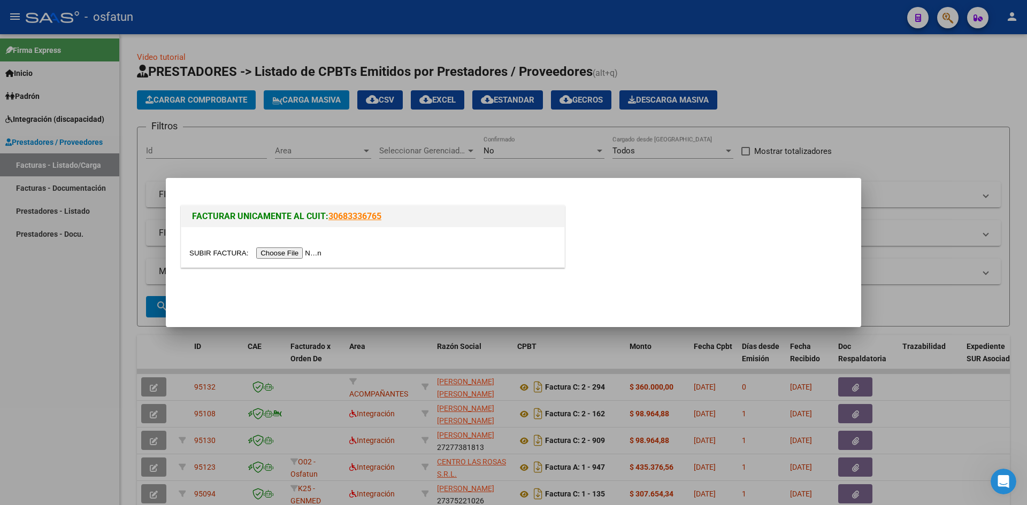
click at [276, 252] on input "file" at bounding box center [256, 253] width 135 height 11
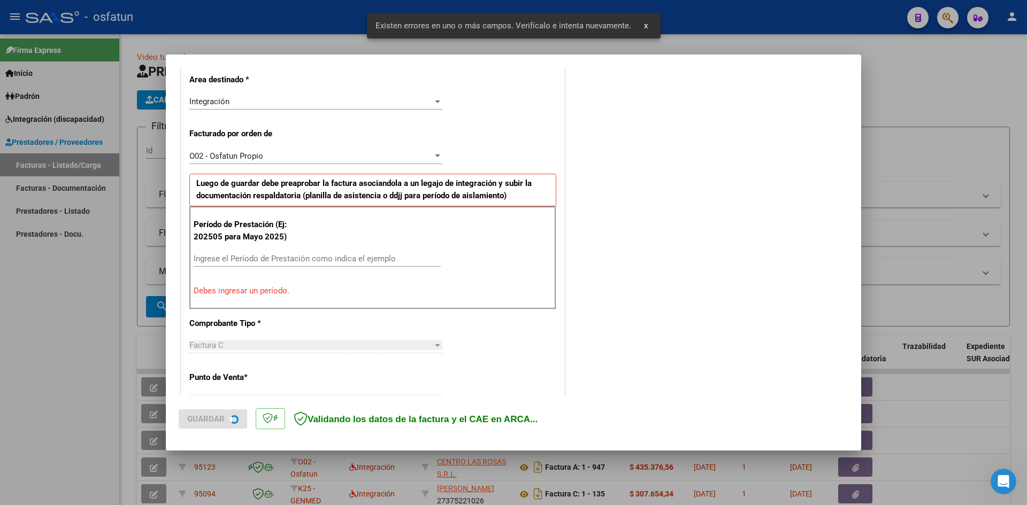
scroll to position [263, 0]
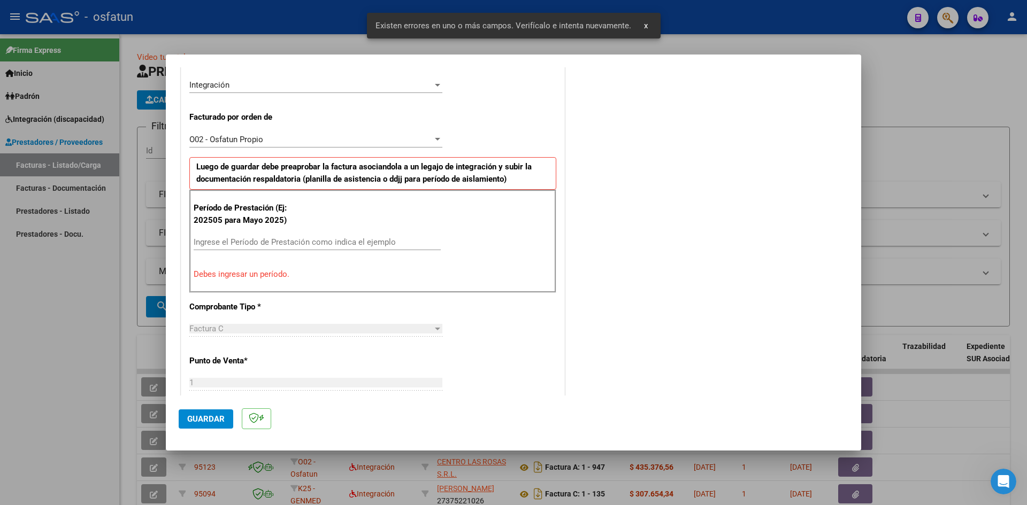
click at [242, 236] on div "Ingrese el Período de Prestación como indica el ejemplo" at bounding box center [317, 242] width 247 height 16
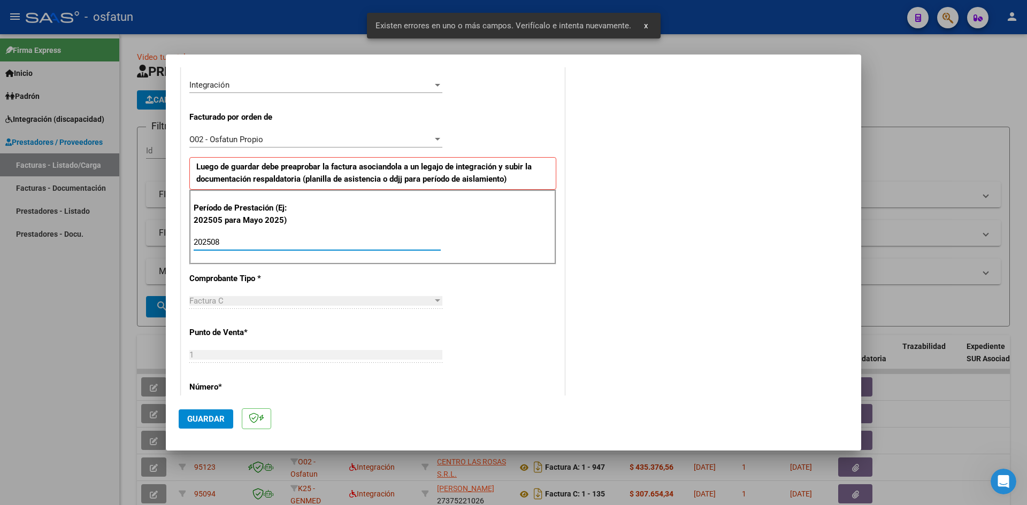
type input "202508"
click at [212, 417] on span "Guardar" at bounding box center [205, 419] width 37 height 10
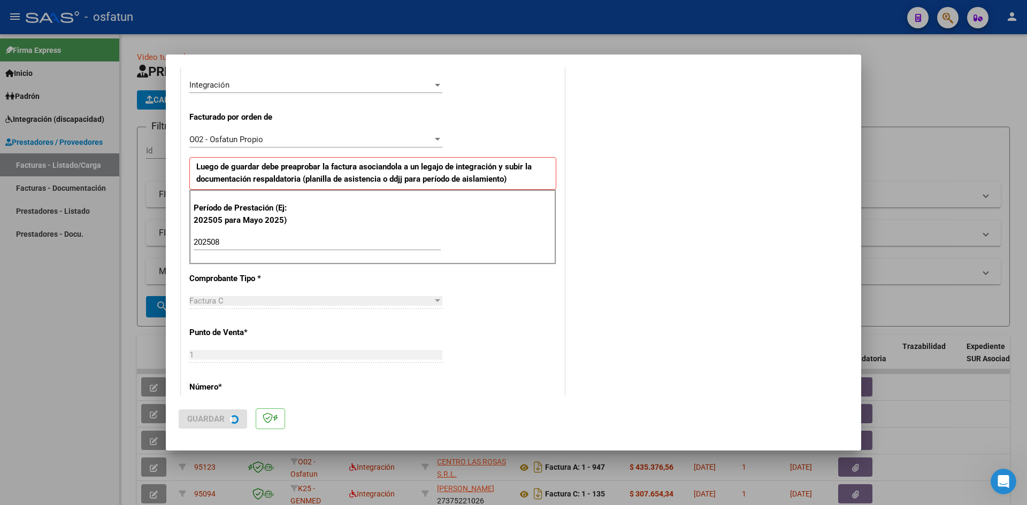
scroll to position [0, 0]
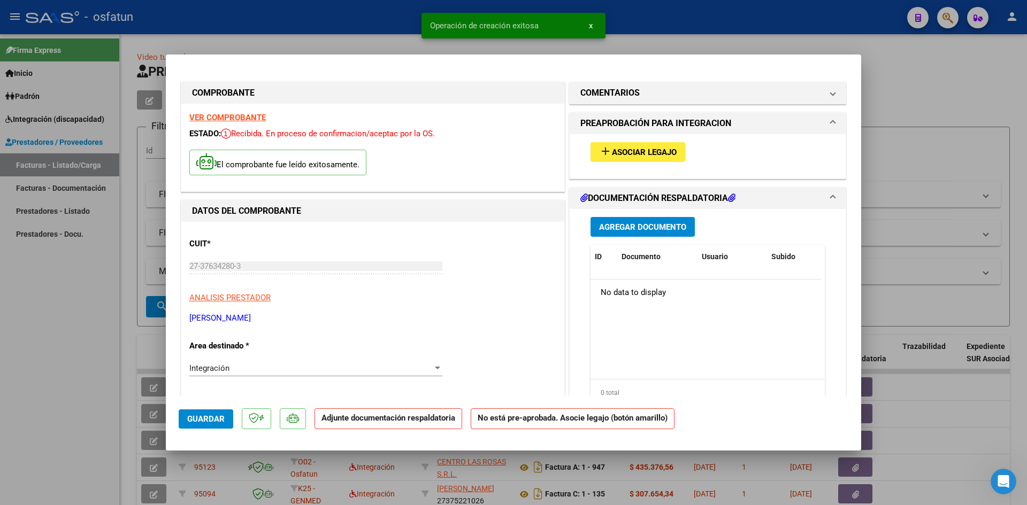
click at [629, 157] on button "add Asociar Legajo" at bounding box center [637, 152] width 95 height 20
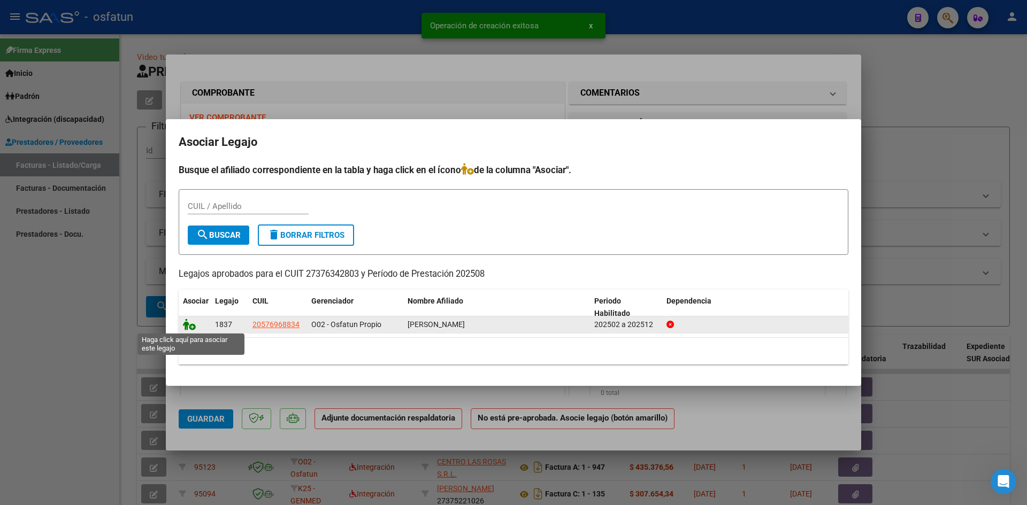
click at [188, 323] on icon at bounding box center [189, 325] width 13 height 12
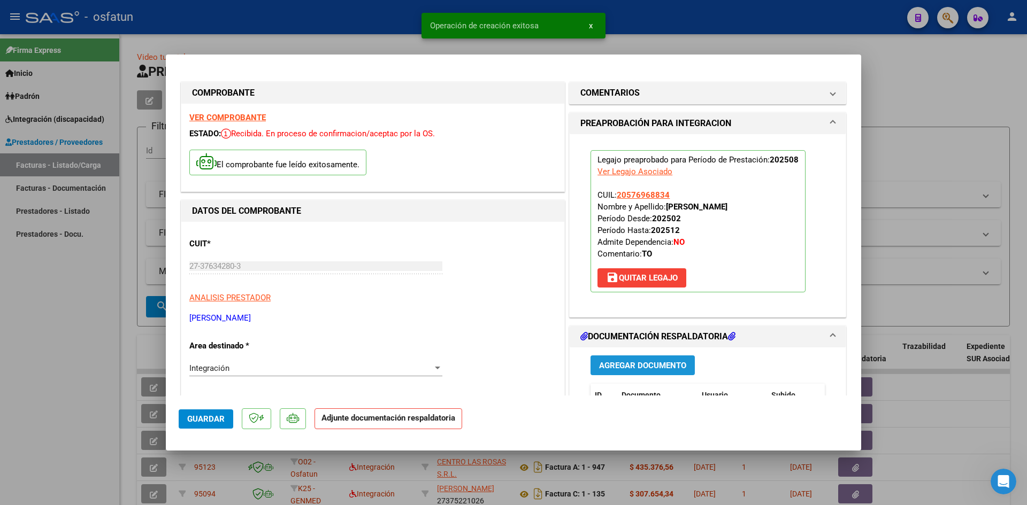
click at [611, 371] on button "Agregar Documento" at bounding box center [642, 366] width 104 height 20
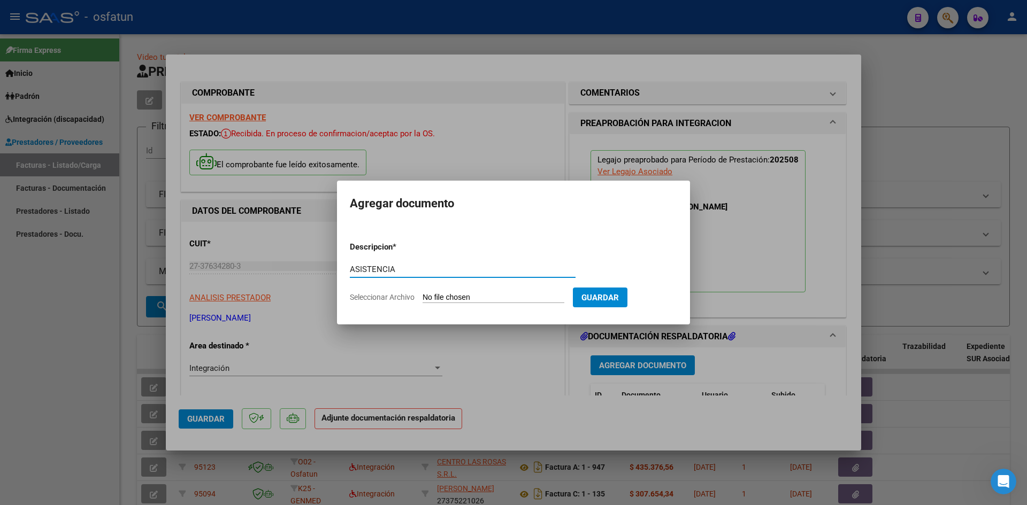
type input "ASISTENCIA"
click at [422, 293] on input "Seleccionar Archivo" at bounding box center [493, 298] width 142 height 10
type input "C:\fakepath\ASIST TERAP OCUP AGOSTO.pdf"
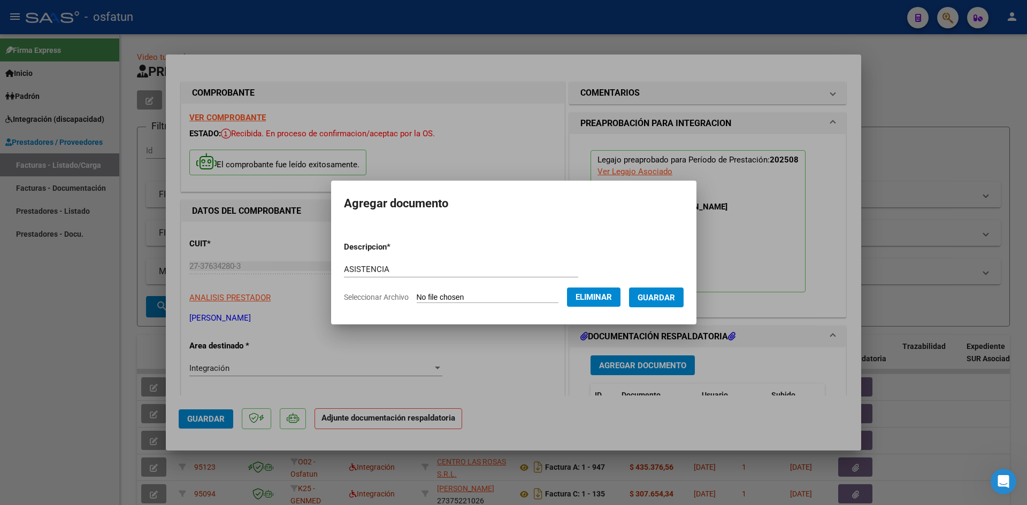
click at [661, 302] on span "Guardar" at bounding box center [655, 298] width 37 height 10
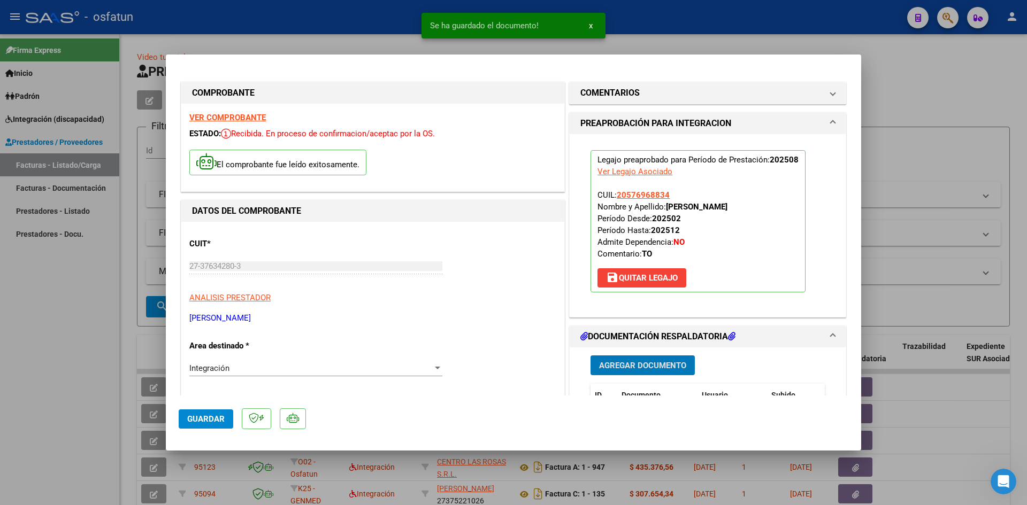
click at [654, 363] on span "Agregar Documento" at bounding box center [642, 366] width 87 height 10
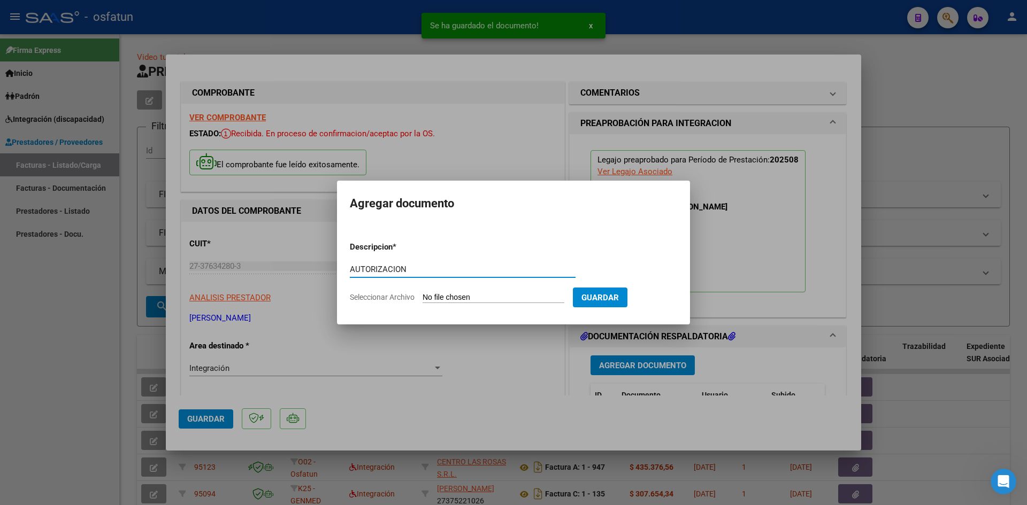
type input "AUTORIZACION"
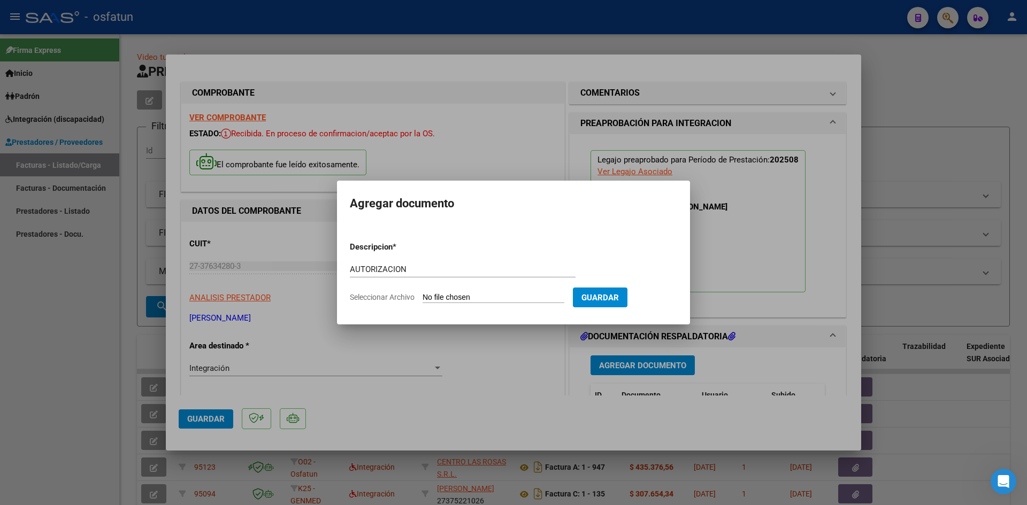
click at [422, 293] on input "Seleccionar Archivo" at bounding box center [493, 298] width 142 height 10
type input "C:\fakepath\AUTOR TERAP OCUP AGOSTO.pdf"
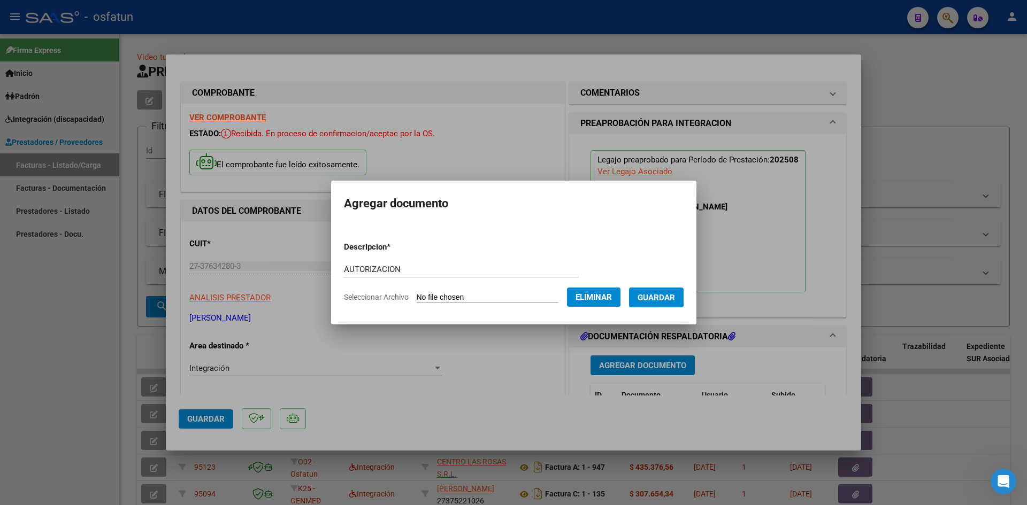
click at [668, 301] on span "Guardar" at bounding box center [655, 298] width 37 height 10
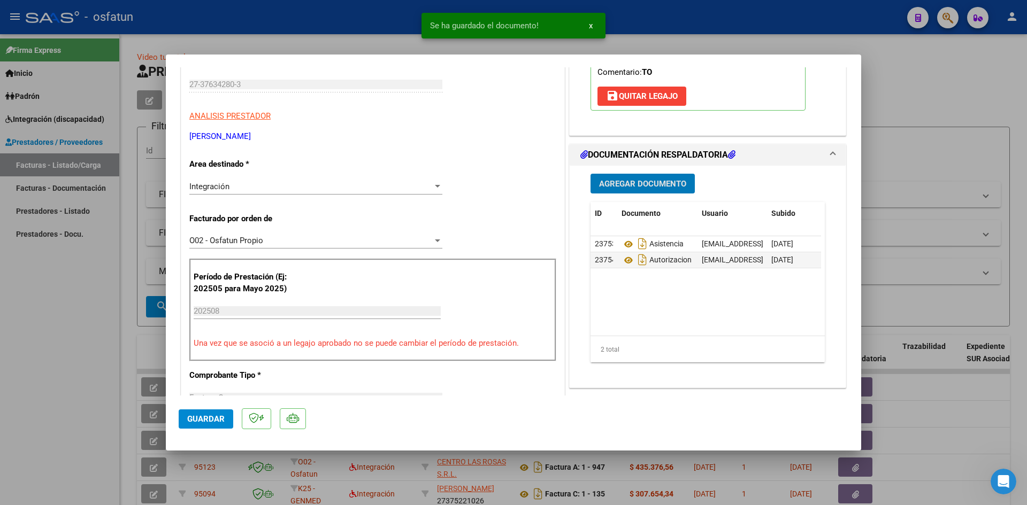
scroll to position [321, 0]
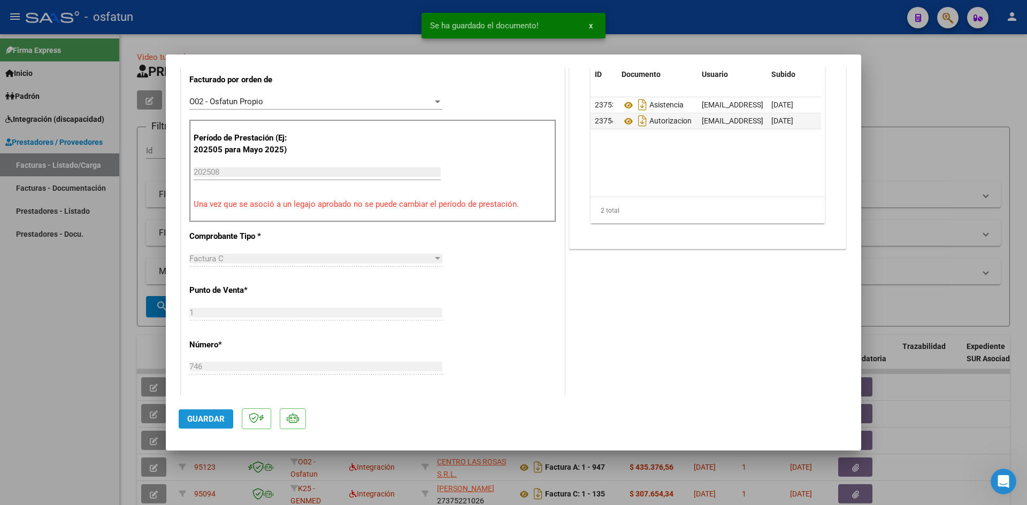
click at [201, 418] on span "Guardar" at bounding box center [205, 419] width 37 height 10
click at [3, 307] on div at bounding box center [513, 252] width 1027 height 505
type input "$ 0,00"
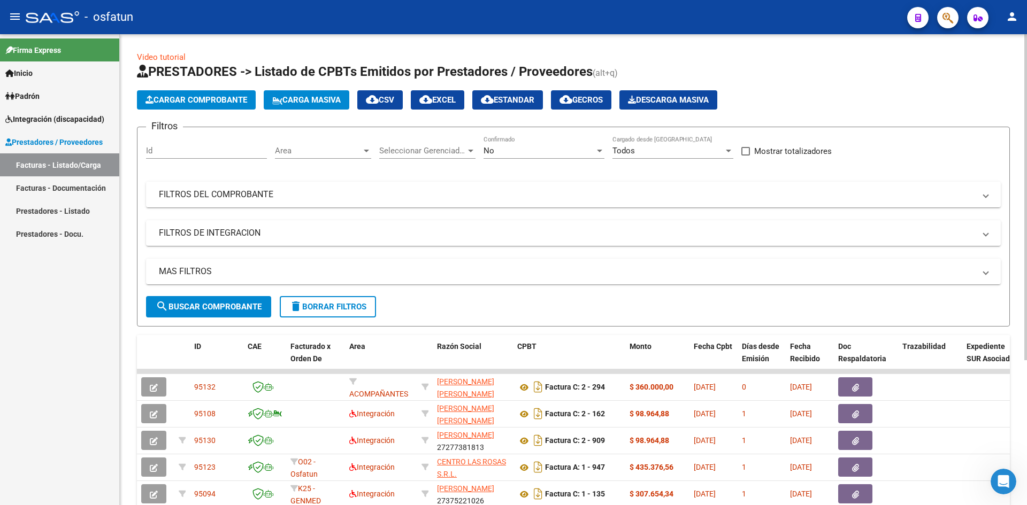
click at [191, 102] on span "Cargar Comprobante" at bounding box center [196, 100] width 102 height 10
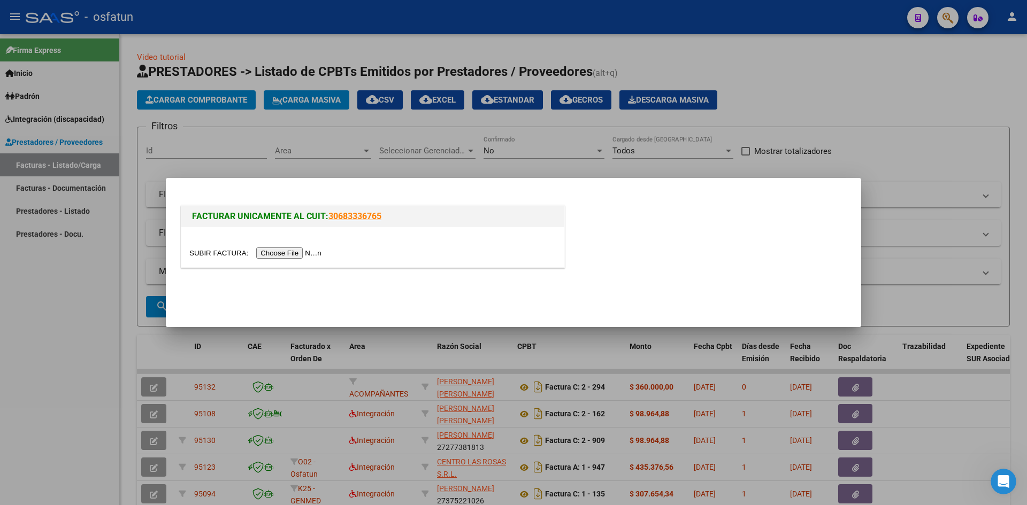
click at [279, 252] on input "file" at bounding box center [256, 253] width 135 height 11
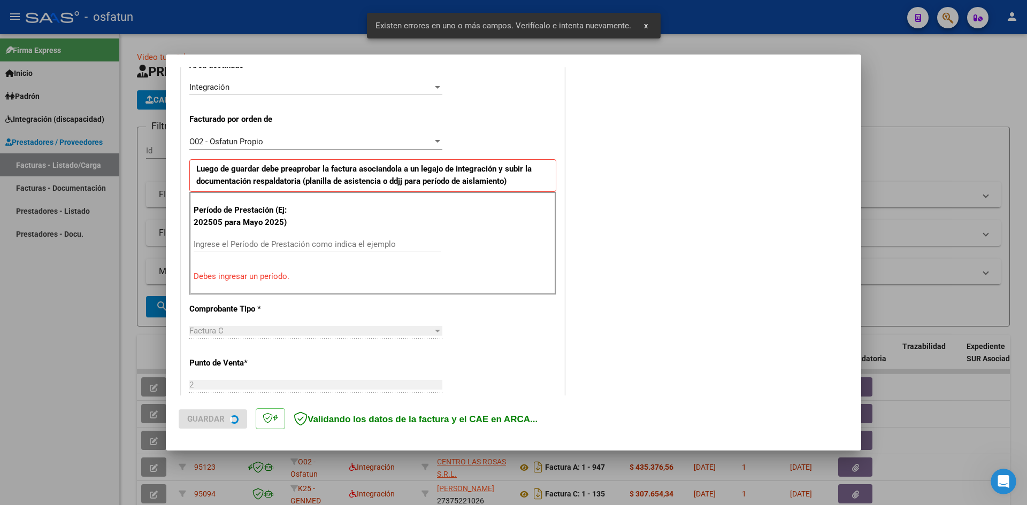
scroll to position [263, 0]
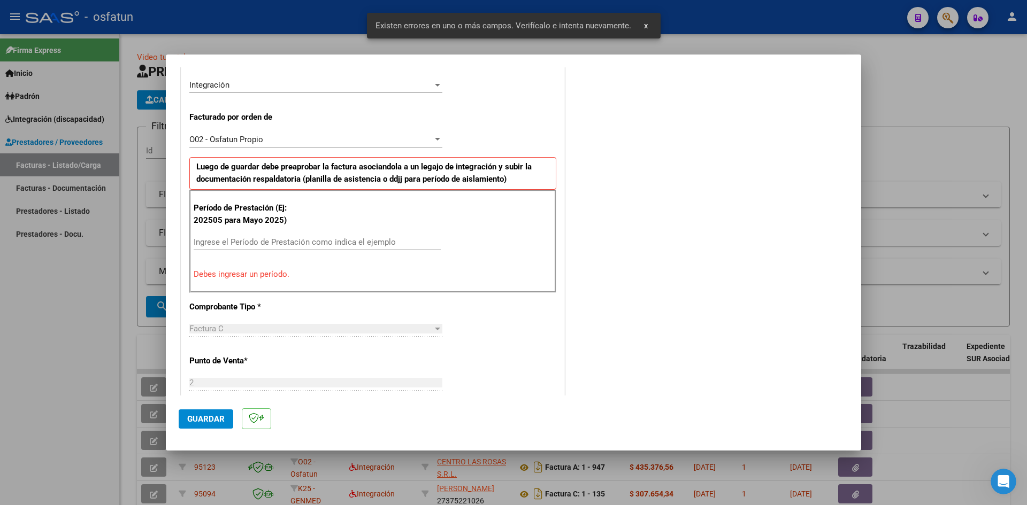
click at [241, 240] on input "Ingrese el Período de Prestación como indica el ejemplo" at bounding box center [317, 242] width 247 height 10
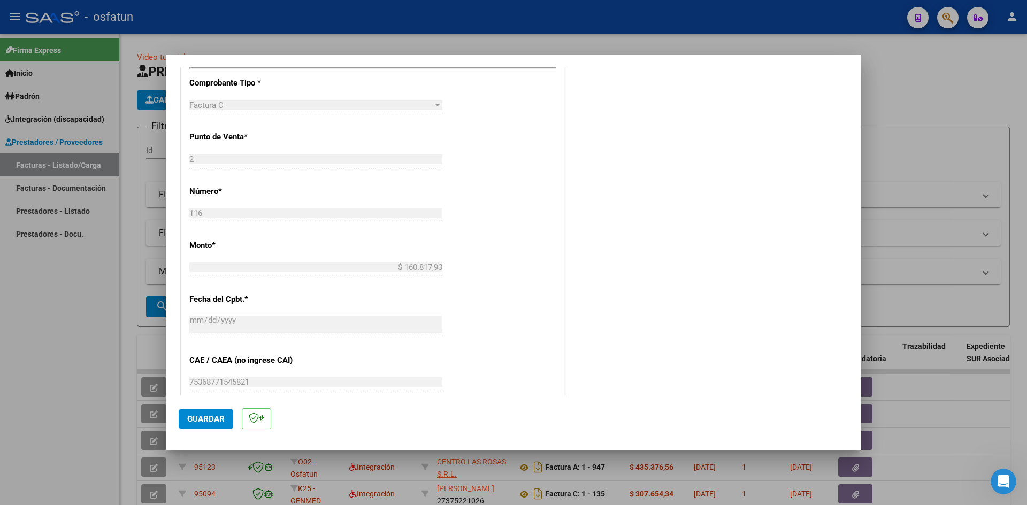
scroll to position [588, 0]
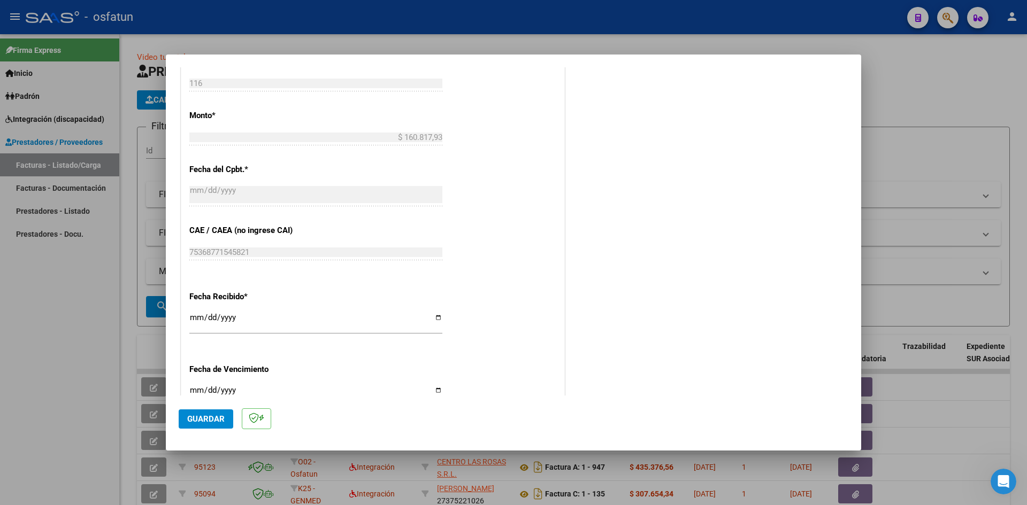
type input "202508"
click at [199, 422] on span "Guardar" at bounding box center [205, 419] width 37 height 10
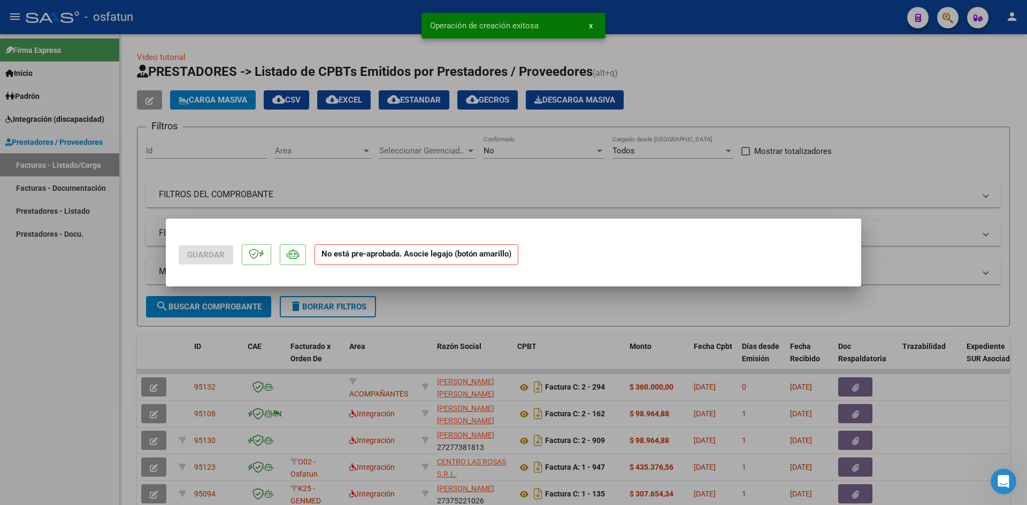
scroll to position [0, 0]
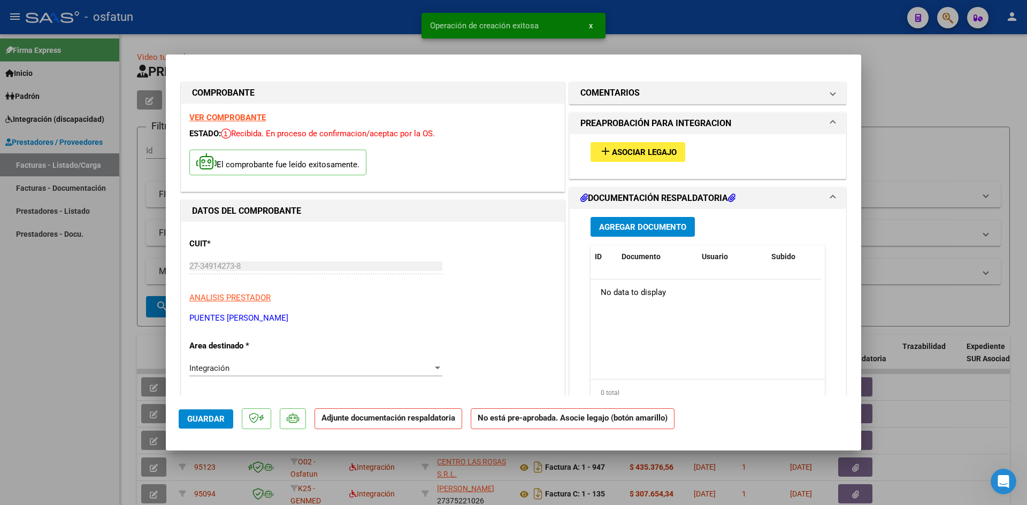
click at [664, 227] on span "Agregar Documento" at bounding box center [642, 227] width 87 height 10
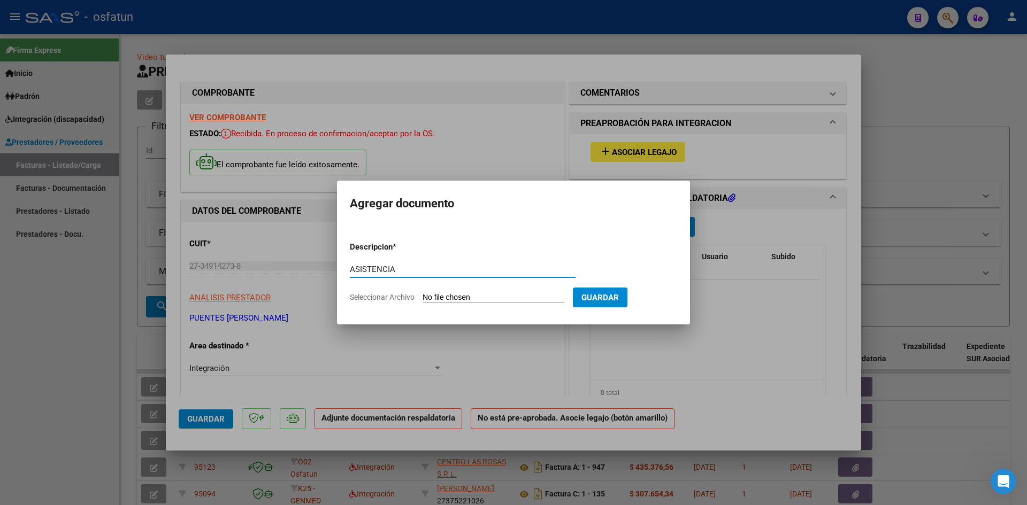
type input "ASISTENCIA"
click at [422, 293] on input "Seleccionar Archivo" at bounding box center [493, 298] width 142 height 10
type input "C:\fakepath\ASIST FONO AGOSTO.pdf"
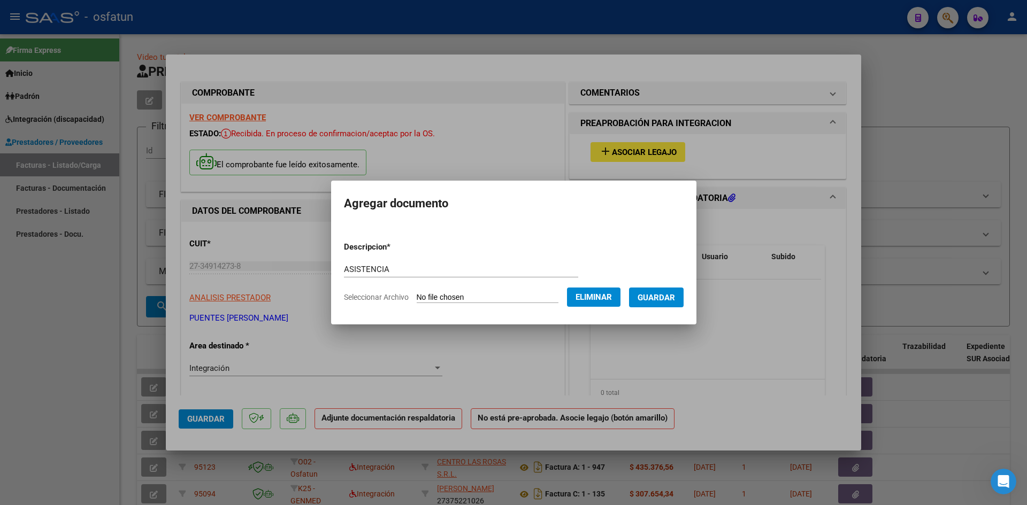
click at [663, 298] on span "Guardar" at bounding box center [655, 298] width 37 height 10
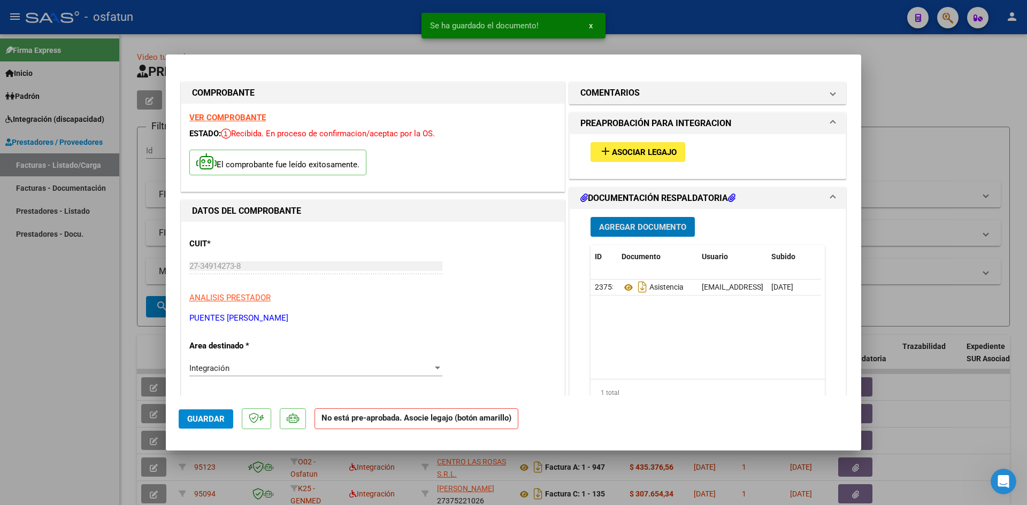
click at [629, 228] on span "Agregar Documento" at bounding box center [642, 227] width 87 height 10
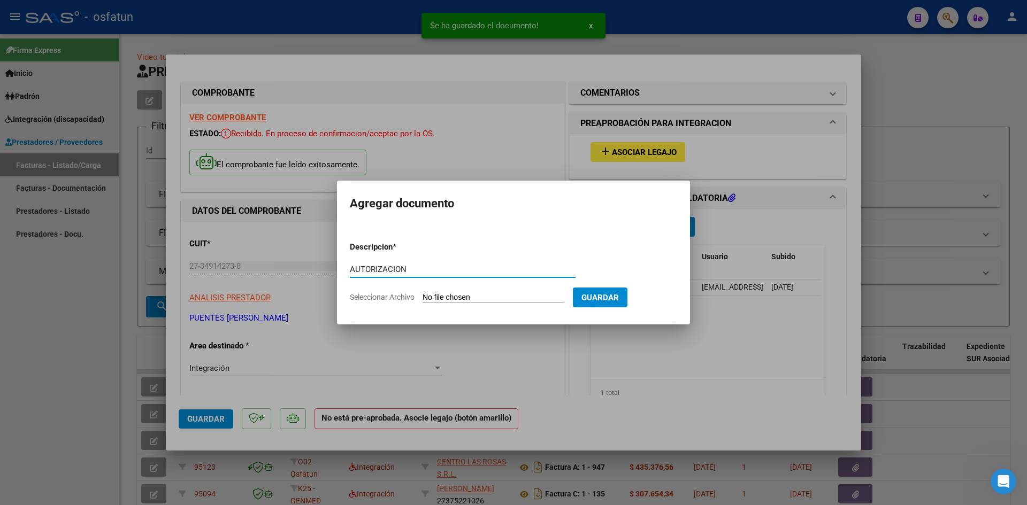
type input "AUTORIZACION"
click at [422, 293] on input "Seleccionar Archivo" at bounding box center [493, 298] width 142 height 10
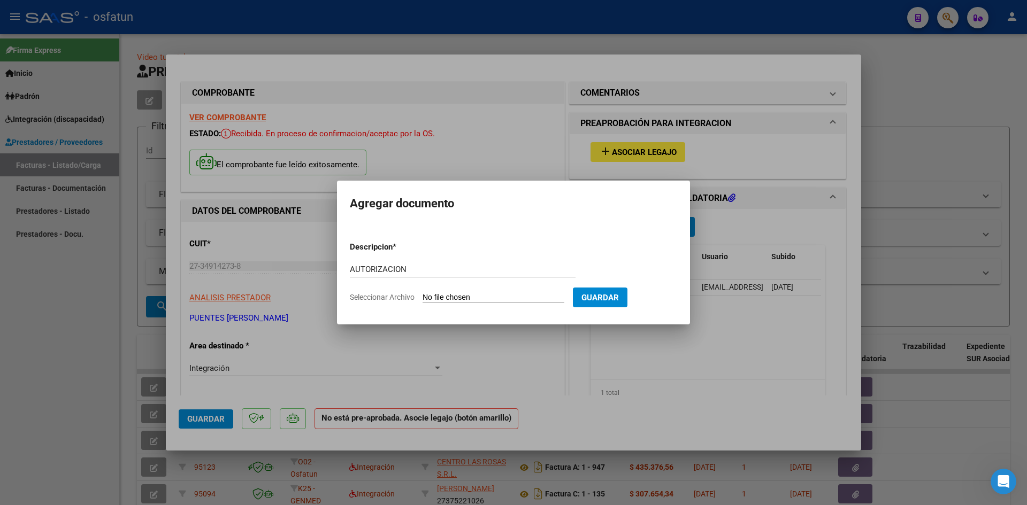
type input "C:\fakepath\AUTOR [PERSON_NAME].pdf"
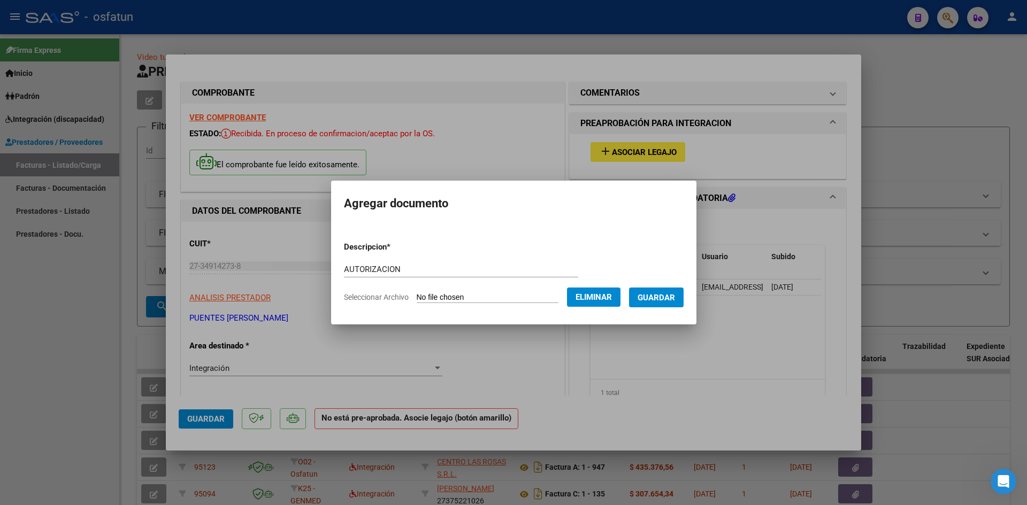
click at [667, 300] on span "Guardar" at bounding box center [655, 298] width 37 height 10
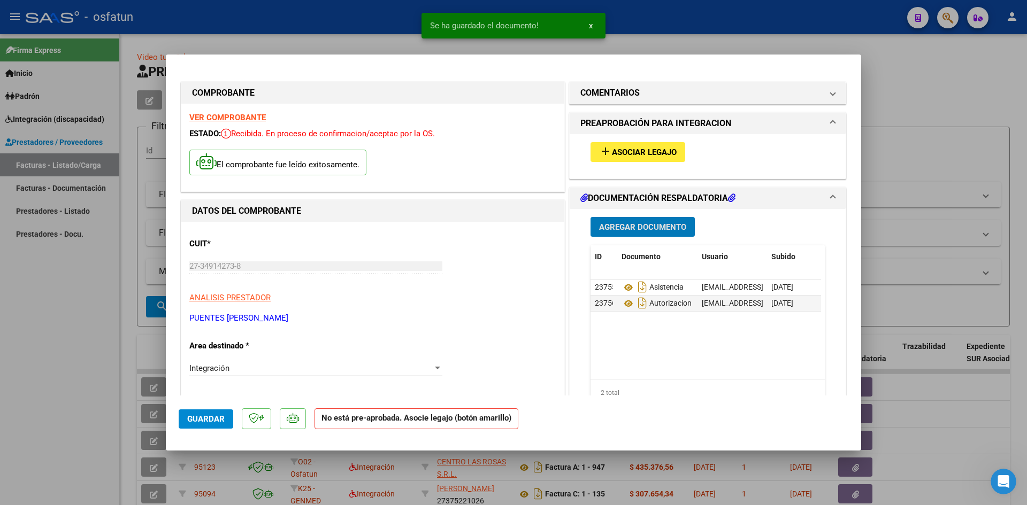
click at [658, 151] on span "Asociar Legajo" at bounding box center [644, 153] width 65 height 10
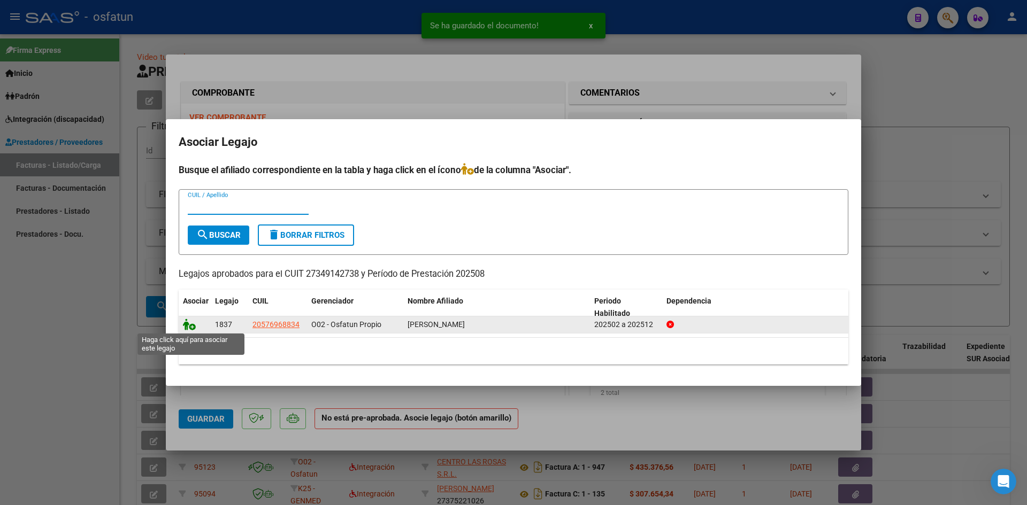
click at [189, 324] on icon at bounding box center [189, 325] width 13 height 12
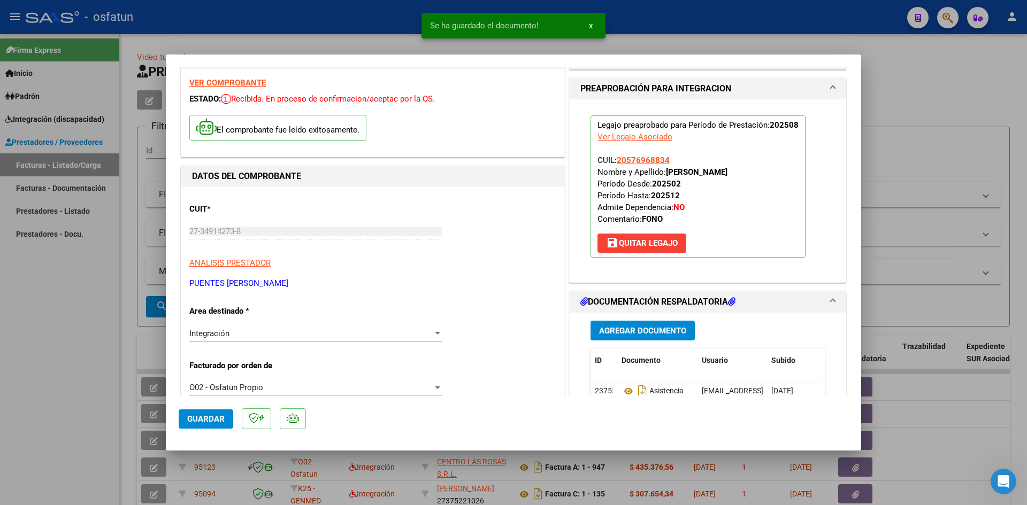
scroll to position [53, 0]
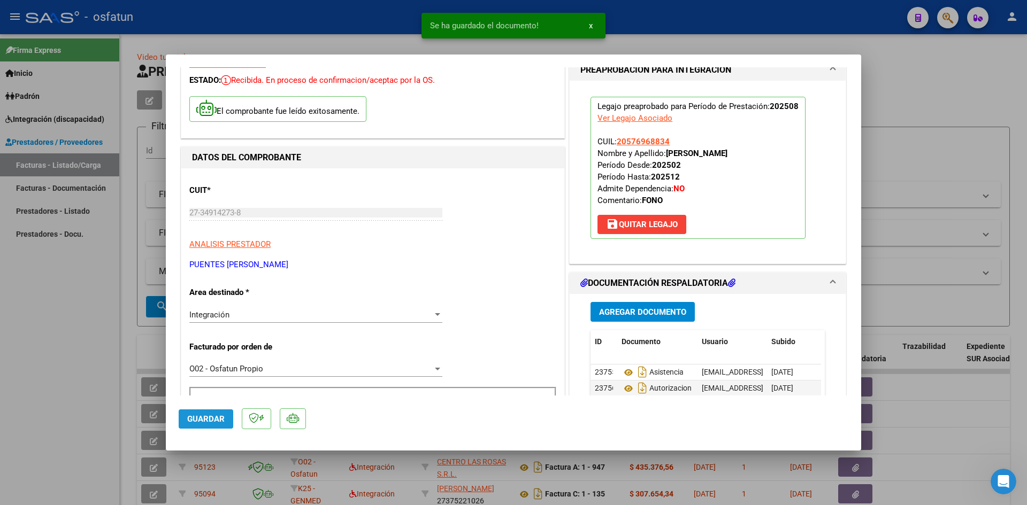
click at [199, 416] on span "Guardar" at bounding box center [205, 419] width 37 height 10
click at [1, 331] on div at bounding box center [513, 252] width 1027 height 505
type input "$ 0,00"
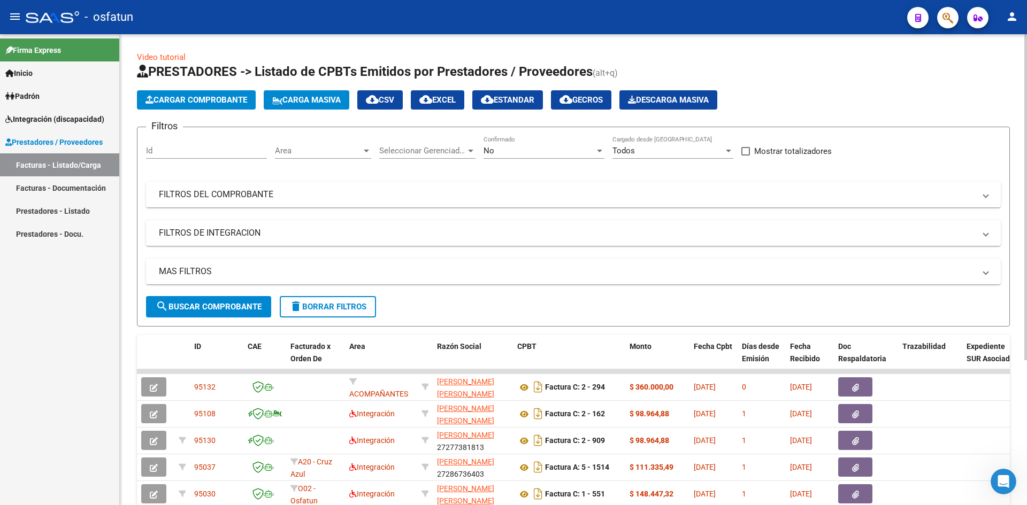
click at [193, 98] on span "Cargar Comprobante" at bounding box center [196, 100] width 102 height 10
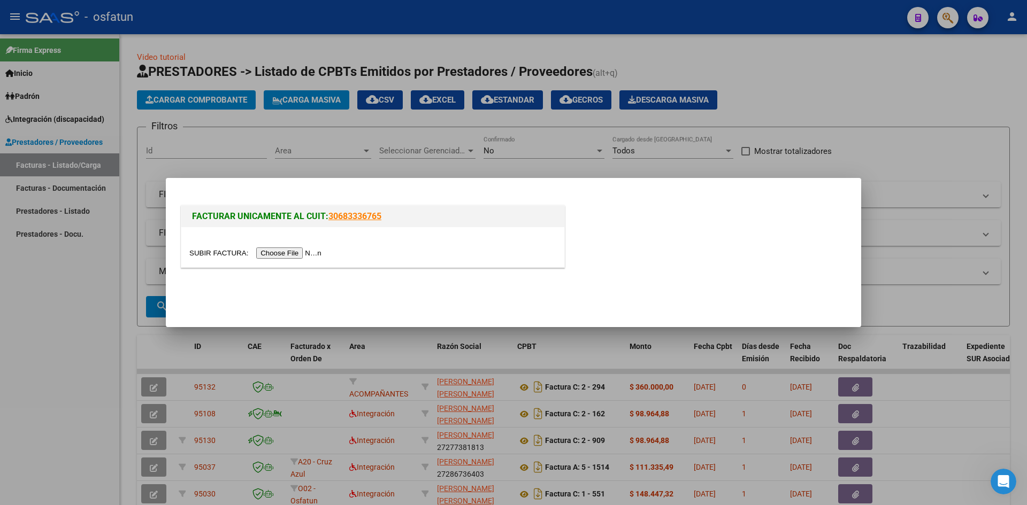
click at [278, 247] on div at bounding box center [372, 253] width 367 height 12
click at [286, 252] on input "file" at bounding box center [256, 253] width 135 height 11
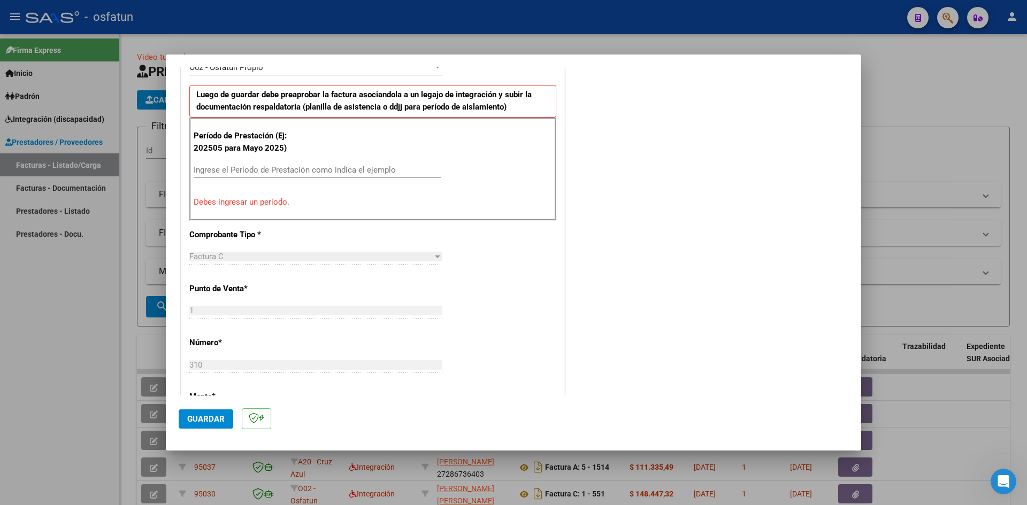
scroll to position [316, 0]
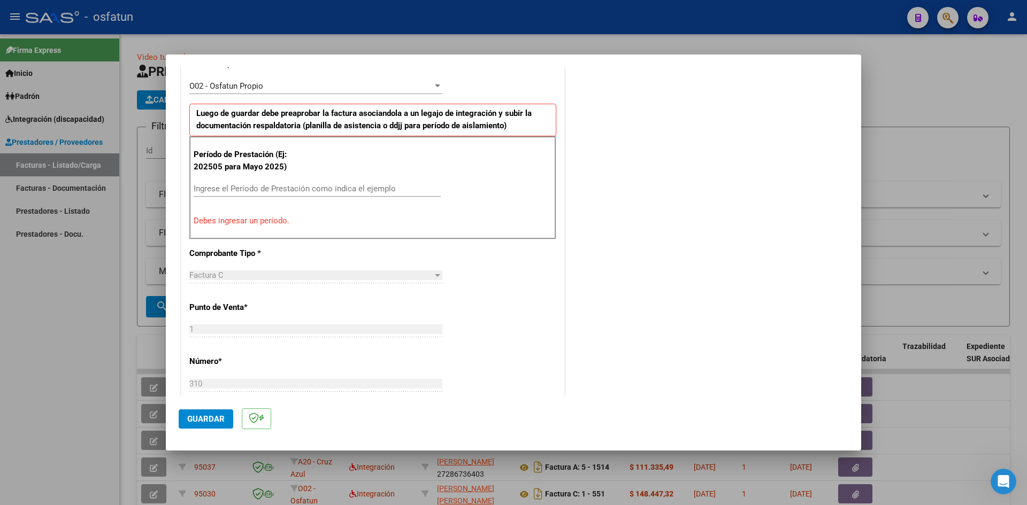
click at [230, 188] on input "Ingrese el Período de Prestación como indica el ejemplo" at bounding box center [317, 189] width 247 height 10
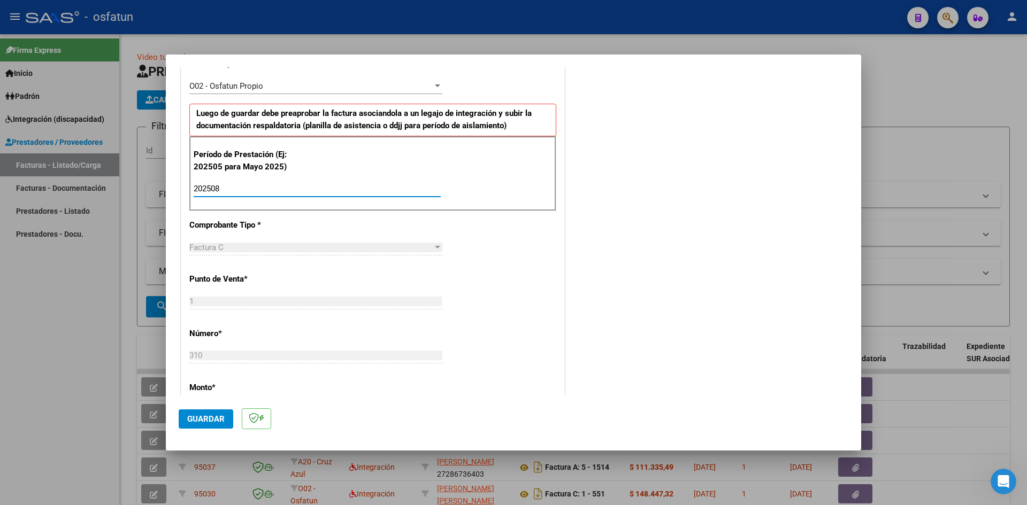
type input "202508"
click at [200, 415] on span "Guardar" at bounding box center [205, 419] width 37 height 10
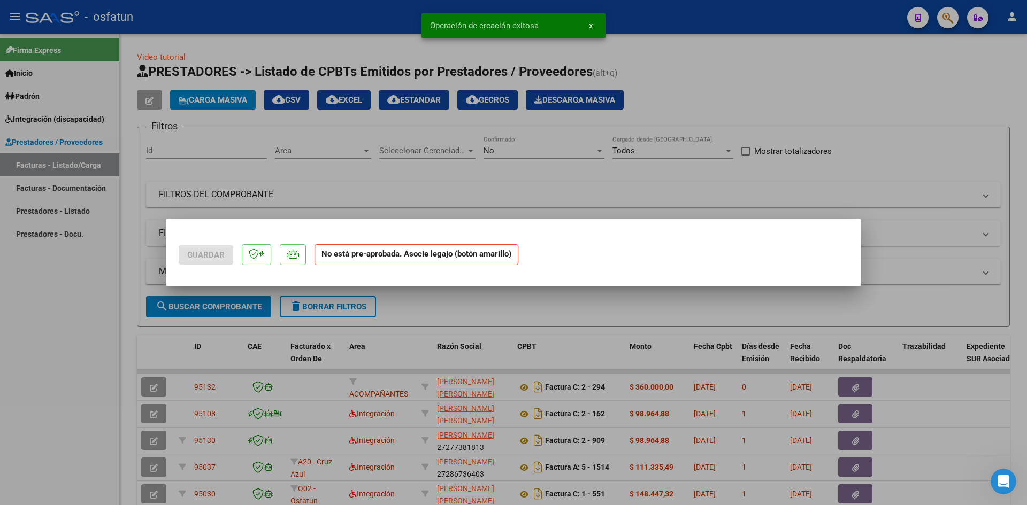
scroll to position [0, 0]
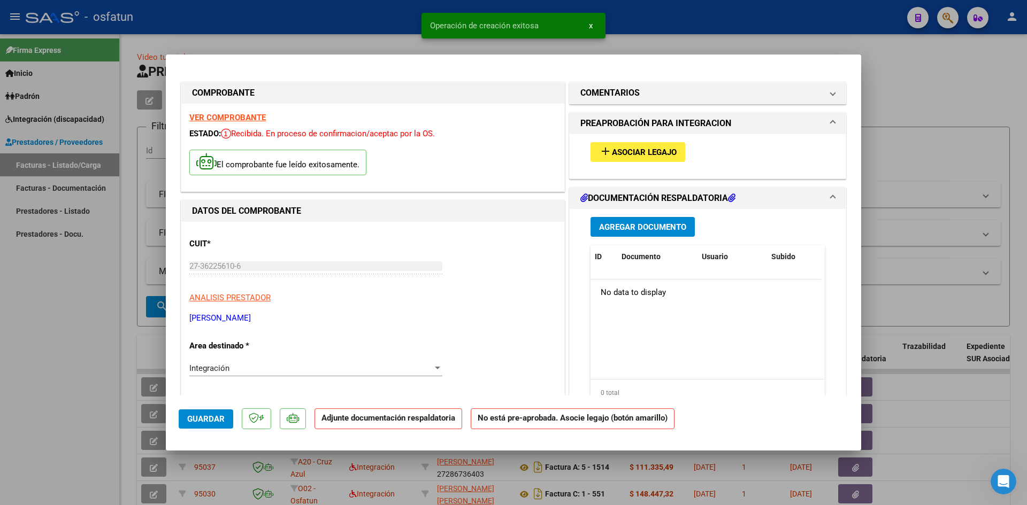
click at [636, 153] on span "Asociar Legajo" at bounding box center [644, 153] width 65 height 10
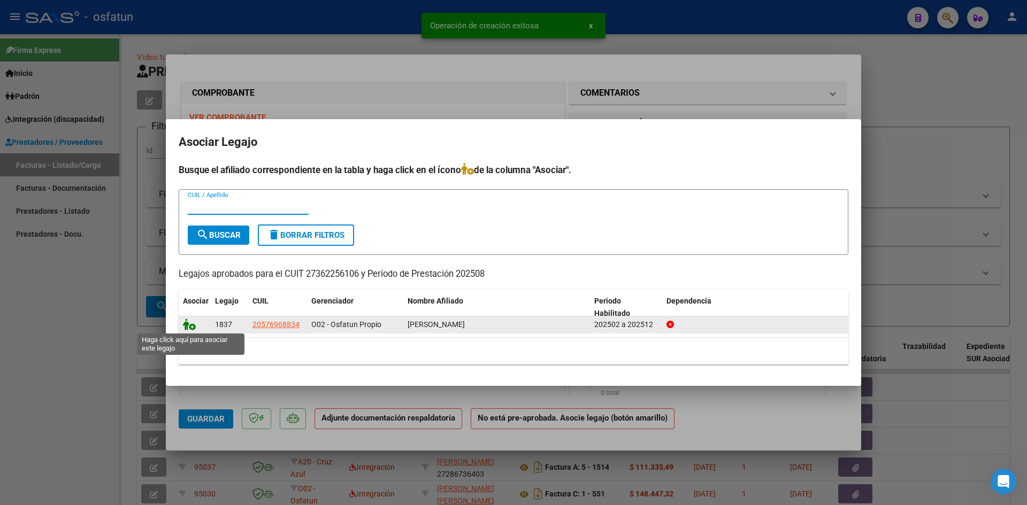
click at [192, 324] on icon at bounding box center [189, 325] width 13 height 12
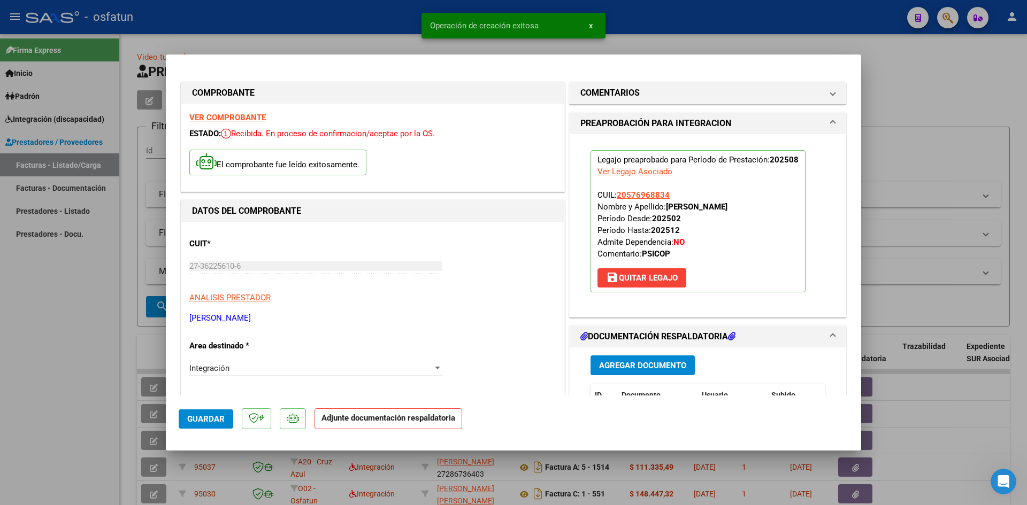
click at [628, 363] on span "Agregar Documento" at bounding box center [642, 366] width 87 height 10
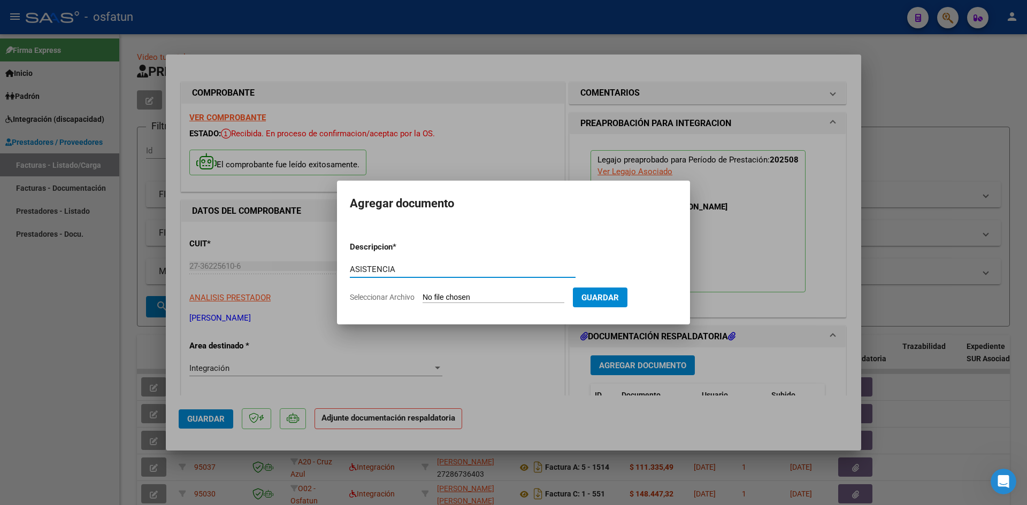
type input "ASISTENCIA"
click at [422, 293] on input "Seleccionar Archivo" at bounding box center [493, 298] width 142 height 10
type input "C:\fakepath\ASIST PSICOP AGOSTO.pdf"
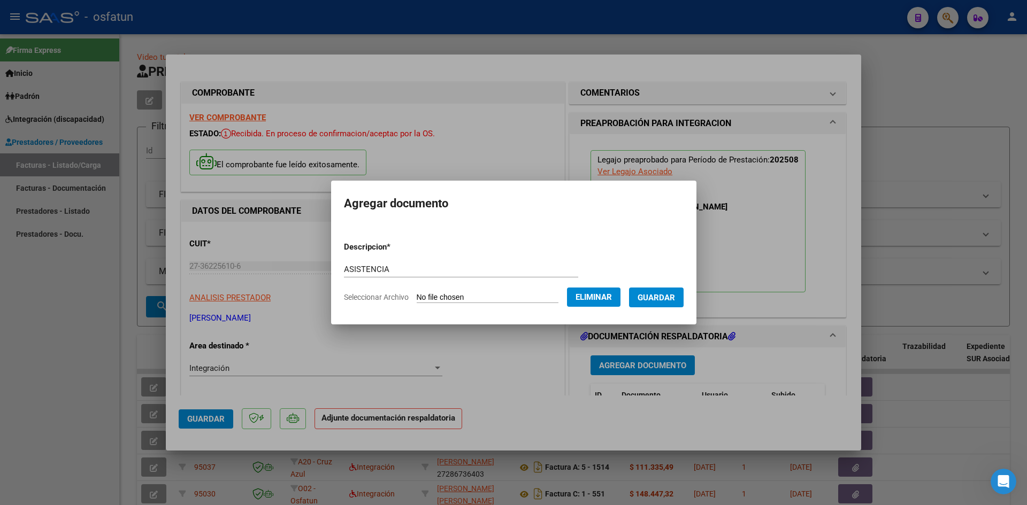
click at [667, 295] on span "Guardar" at bounding box center [655, 298] width 37 height 10
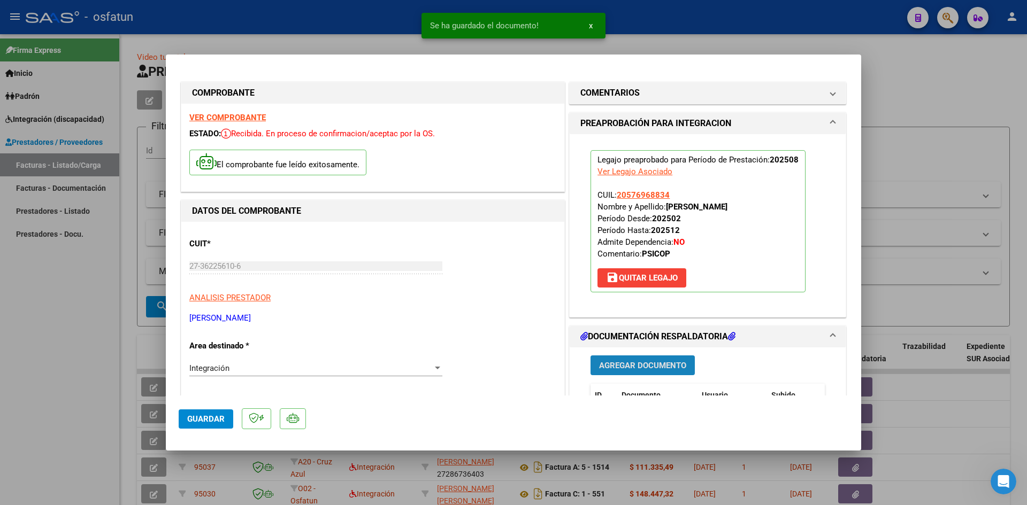
click at [638, 371] on button "Agregar Documento" at bounding box center [642, 366] width 104 height 20
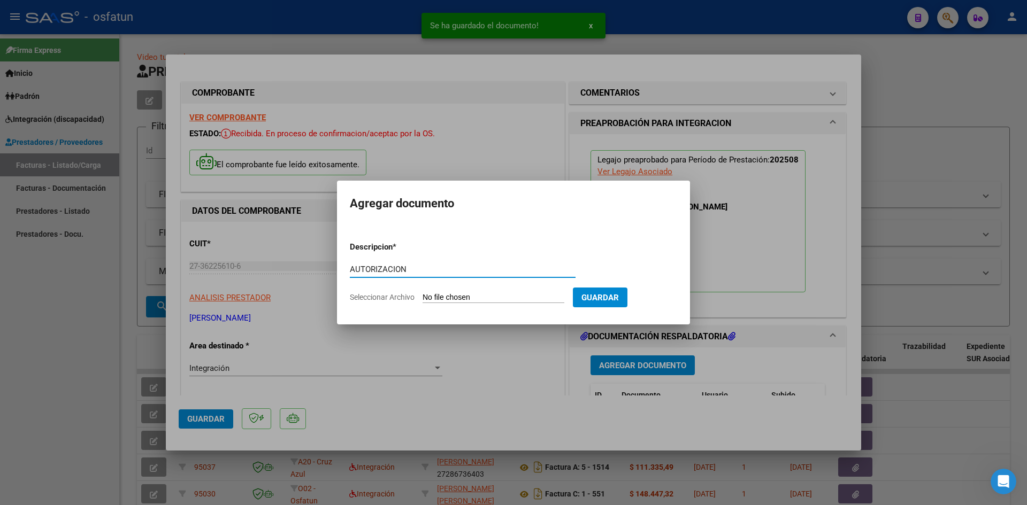
type input "AUTORIZACION"
click at [422, 293] on input "Seleccionar Archivo" at bounding box center [493, 298] width 142 height 10
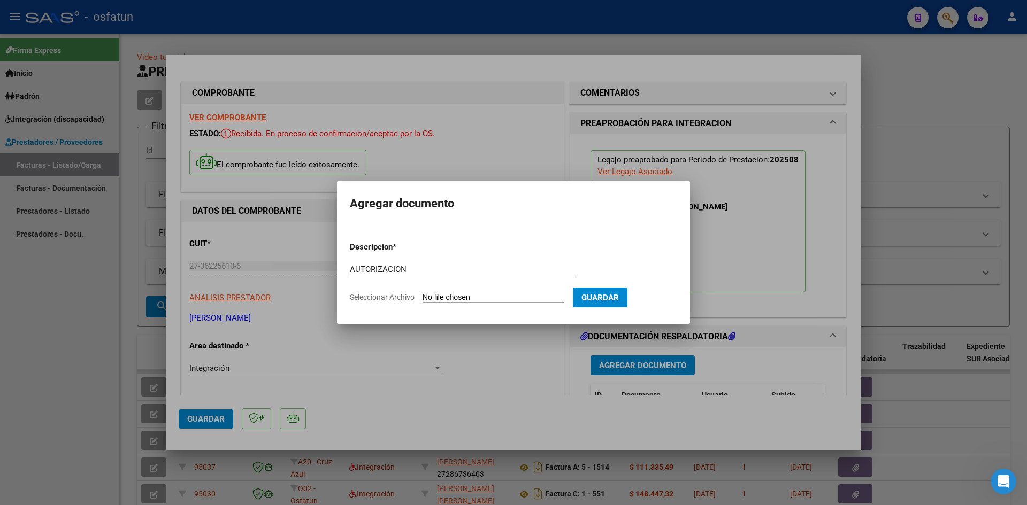
type input "C:\fakepath\AUTOR PSICOP AGOSTO.pdf"
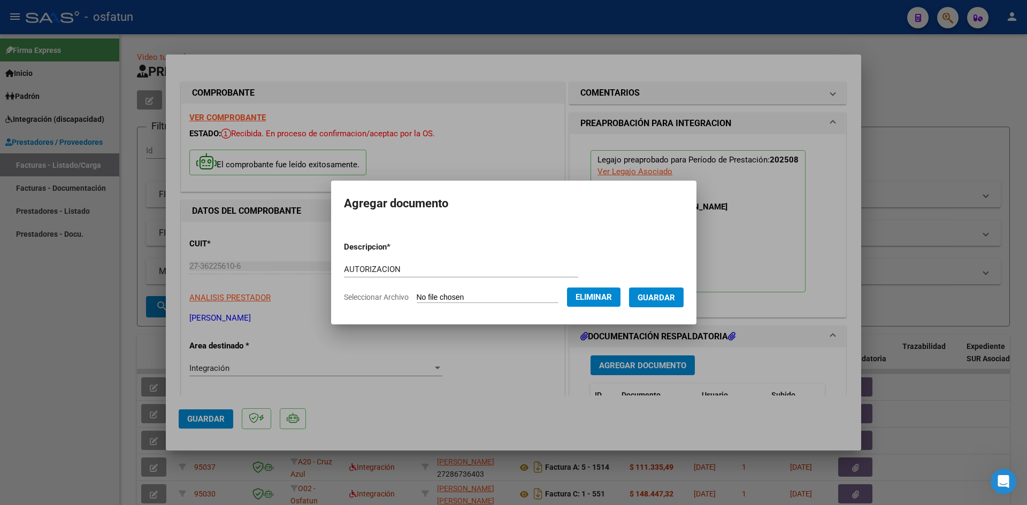
click at [665, 300] on span "Guardar" at bounding box center [655, 298] width 37 height 10
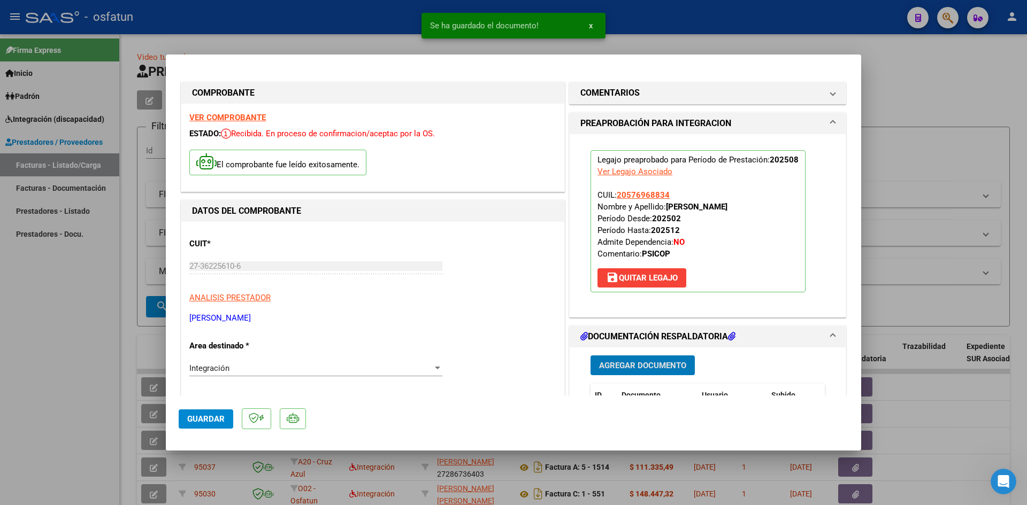
click at [193, 417] on span "Guardar" at bounding box center [205, 419] width 37 height 10
click at [44, 306] on div at bounding box center [513, 252] width 1027 height 505
type input "$ 0,00"
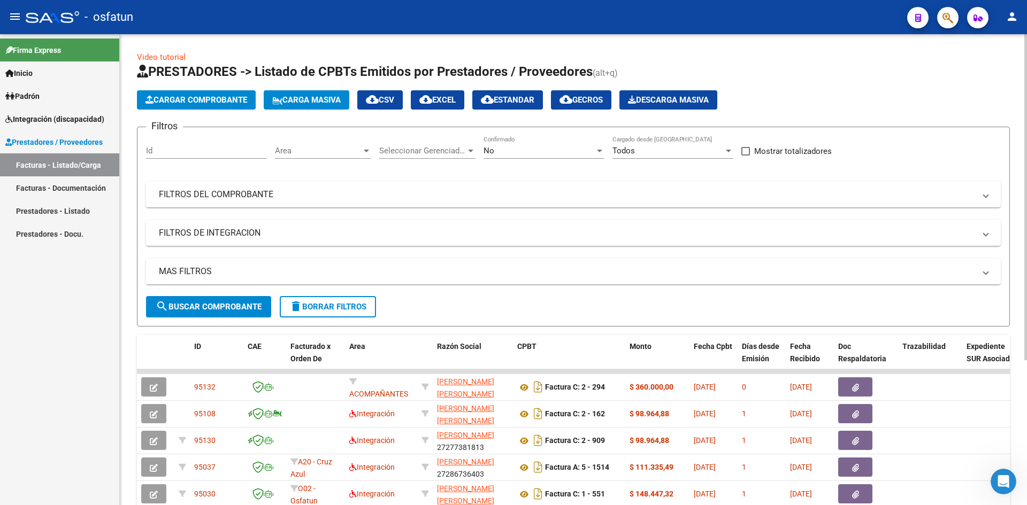
click at [222, 102] on span "Cargar Comprobante" at bounding box center [196, 100] width 102 height 10
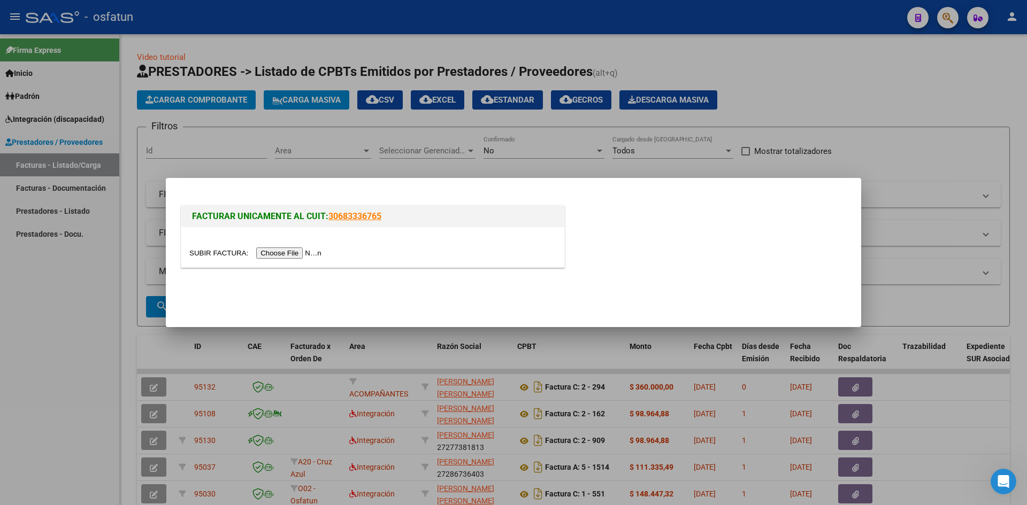
click at [291, 257] on input "file" at bounding box center [256, 253] width 135 height 11
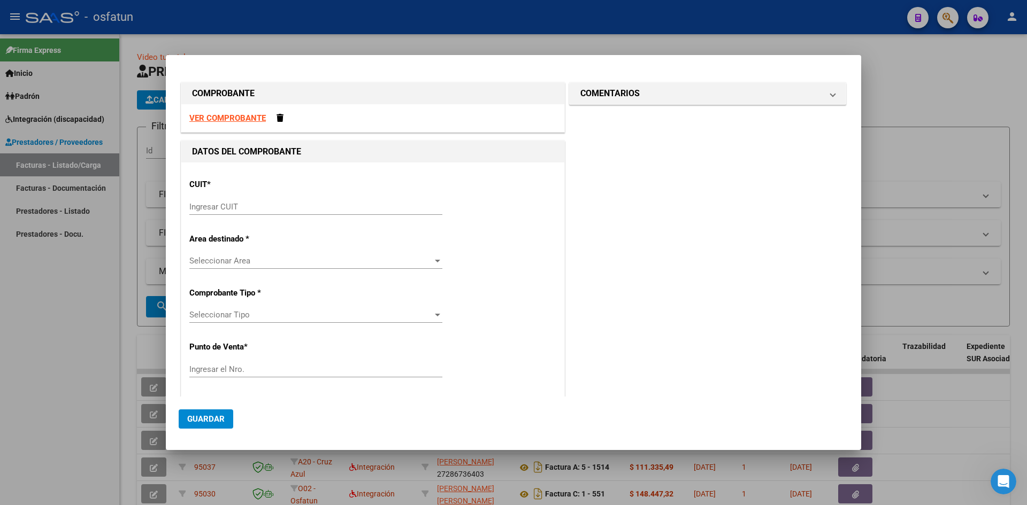
click at [249, 207] on input "Ingresar CUIT" at bounding box center [315, 207] width 253 height 10
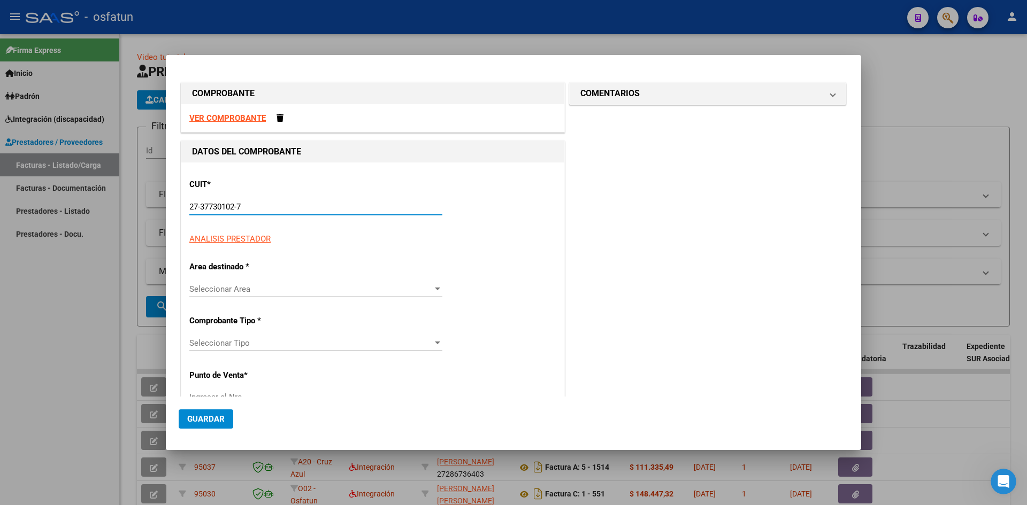
type input "27-37730102-7"
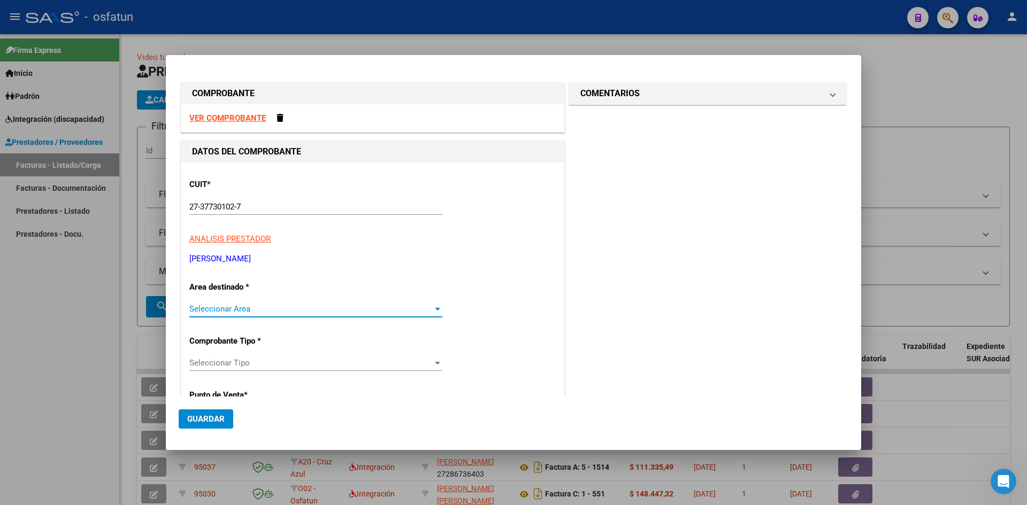
click at [380, 309] on span "Seleccionar Area" at bounding box center [310, 309] width 243 height 10
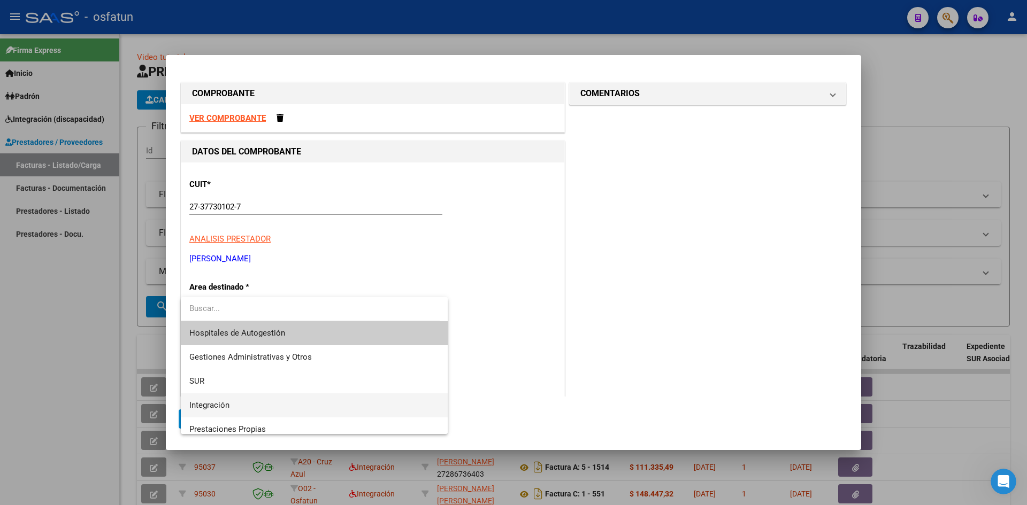
click at [216, 398] on span "Integración" at bounding box center [314, 406] width 250 height 24
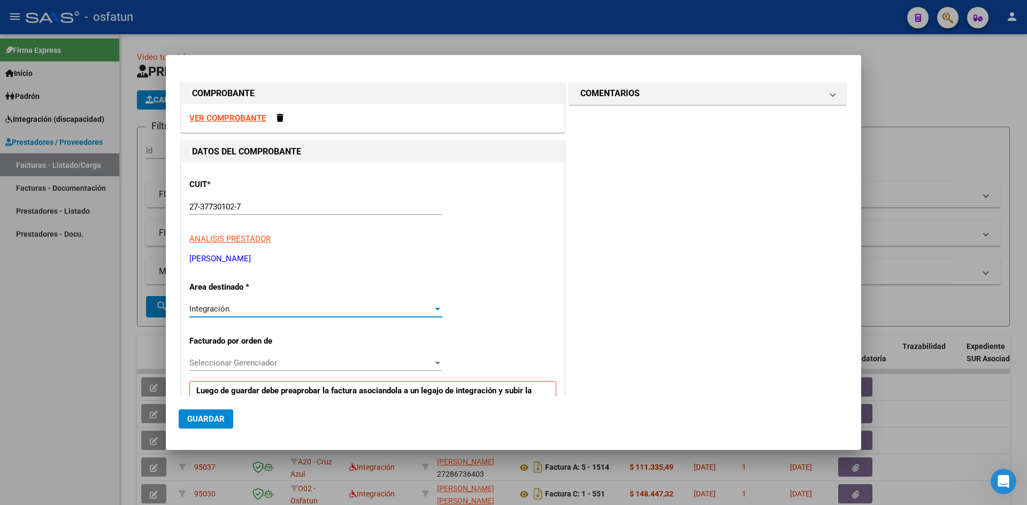
click at [243, 359] on span "Seleccionar Gerenciador" at bounding box center [310, 363] width 243 height 10
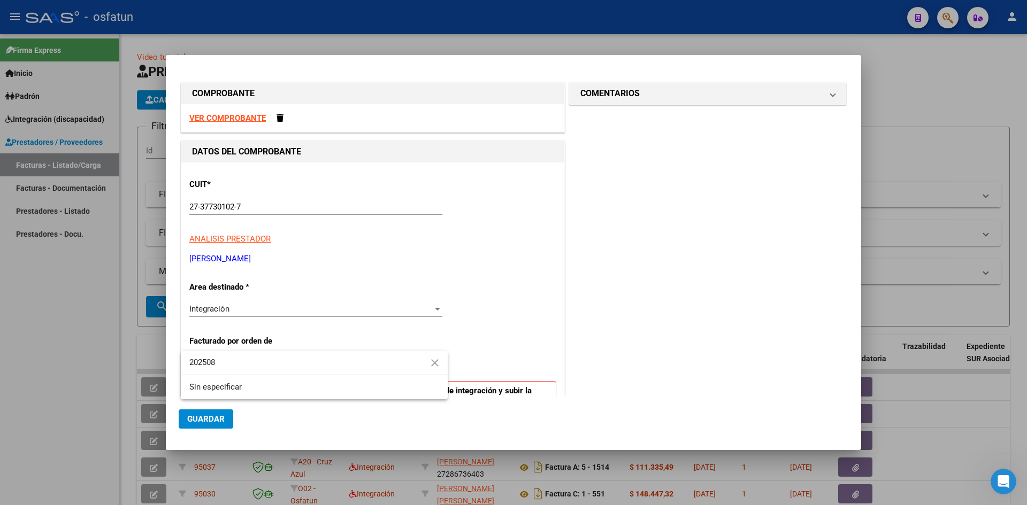
type input "202508"
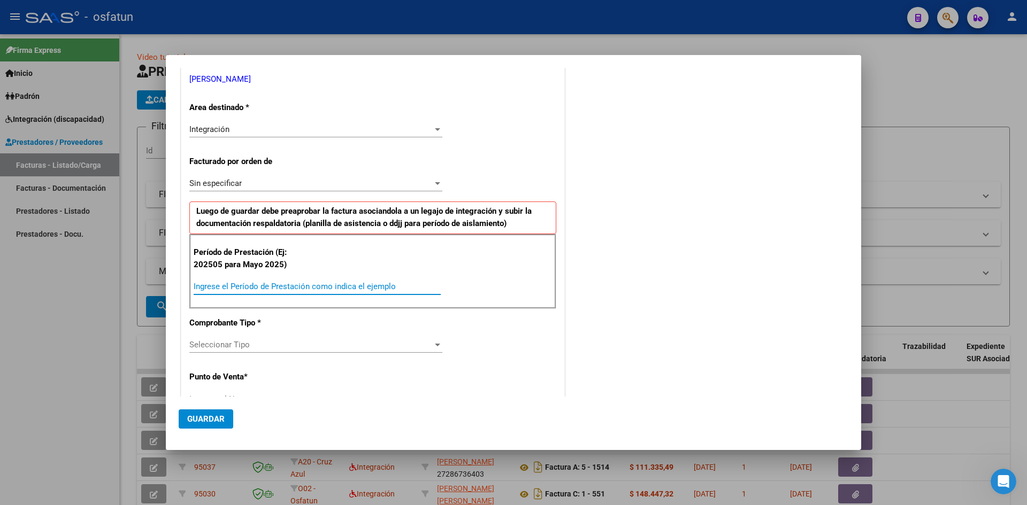
scroll to position [127, 0]
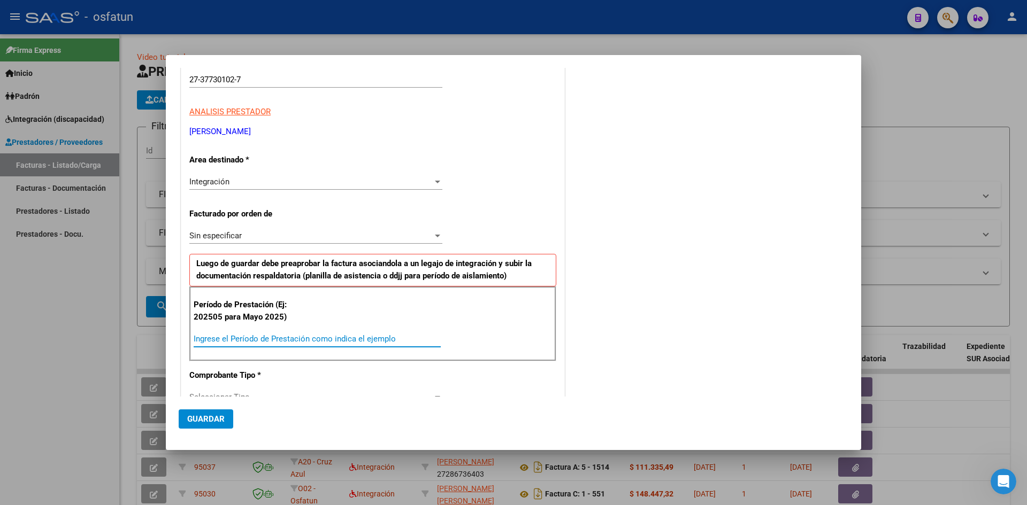
click at [289, 333] on div "Ingrese el Período de Prestación como indica el ejemplo" at bounding box center [317, 339] width 247 height 16
type input "202508"
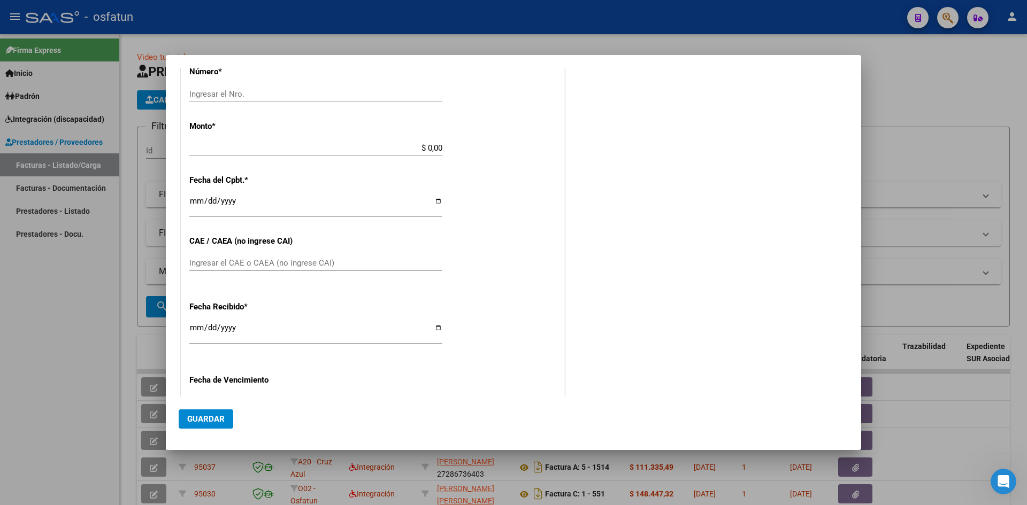
scroll to position [555, 0]
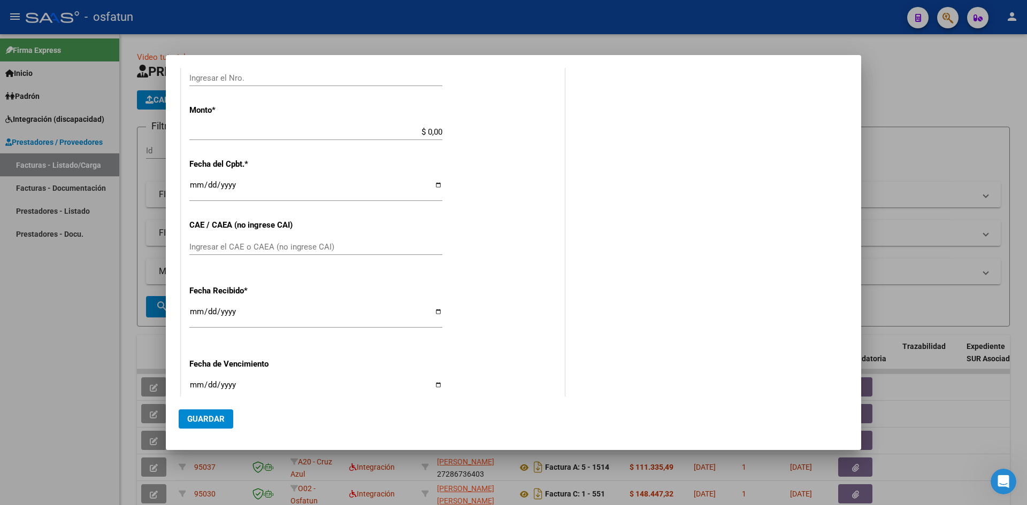
click at [239, 244] on input "Ingresar el CAE o CAEA (no ingrese CAI)" at bounding box center [315, 247] width 253 height 10
click at [217, 417] on span "Guardar" at bounding box center [205, 419] width 37 height 10
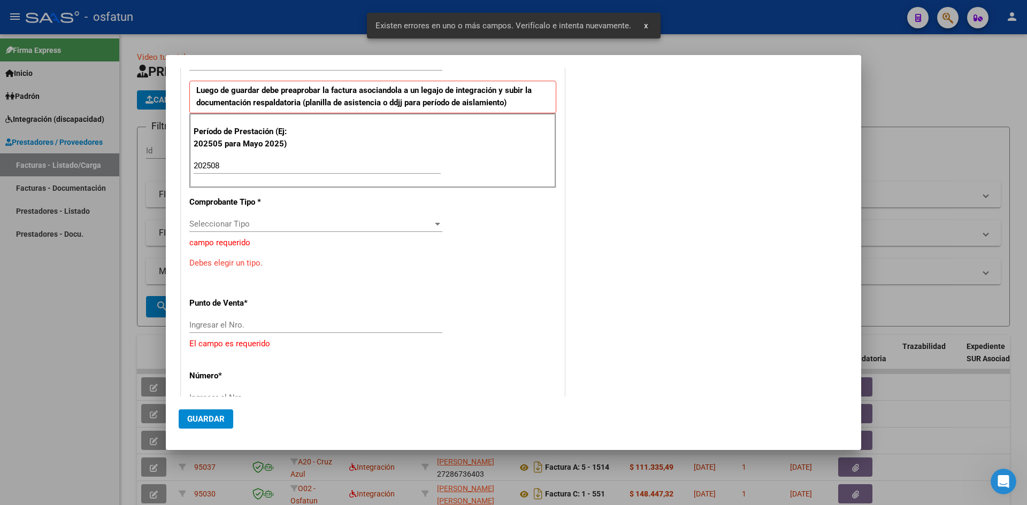
scroll to position [288, 0]
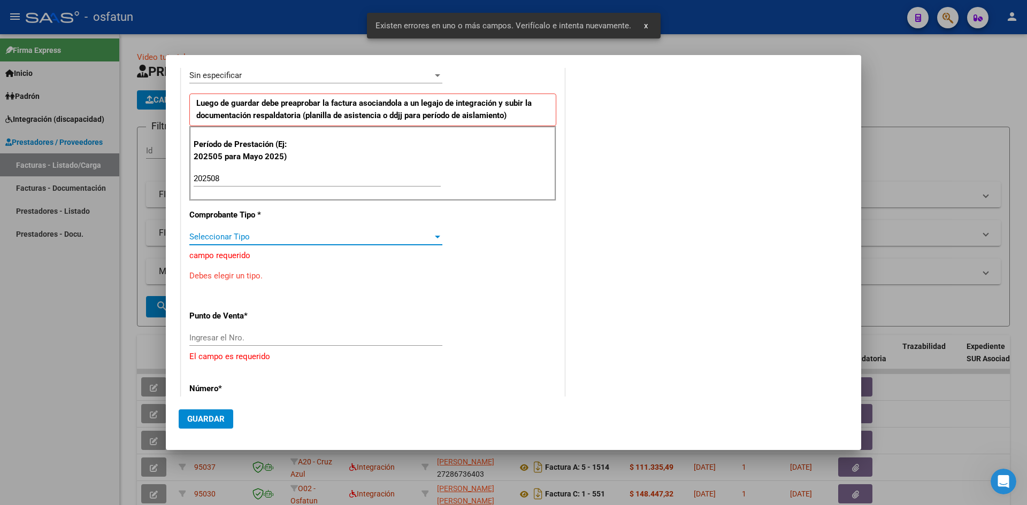
click at [260, 236] on span "Seleccionar Tipo" at bounding box center [310, 237] width 243 height 10
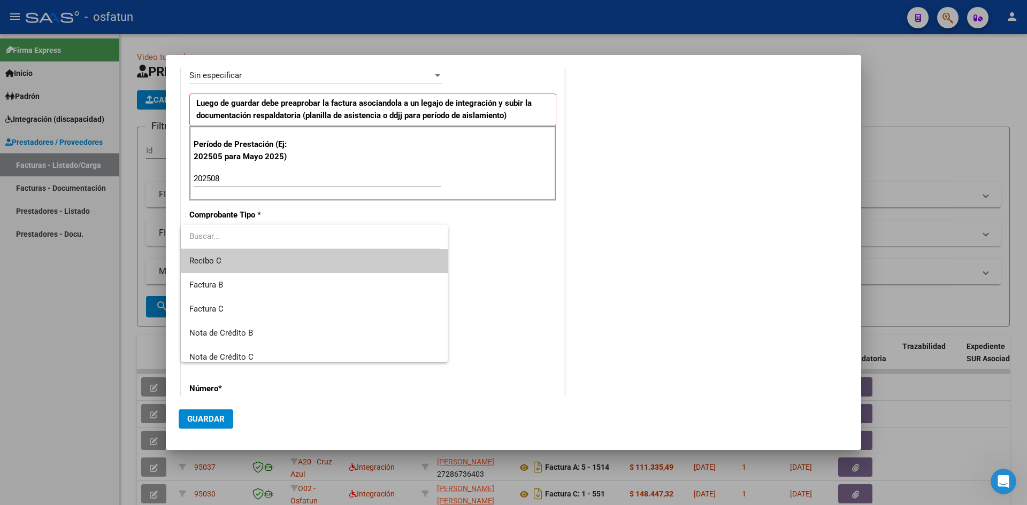
click at [260, 263] on span "Recibo C" at bounding box center [314, 261] width 250 height 24
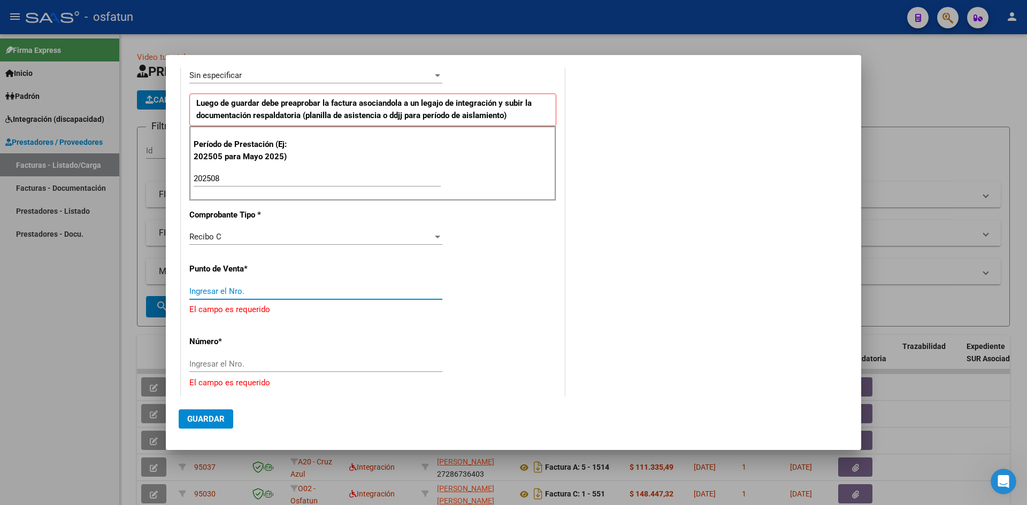
click at [260, 290] on input "Ingresar el Nro." at bounding box center [315, 292] width 253 height 10
type input "2"
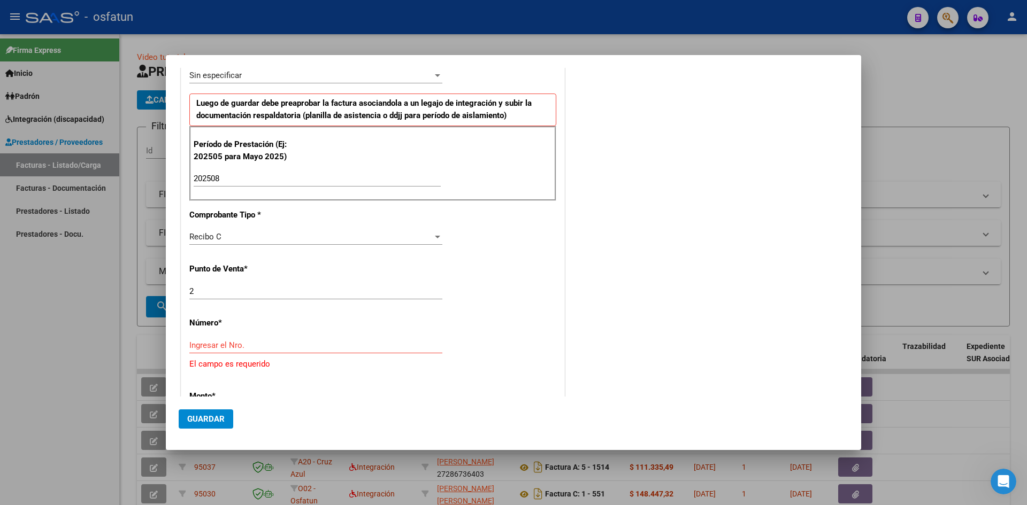
click at [272, 283] on div "2 Ingresar el Nro." at bounding box center [315, 291] width 253 height 16
type input "1"
type input "232"
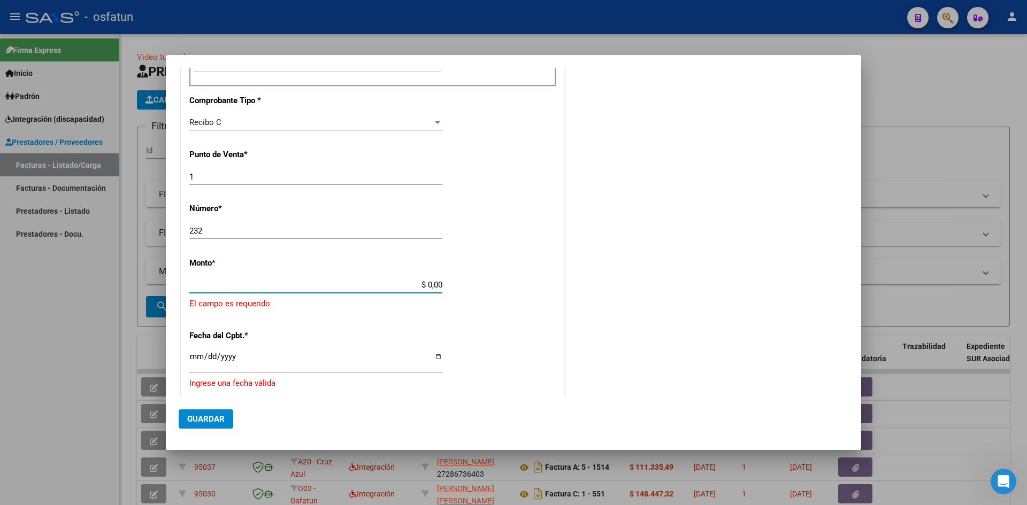
scroll to position [403, 0]
type input "$ 307.654,34"
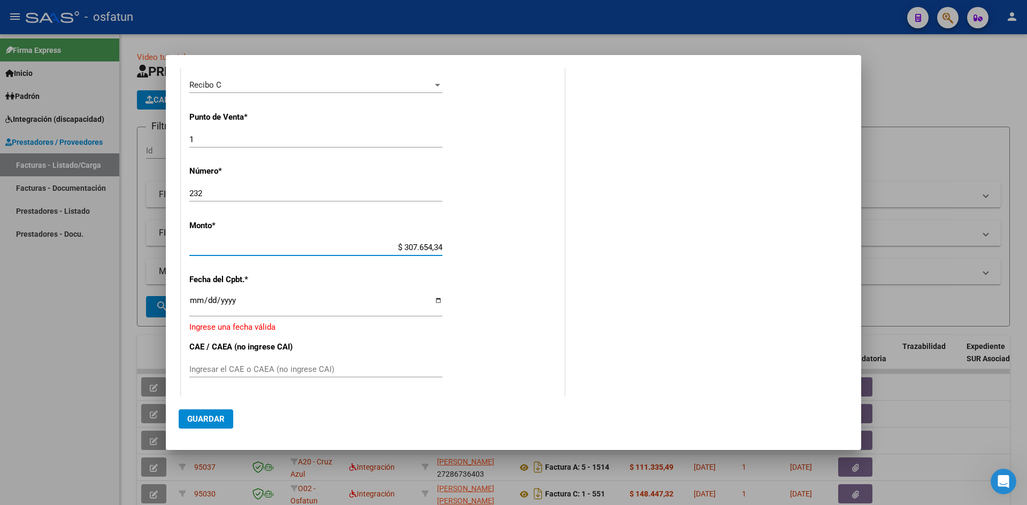
scroll to position [456, 0]
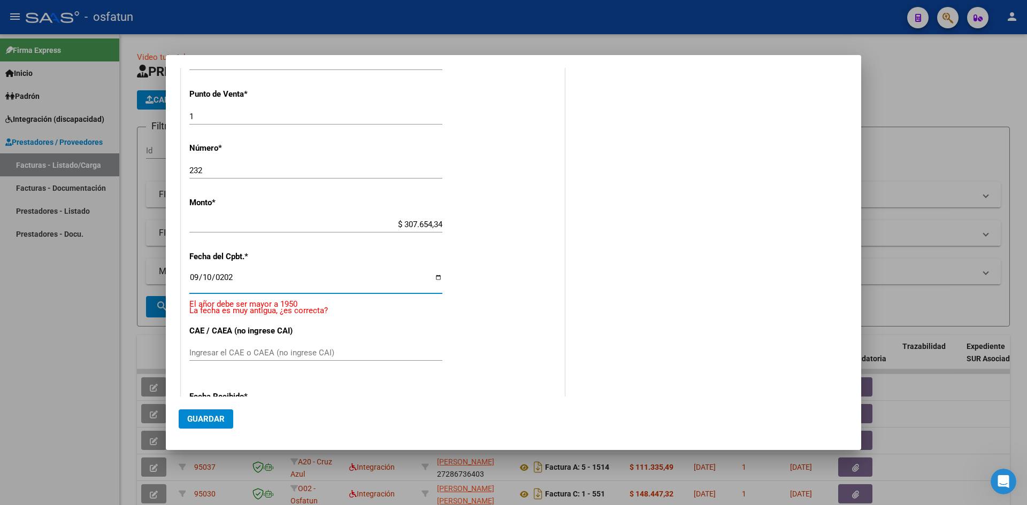
type input "[DATE]"
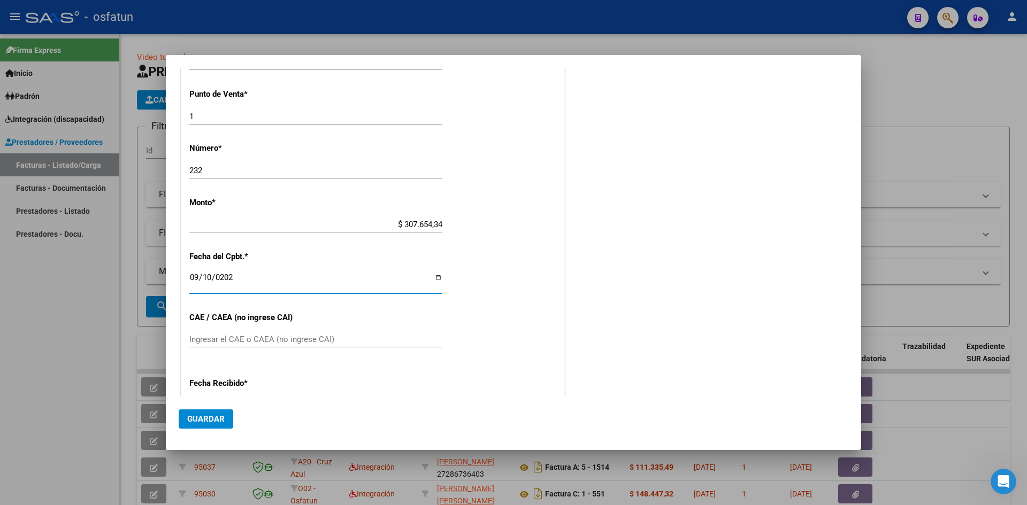
scroll to position [449, 0]
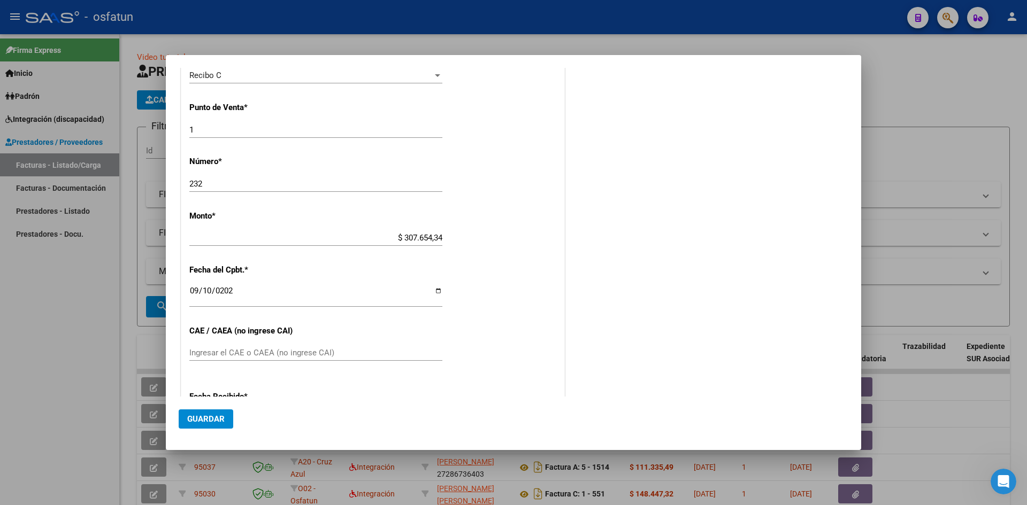
click at [300, 347] on div "Ingresar el CAE o CAEA (no ingrese CAI)" at bounding box center [315, 353] width 253 height 16
type input "75377597120650"
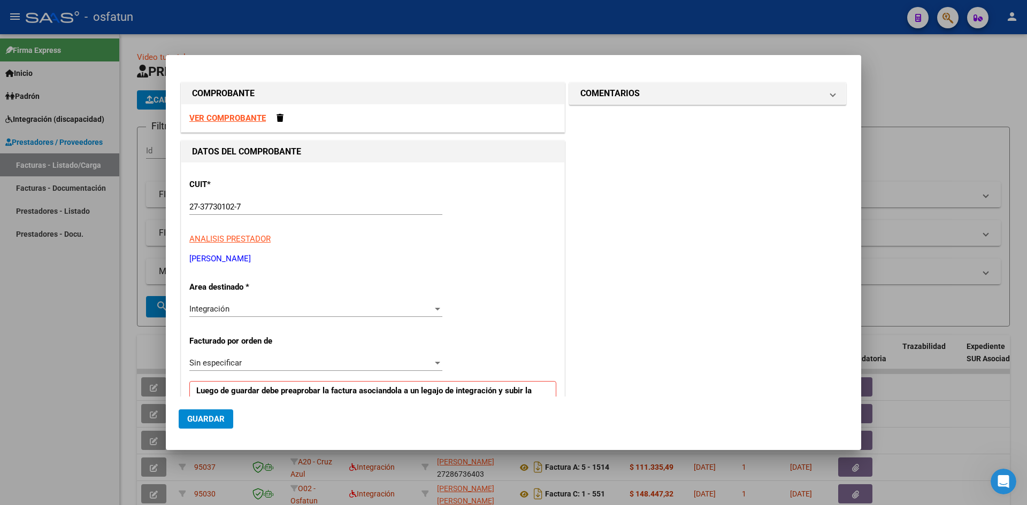
scroll to position [267, 0]
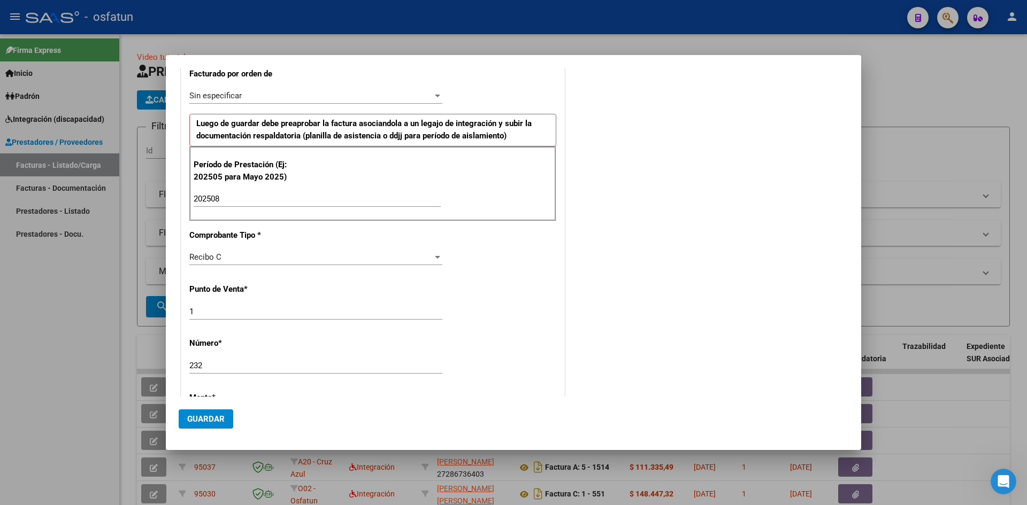
click at [200, 417] on span "Guardar" at bounding box center [205, 419] width 37 height 10
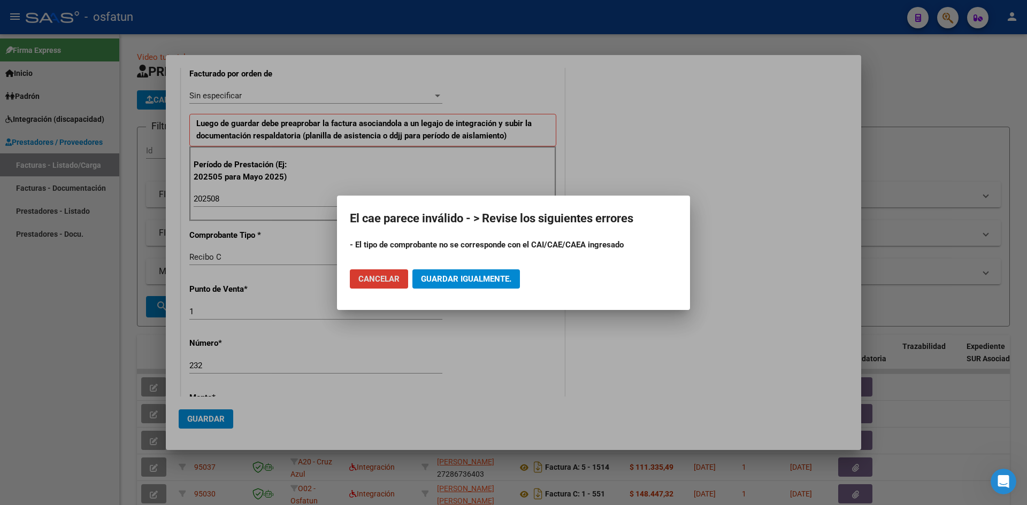
click at [383, 281] on span "Cancelar" at bounding box center [378, 279] width 41 height 10
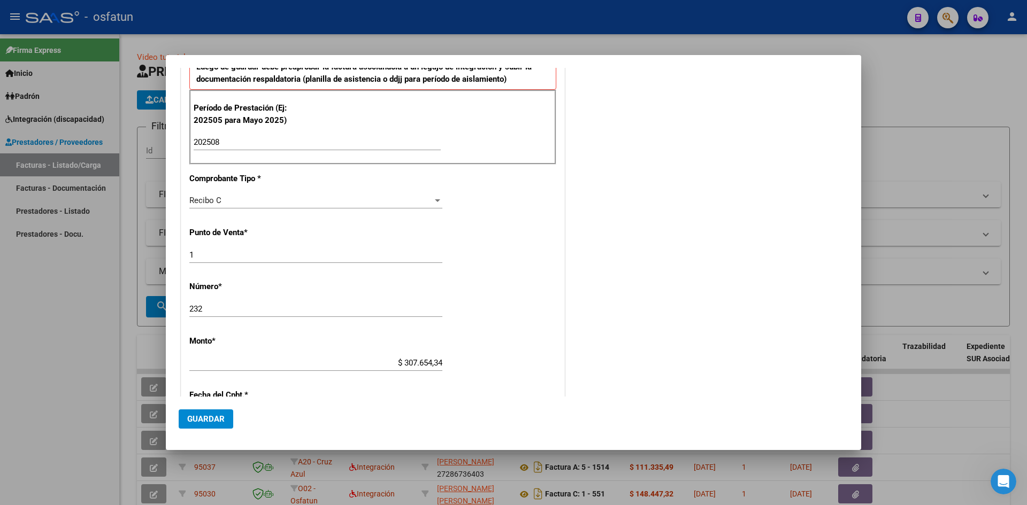
scroll to position [374, 0]
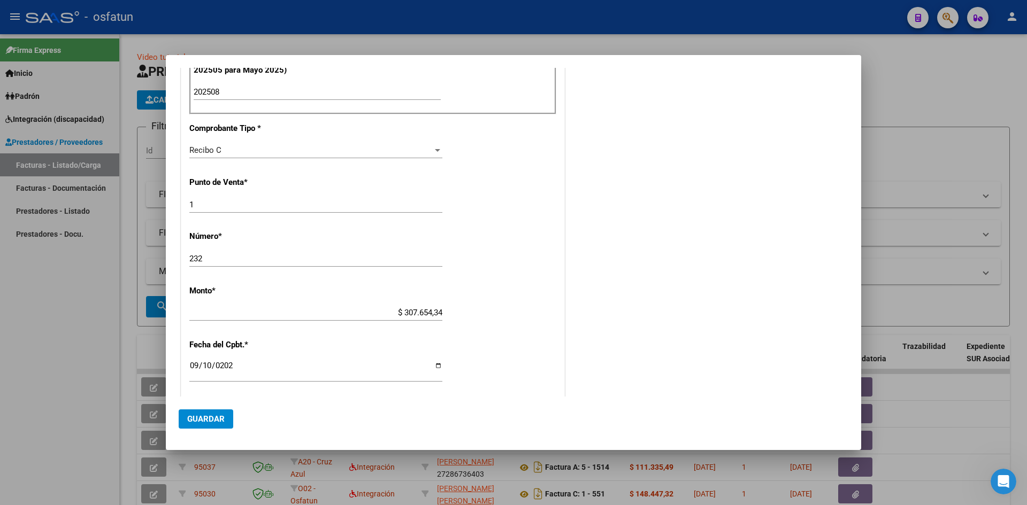
click at [229, 149] on div "Recibo C" at bounding box center [310, 150] width 243 height 10
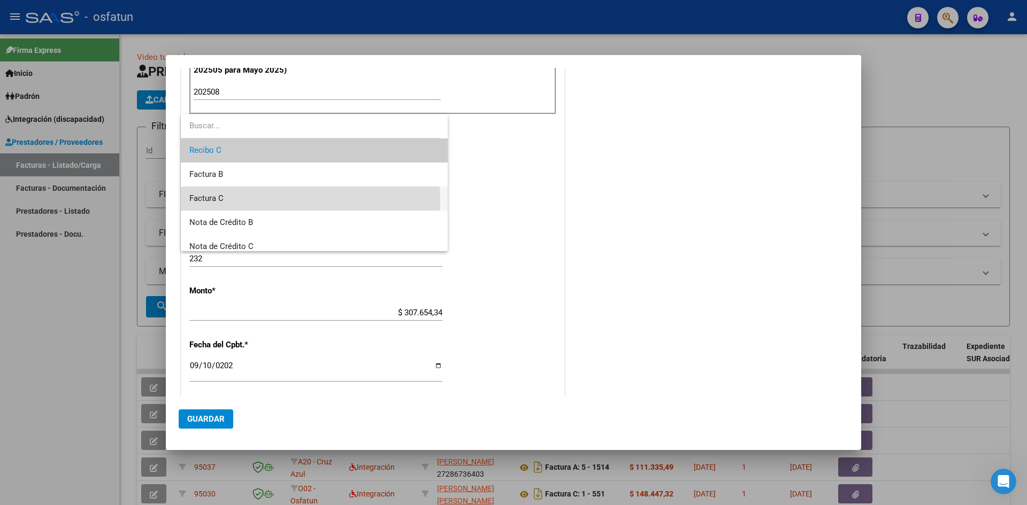
click at [242, 202] on span "Factura C" at bounding box center [314, 199] width 250 height 24
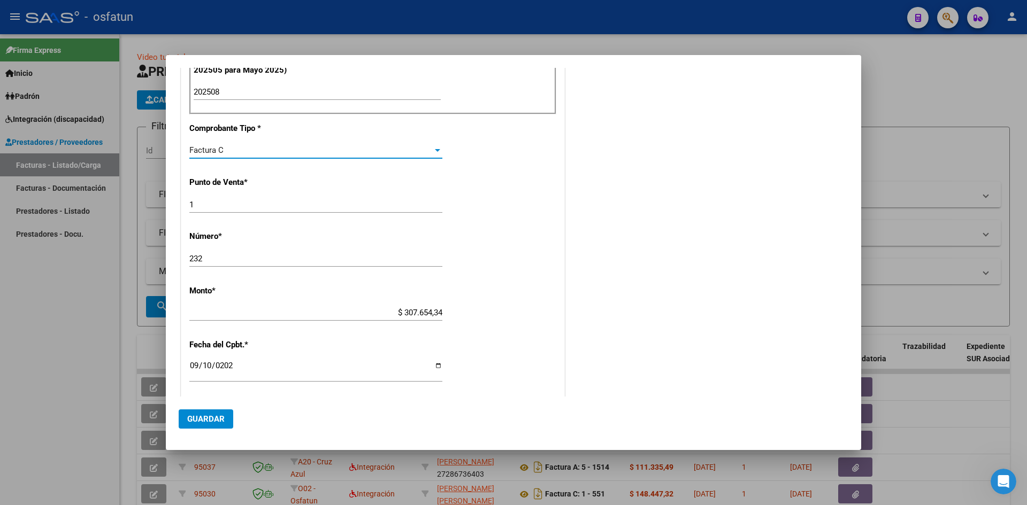
click at [216, 420] on span "Guardar" at bounding box center [205, 419] width 37 height 10
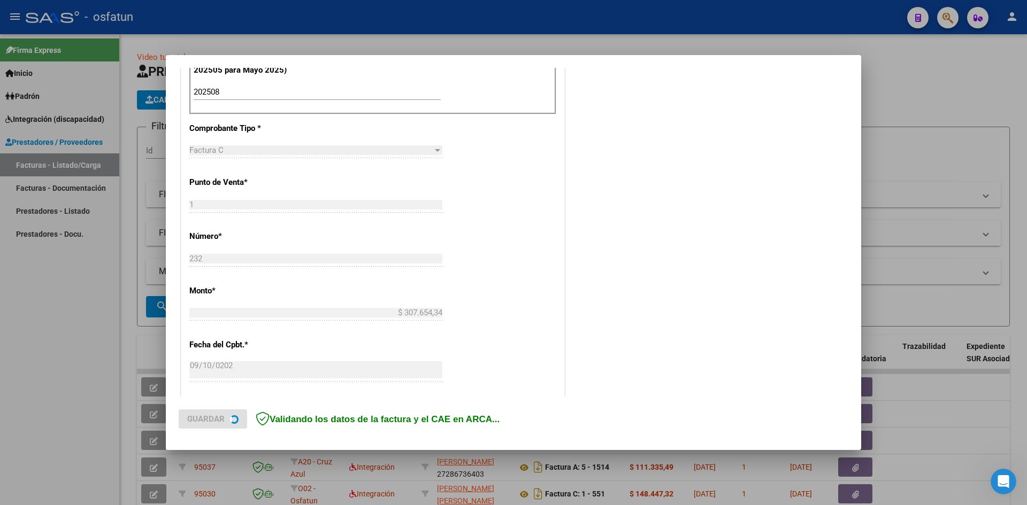
scroll to position [0, 0]
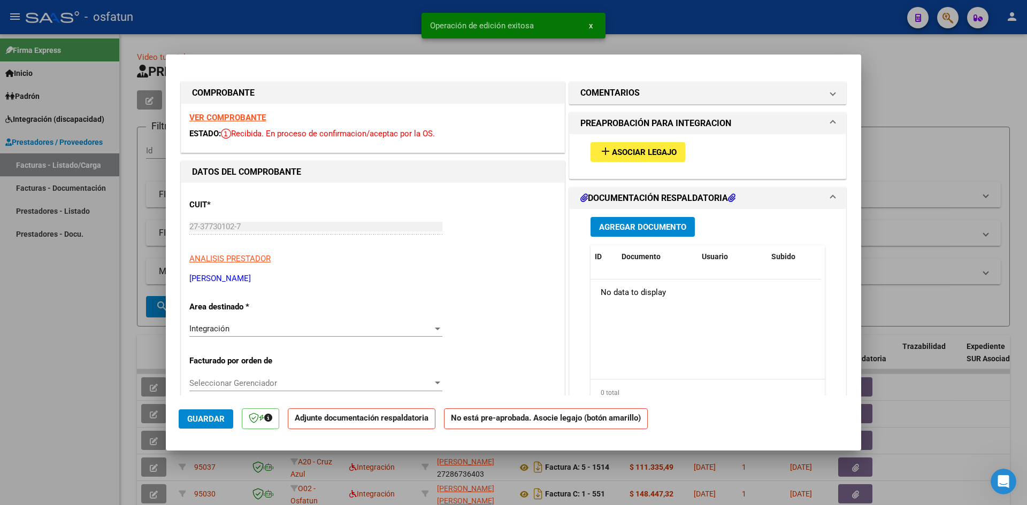
click at [639, 152] on span "Asociar Legajo" at bounding box center [644, 153] width 65 height 10
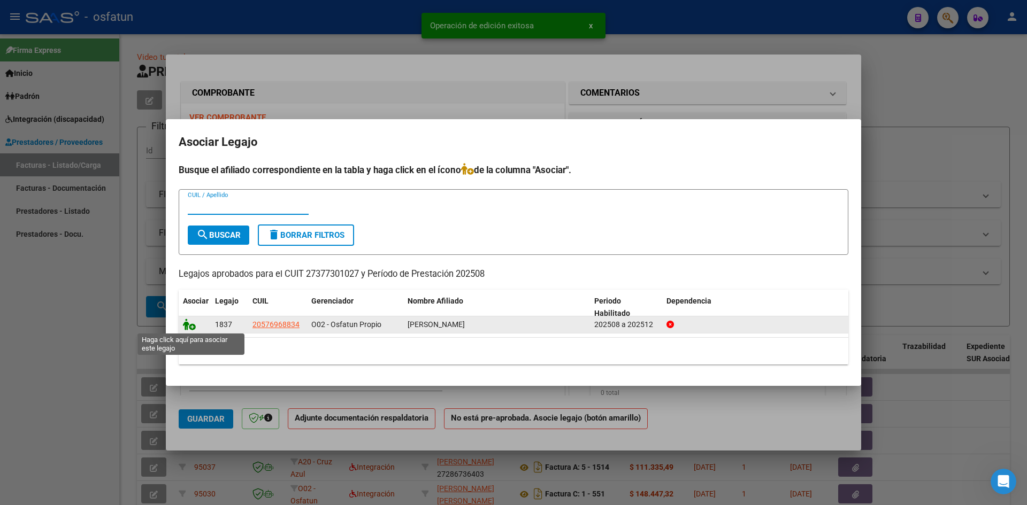
click at [186, 322] on icon at bounding box center [189, 325] width 13 height 12
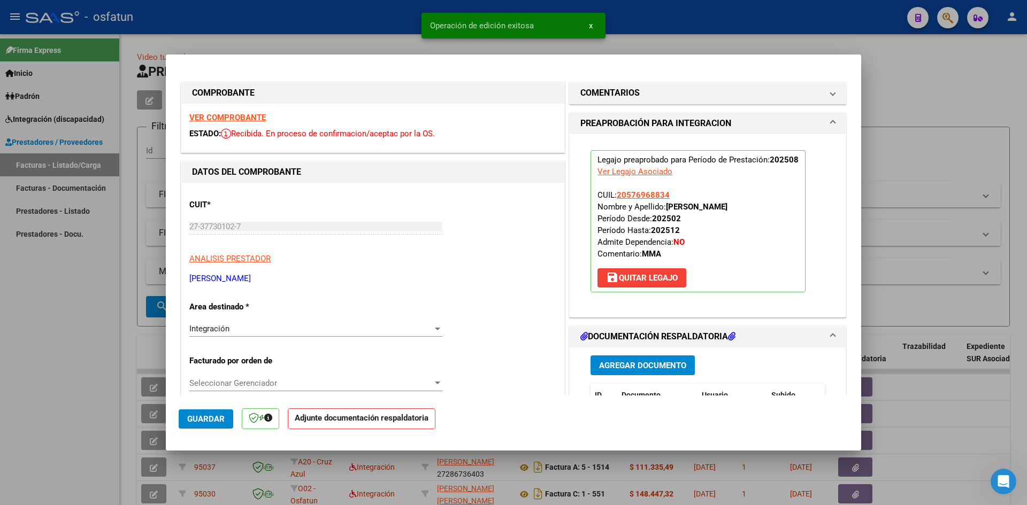
click at [621, 365] on span "Agregar Documento" at bounding box center [642, 366] width 87 height 10
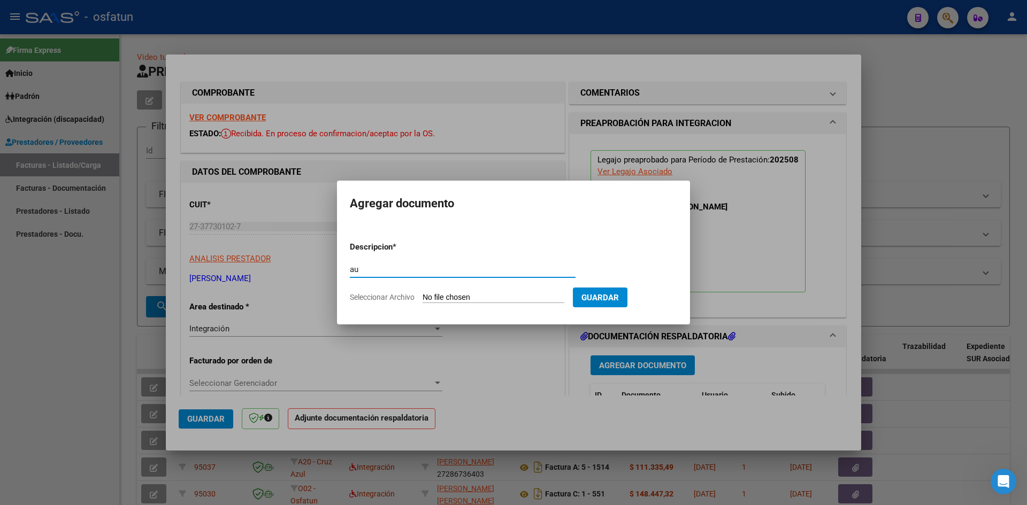
type input "a"
type input "AUTORIZACION"
click at [422, 293] on input "Seleccionar Archivo" at bounding box center [493, 298] width 142 height 10
click at [466, 293] on input "Seleccionar Archivo" at bounding box center [493, 298] width 142 height 10
type input "C:\fakepath\AUTOR MAESTRA APOYO.pdf"
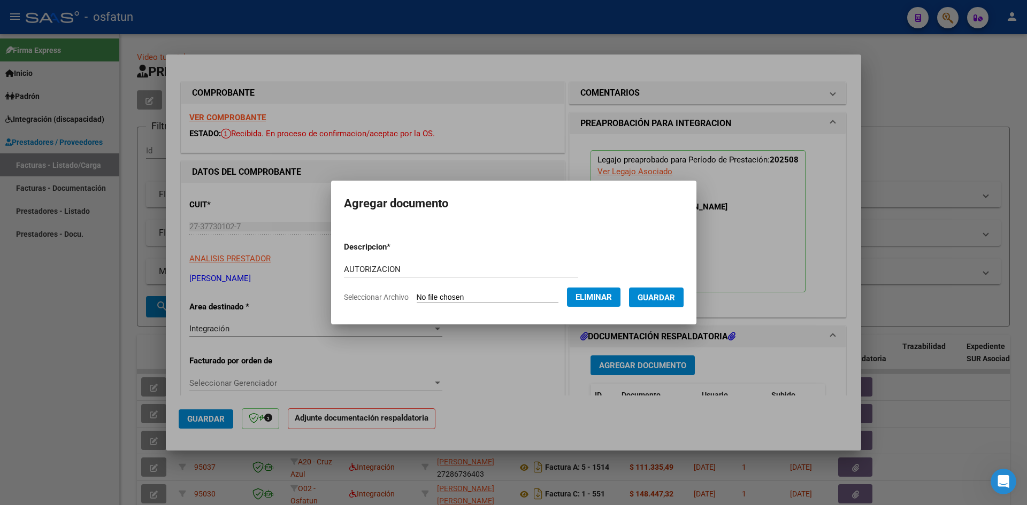
click at [654, 300] on span "Guardar" at bounding box center [655, 298] width 37 height 10
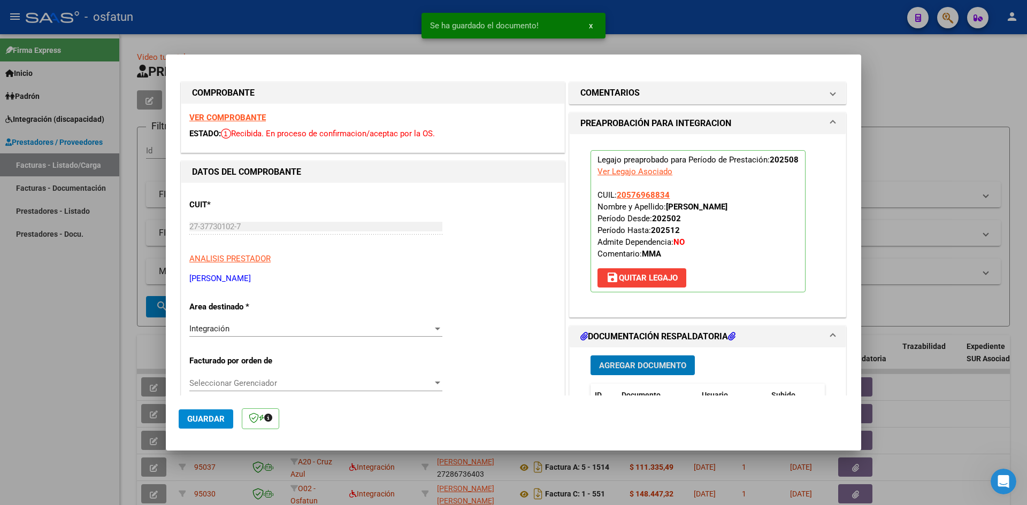
click at [637, 363] on span "Agregar Documento" at bounding box center [642, 366] width 87 height 10
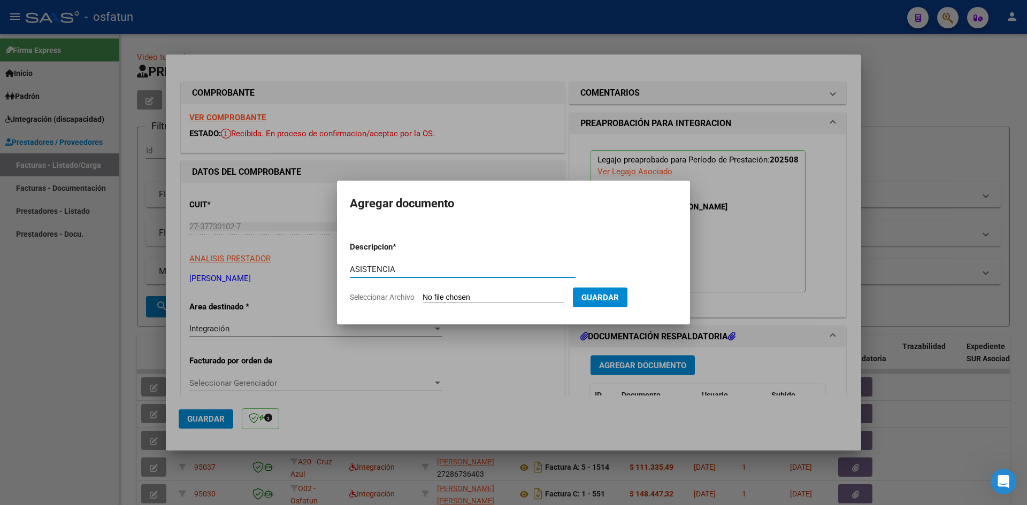
type input "ASISTENCIA"
click at [422, 293] on input "Seleccionar Archivo" at bounding box center [493, 298] width 142 height 10
type input "C:\fakepath\ASIST MAESTRA APOY AGOSTO.pdf"
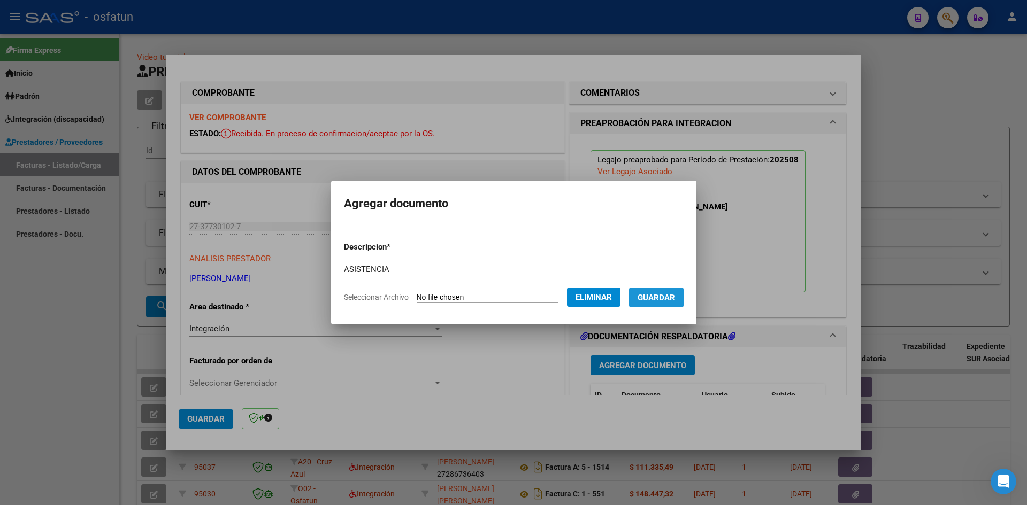
click at [662, 299] on span "Guardar" at bounding box center [655, 298] width 37 height 10
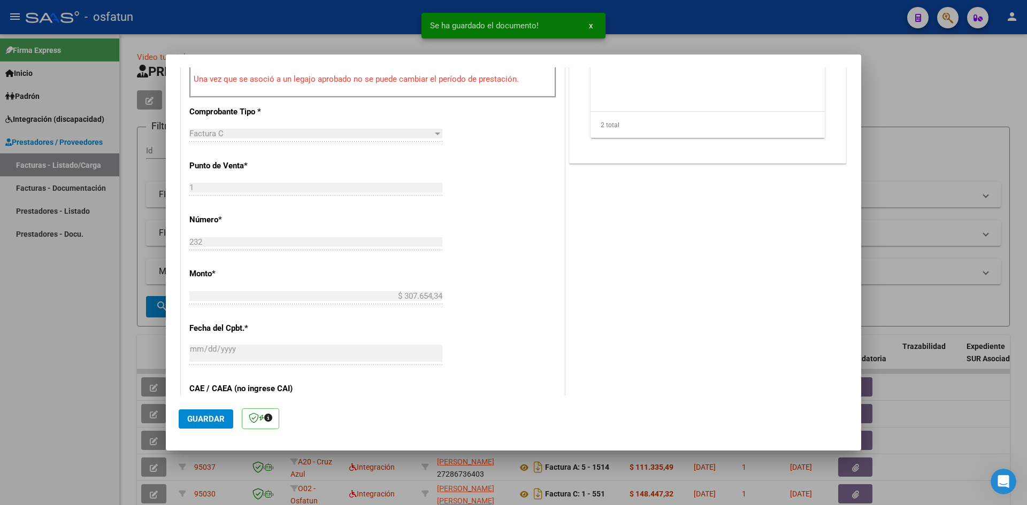
scroll to position [428, 0]
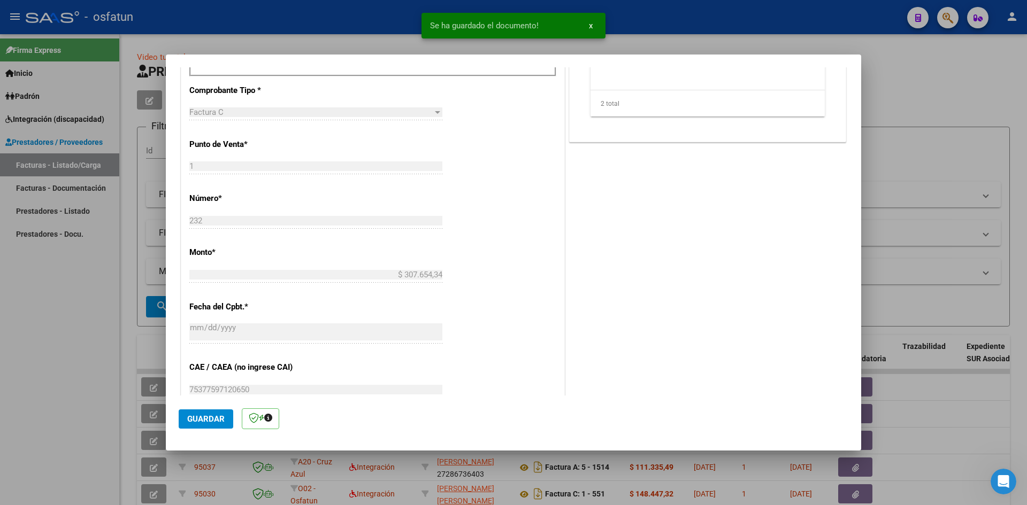
click at [217, 422] on span "Guardar" at bounding box center [205, 419] width 37 height 10
click at [65, 299] on div at bounding box center [513, 252] width 1027 height 505
type input "$ 0,00"
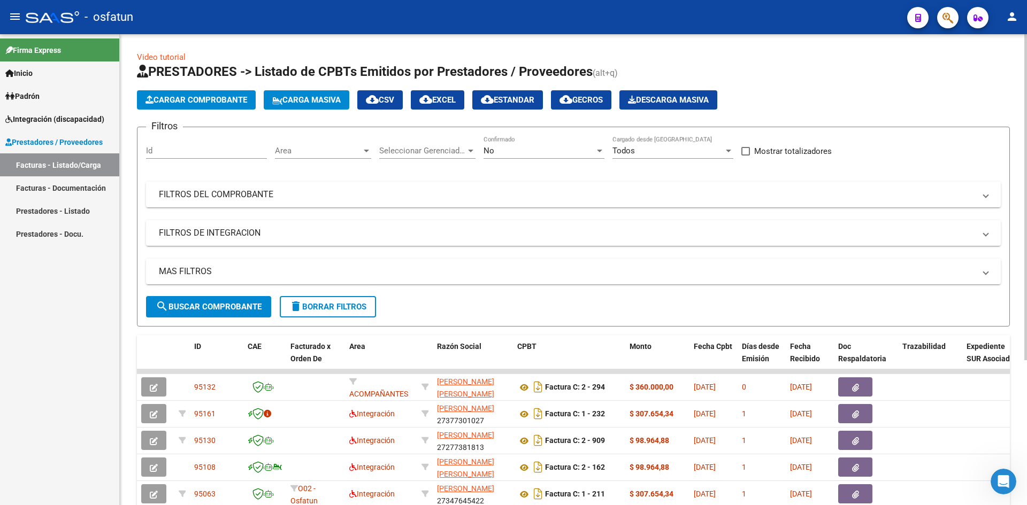
click at [183, 96] on span "Cargar Comprobante" at bounding box center [196, 100] width 102 height 10
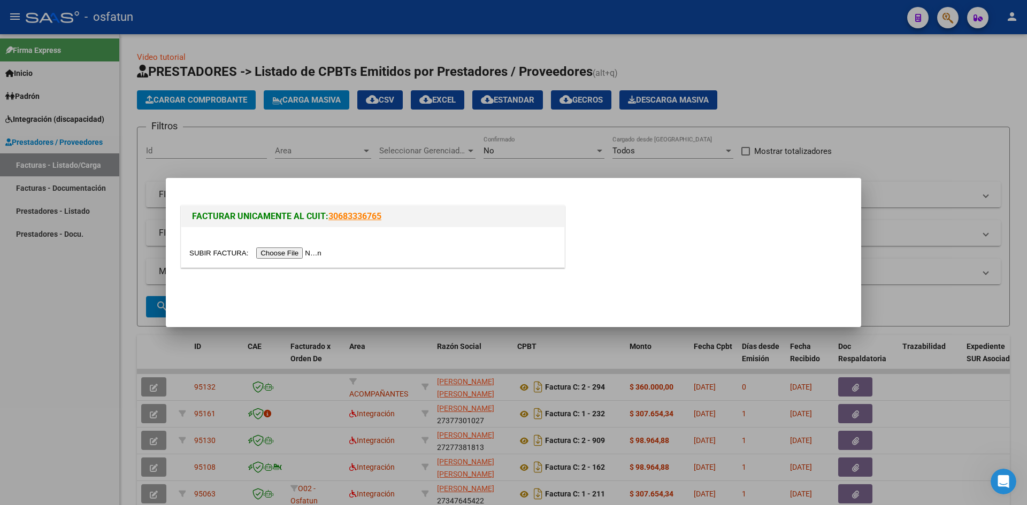
click at [271, 248] on input "file" at bounding box center [256, 253] width 135 height 11
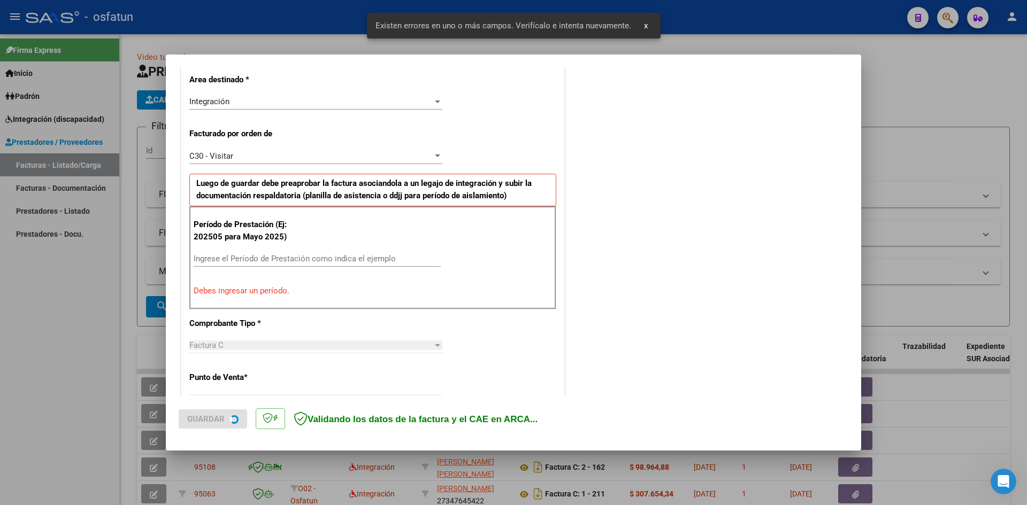
scroll to position [263, 0]
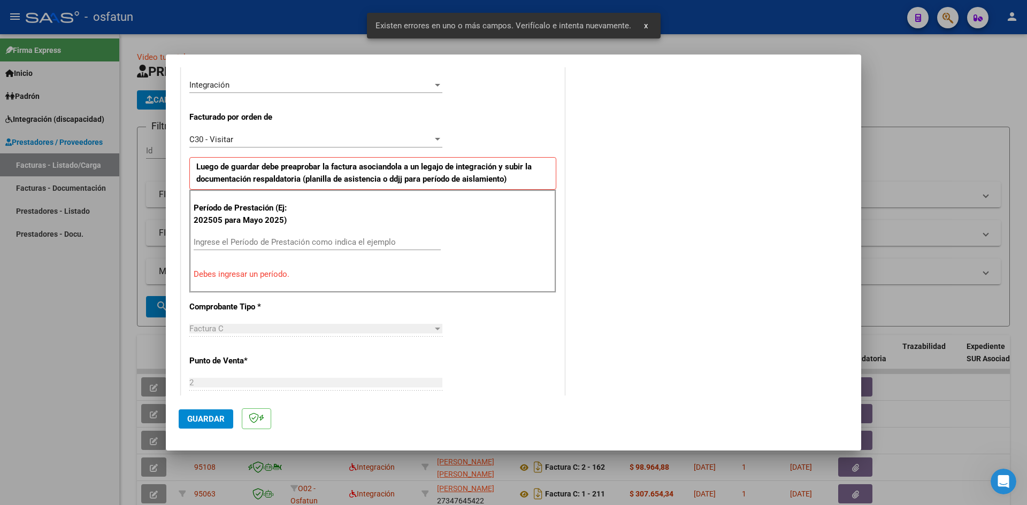
click at [229, 238] on input "Ingrese el Período de Prestación como indica el ejemplo" at bounding box center [317, 242] width 247 height 10
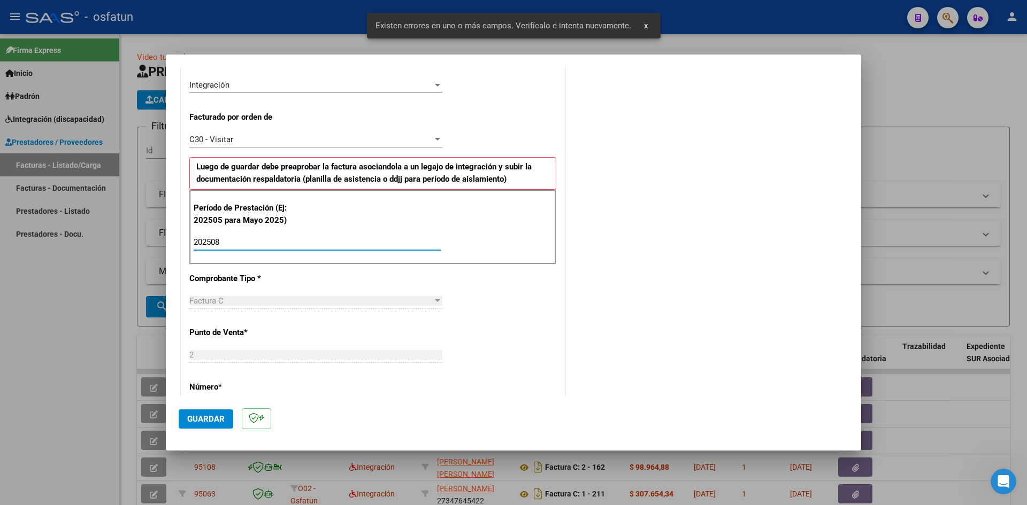
type input "202508"
click at [199, 409] on mat-dialog-actions "Guardar" at bounding box center [514, 417] width 670 height 42
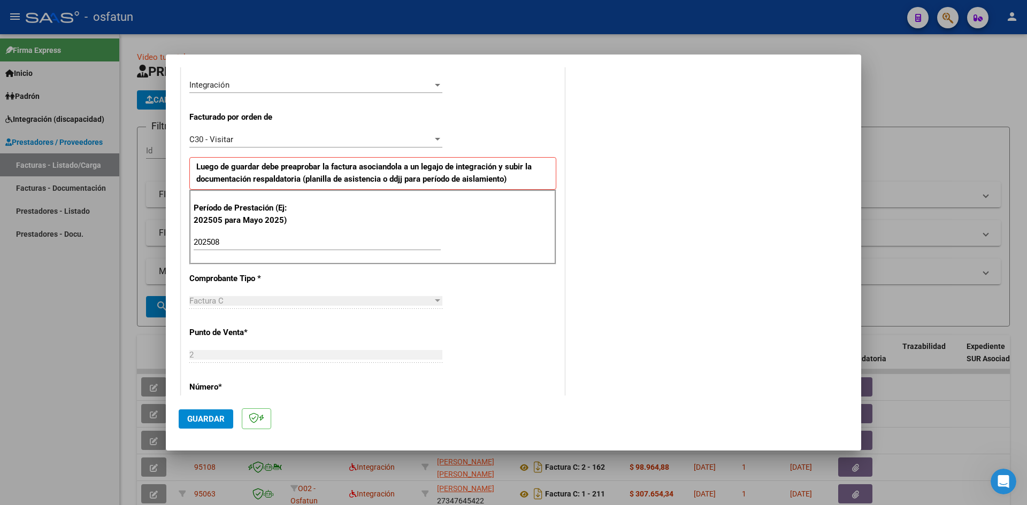
click at [183, 416] on button "Guardar" at bounding box center [206, 419] width 55 height 19
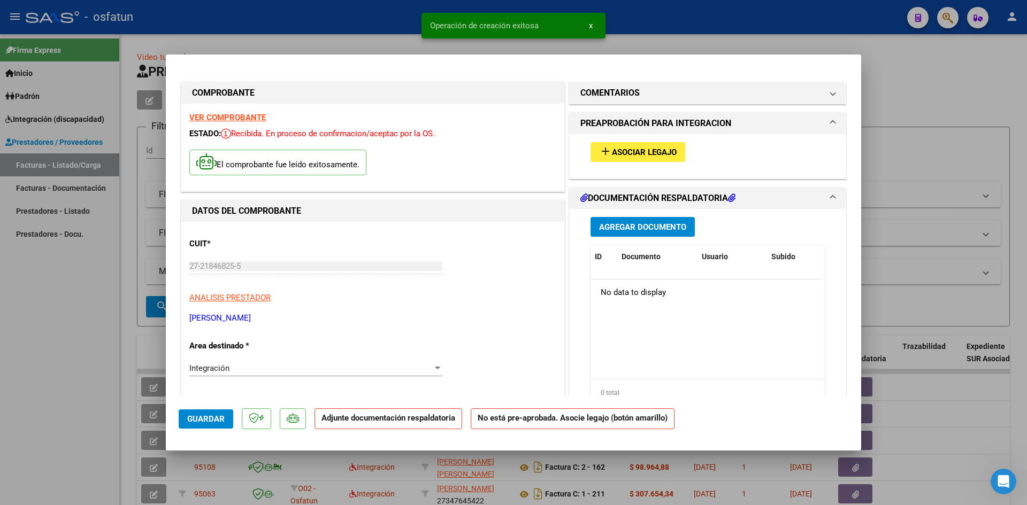
click at [623, 156] on span "Asociar Legajo" at bounding box center [644, 153] width 65 height 10
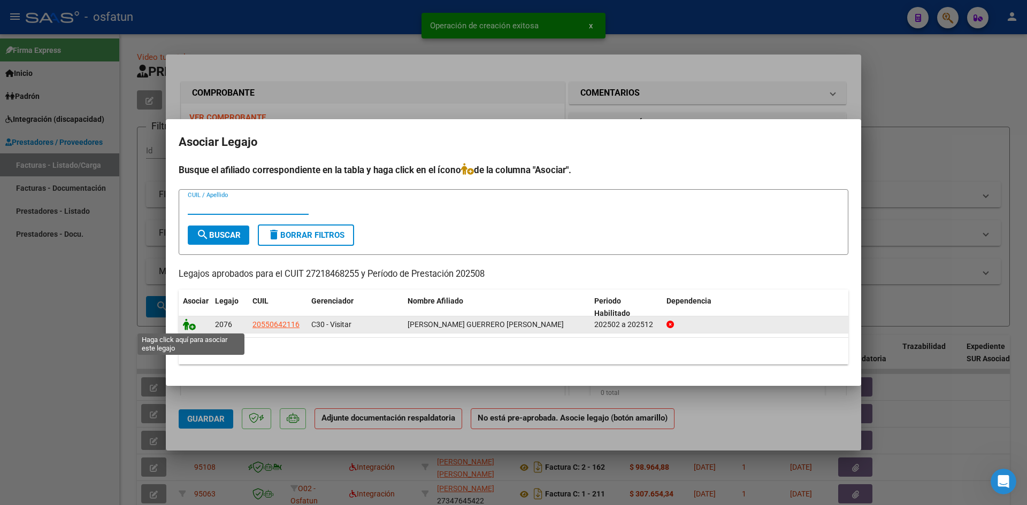
click at [188, 327] on icon at bounding box center [189, 325] width 13 height 12
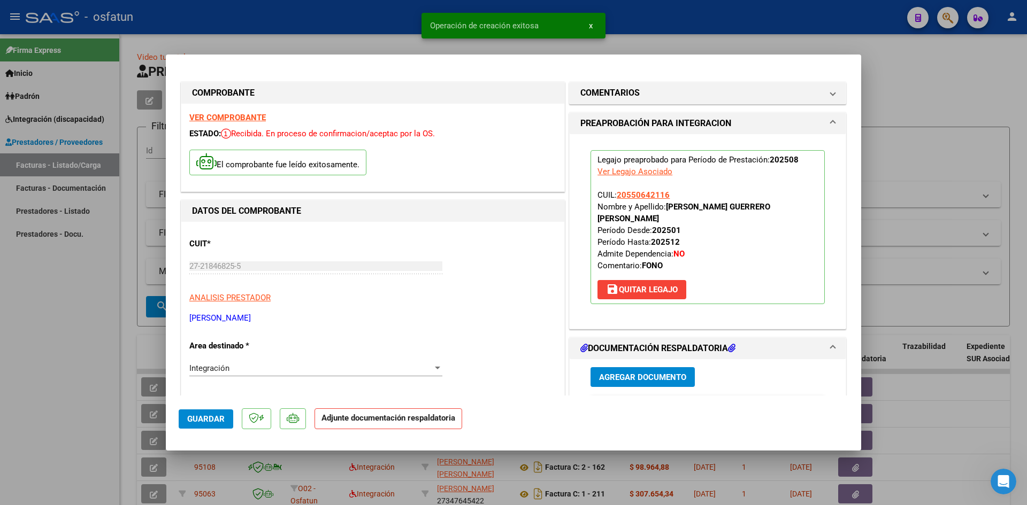
click at [628, 376] on span "Agregar Documento" at bounding box center [642, 378] width 87 height 10
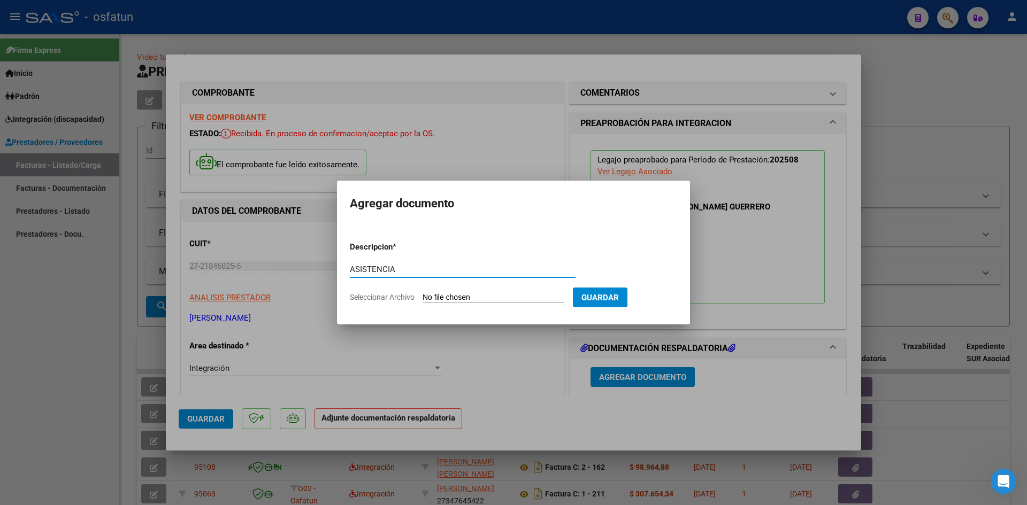
type input "ASISTENCIA"
click at [422, 293] on input "Seleccionar Archivo" at bounding box center [493, 298] width 142 height 10
type input "C:\fakepath\ASIST FONO AGOSTO.pdf"
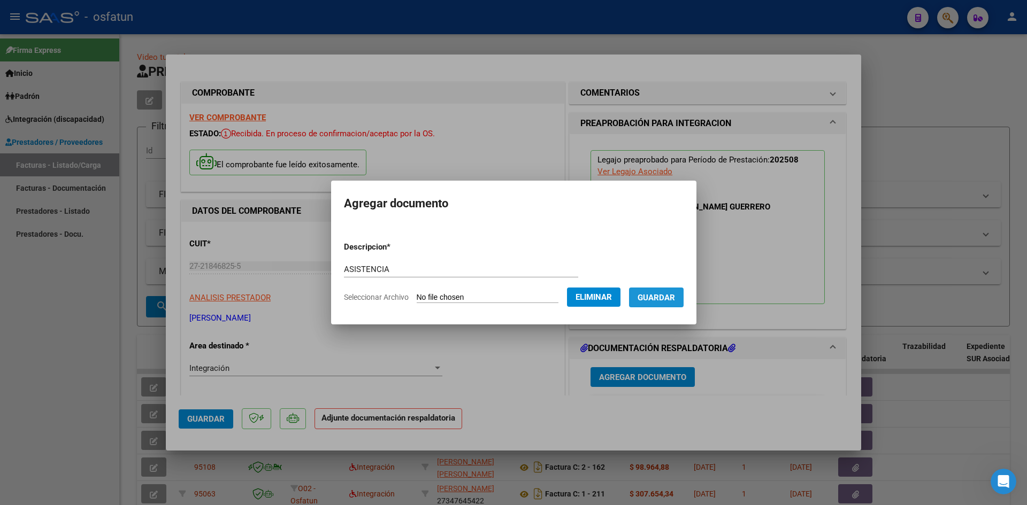
click at [670, 306] on button "Guardar" at bounding box center [656, 298] width 55 height 20
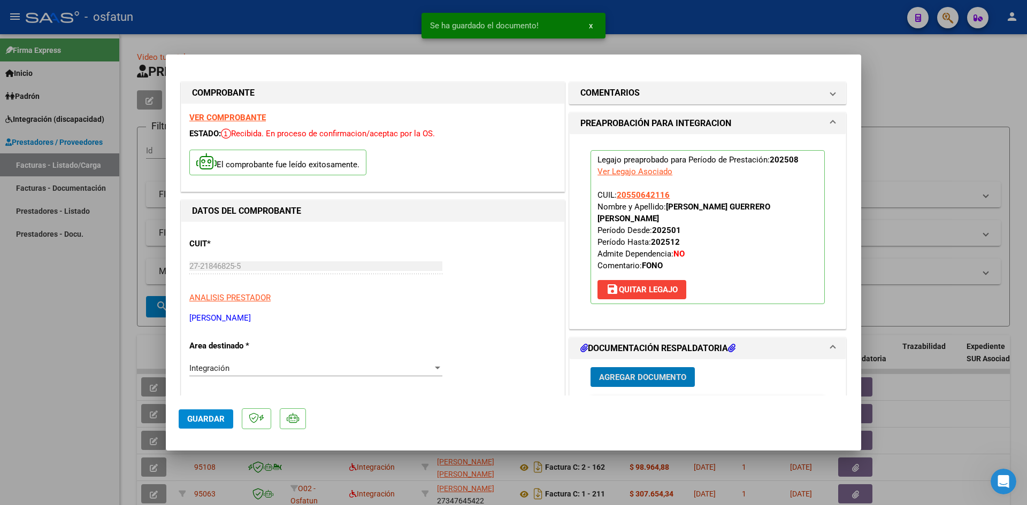
click at [640, 372] on span "Agregar Documento" at bounding box center [642, 377] width 87 height 10
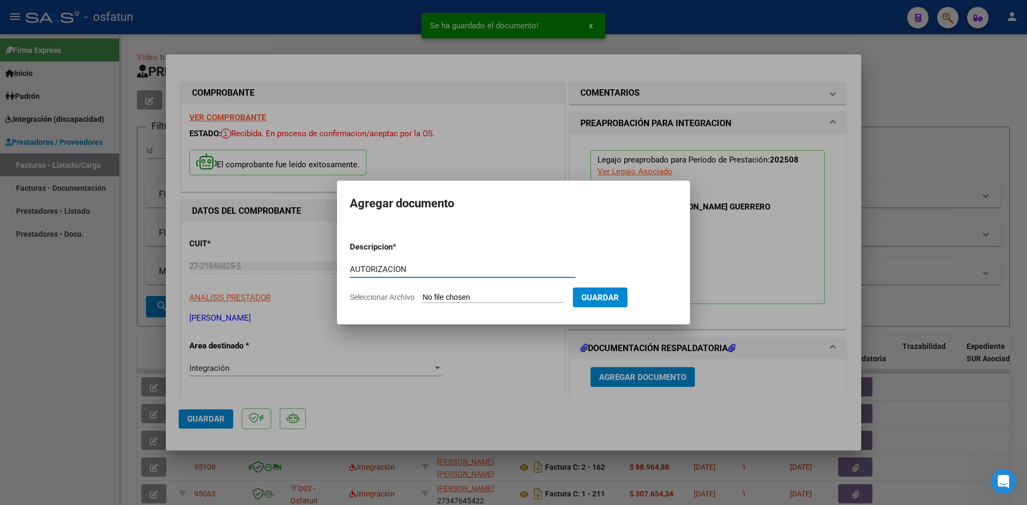
type input "AUTORIZACION"
click at [422, 293] on input "Seleccionar Archivo" at bounding box center [493, 298] width 142 height 10
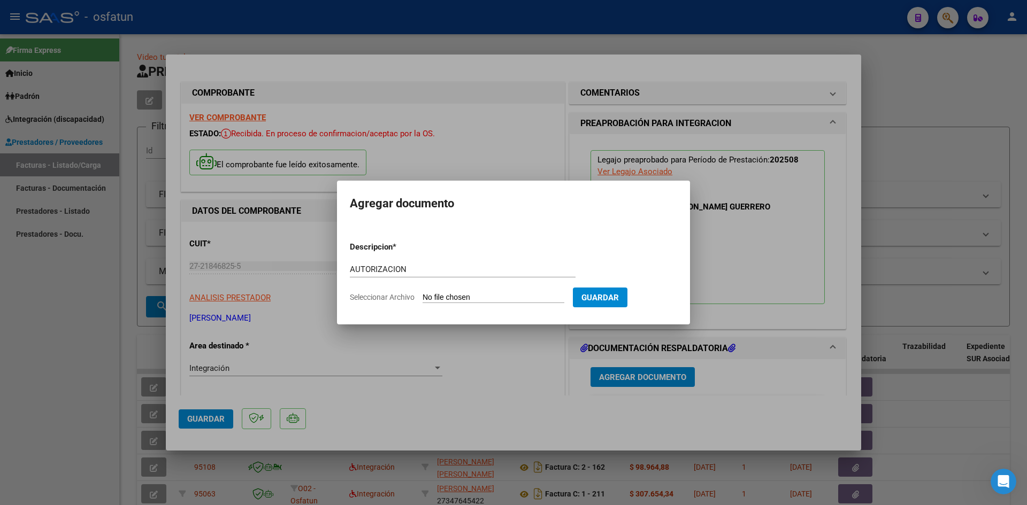
type input "C:\fakepath\AUTORIZACION.pdf"
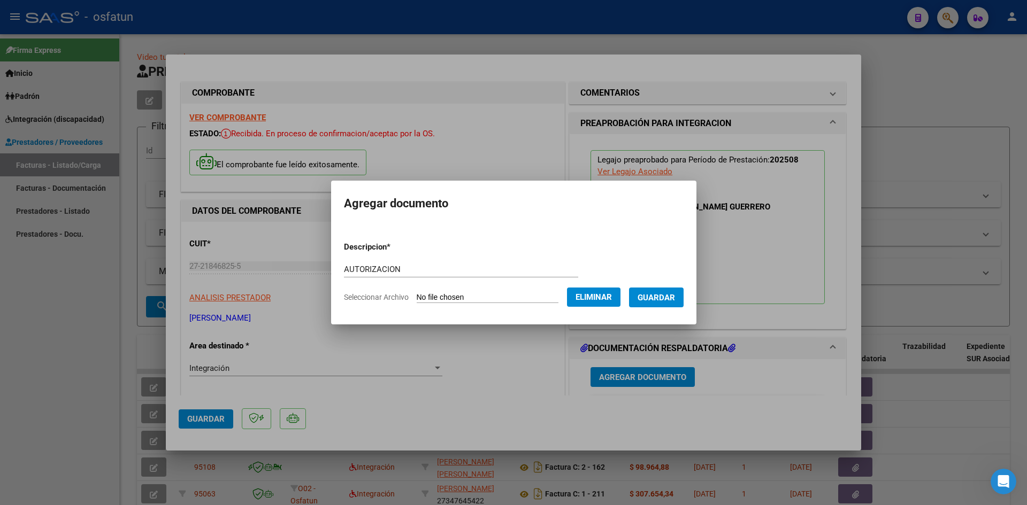
click at [663, 302] on span "Guardar" at bounding box center [655, 298] width 37 height 10
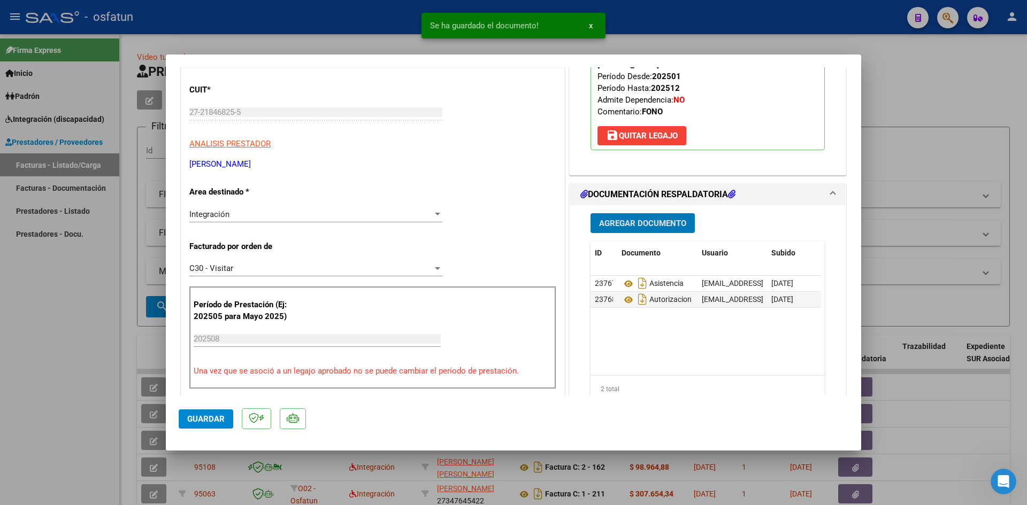
scroll to position [214, 0]
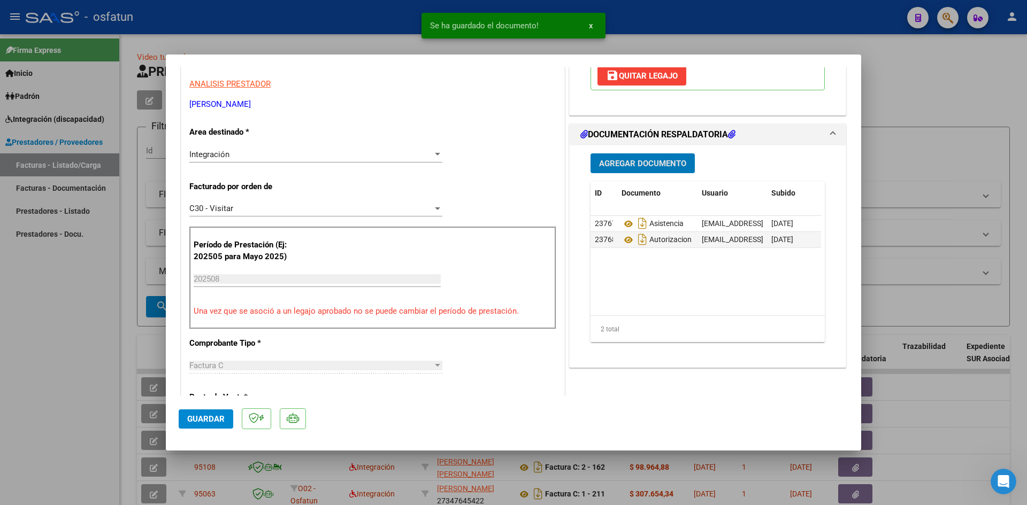
click at [197, 419] on span "Guardar" at bounding box center [205, 419] width 37 height 10
click at [15, 253] on div at bounding box center [513, 252] width 1027 height 505
type input "$ 0,00"
